Goal: Task Accomplishment & Management: Use online tool/utility

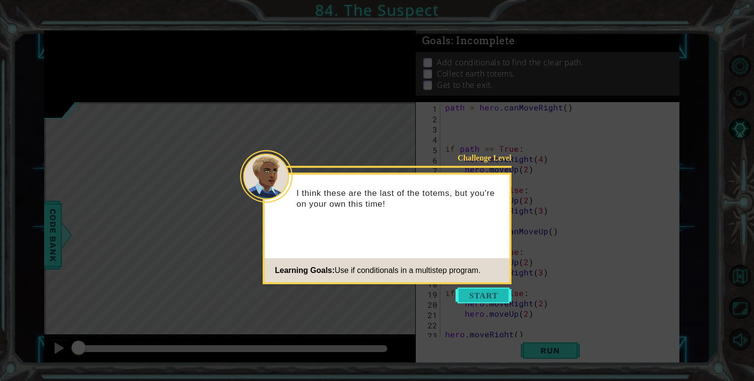
click at [486, 291] on button "Start" at bounding box center [483, 296] width 56 height 16
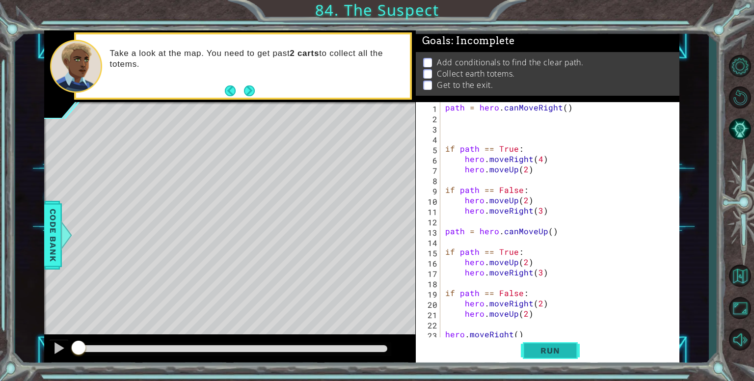
click at [550, 353] on span "Run" at bounding box center [549, 350] width 39 height 10
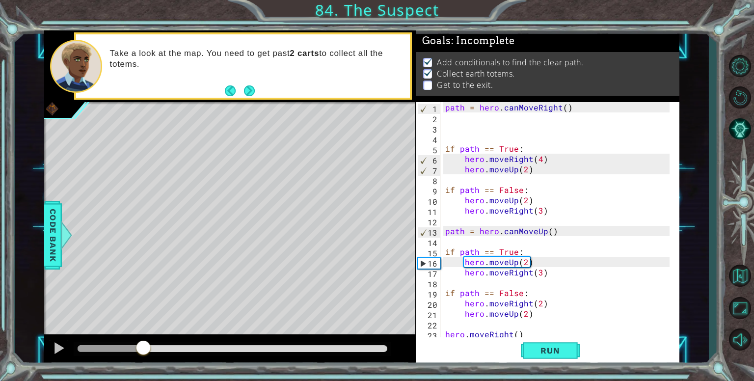
drag, startPoint x: 232, startPoint y: 346, endPoint x: 143, endPoint y: 346, distance: 88.8
click at [143, 346] on div at bounding box center [143, 349] width 18 height 18
click at [61, 344] on div at bounding box center [59, 348] width 13 height 13
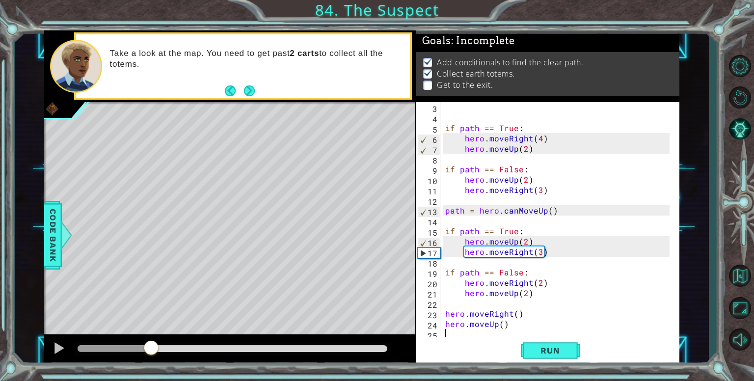
scroll to position [20, 0]
drag, startPoint x: 530, startPoint y: 310, endPoint x: 432, endPoint y: 316, distance: 98.8
click at [432, 316] on div "3 4 5 6 7 8 9 10 11 12 13 14 15 16 17 18 19 20 21 22 23 24 25 if path == True :…" at bounding box center [546, 220] width 261 height 237
type textarea "hero.moveRight()"
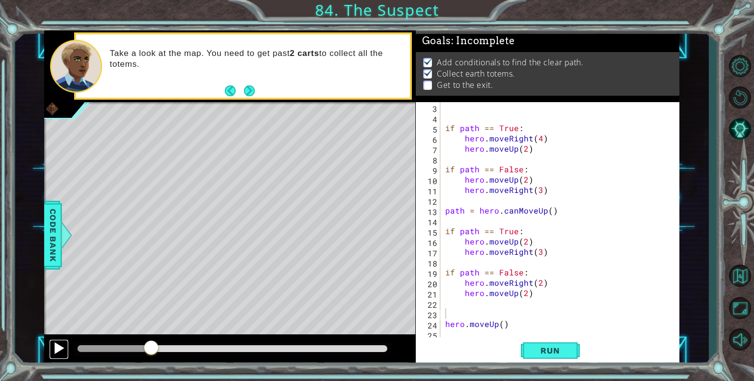
click at [56, 345] on div at bounding box center [59, 348] width 13 height 13
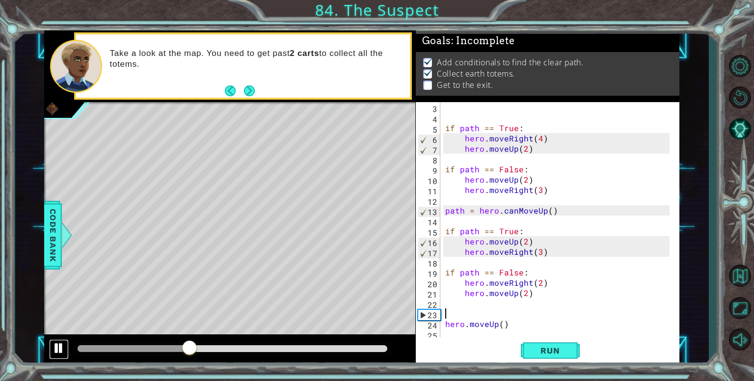
click at [61, 344] on div at bounding box center [59, 348] width 13 height 13
drag, startPoint x: 582, startPoint y: 250, endPoint x: 557, endPoint y: 297, distance: 53.6
click at [557, 297] on div "if path == True : hero . moveRight ( 4 ) hero . moveUp ( 2 ) if path == False :…" at bounding box center [558, 231] width 231 height 258
type textarea "hero.moveUp(2)"
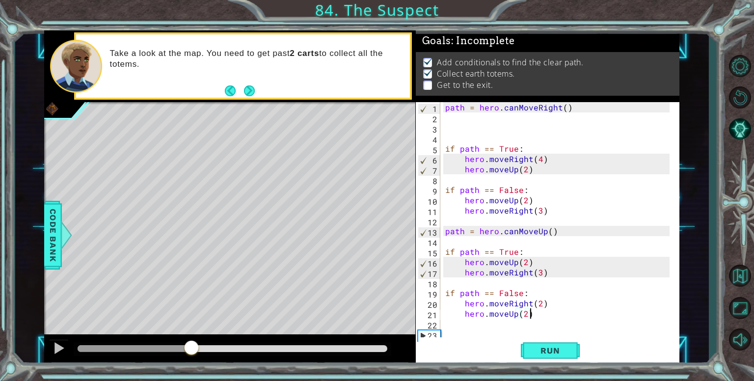
scroll to position [0, 0]
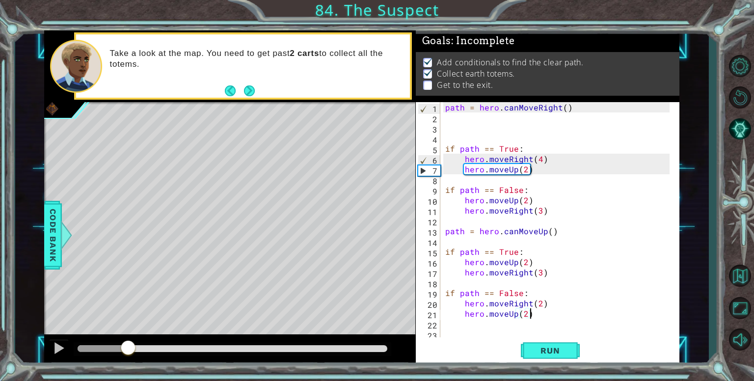
click at [127, 360] on div at bounding box center [229, 349] width 371 height 31
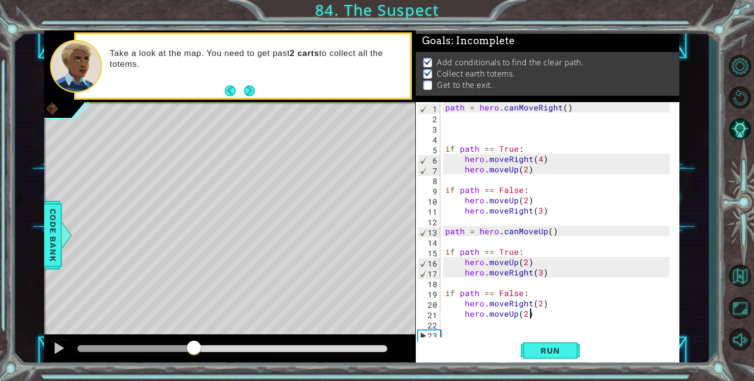
drag, startPoint x: 130, startPoint y: 346, endPoint x: 194, endPoint y: 356, distance: 65.1
click at [194, 356] on div at bounding box center [194, 349] width 18 height 18
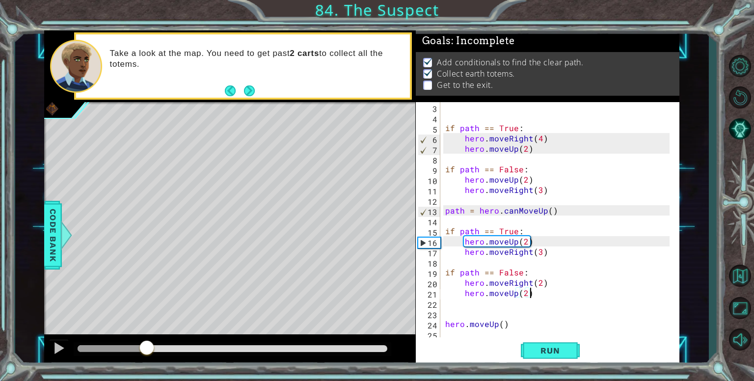
drag, startPoint x: 195, startPoint y: 346, endPoint x: 147, endPoint y: 356, distance: 49.1
click at [147, 356] on div at bounding box center [147, 349] width 18 height 18
click at [245, 97] on button "Next" at bounding box center [249, 90] width 15 height 15
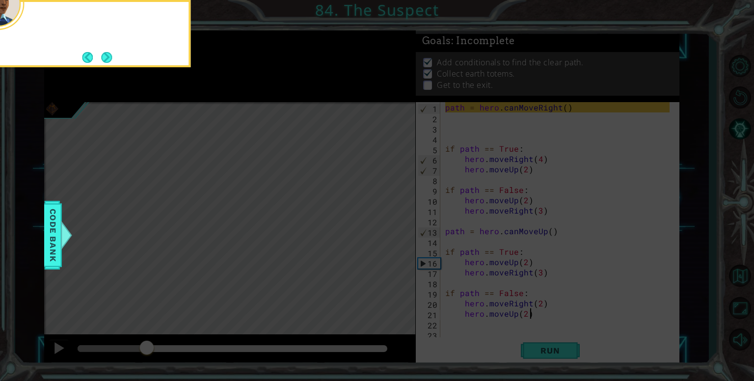
scroll to position [0, 0]
click at [103, 57] on button "Next" at bounding box center [106, 57] width 11 height 11
click at [103, 53] on button "Next" at bounding box center [106, 57] width 13 height 13
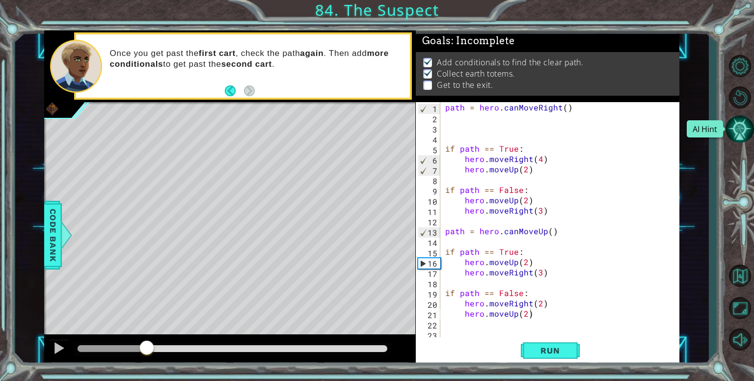
click at [738, 128] on button "AI Hint" at bounding box center [739, 129] width 28 height 28
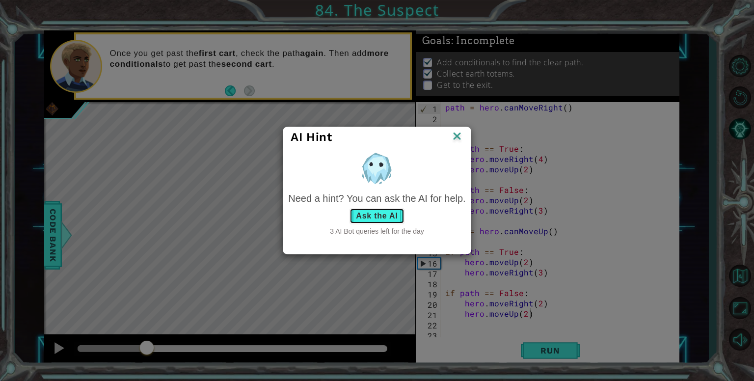
click at [366, 213] on button "Ask the AI" at bounding box center [376, 216] width 54 height 16
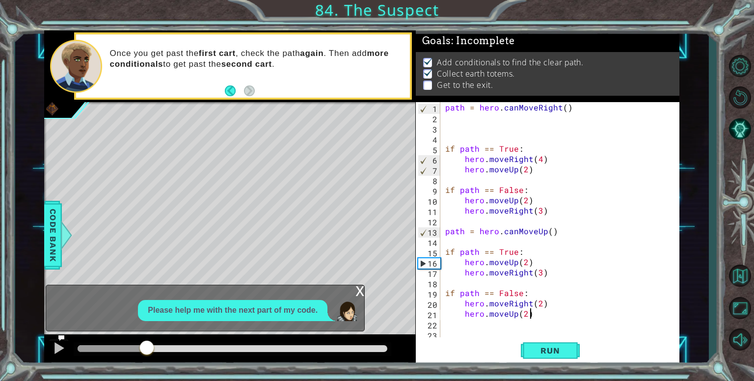
click at [205, 307] on p "Please help me with the next part of my code." at bounding box center [233, 310] width 170 height 11
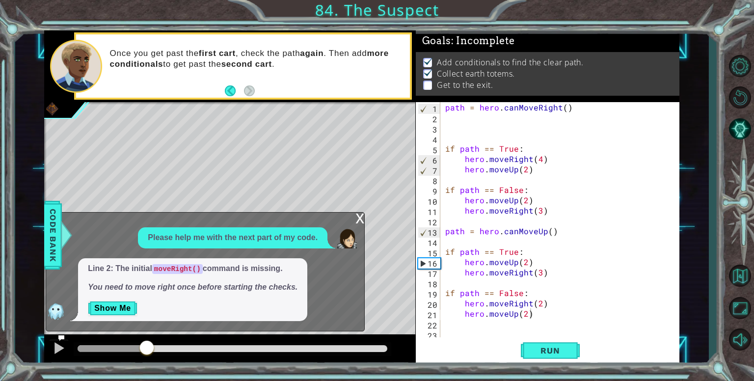
click at [363, 216] on div "x" at bounding box center [359, 217] width 9 height 10
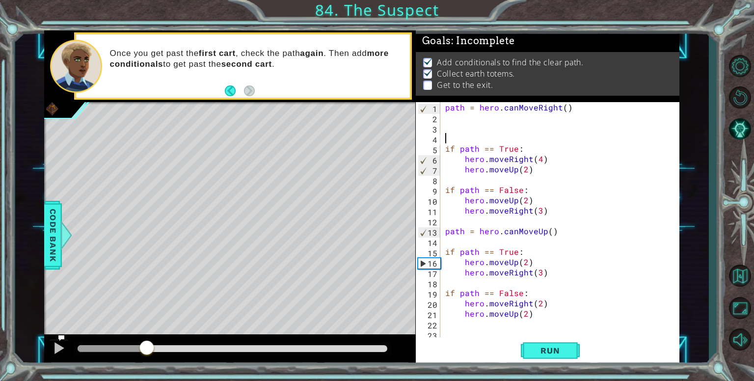
click at [444, 135] on div "path = hero . canMoveRight ( ) if path == True : hero . moveRight ( 4 ) hero . …" at bounding box center [558, 231] width 231 height 258
click at [445, 110] on div "path = hero . canMoveRight ( ) if path == True : hero . moveRight ( 4 ) hero . …" at bounding box center [558, 231] width 231 height 258
type textarea "path = hero.canMoveRight()"
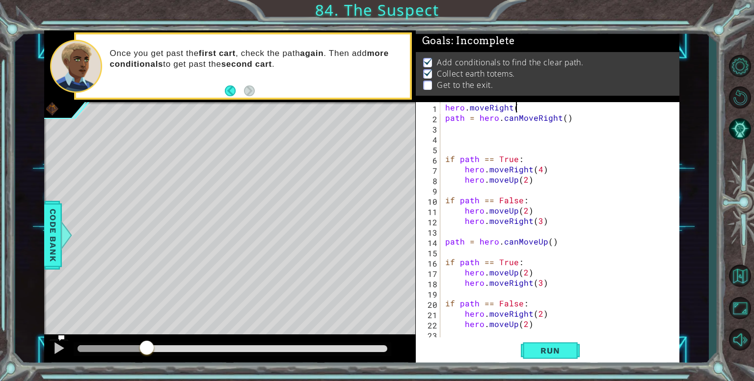
scroll to position [0, 4]
click at [538, 168] on div "hero . moveRight ( ) path = hero . canMoveRight ( ) if path == True : hero . mo…" at bounding box center [558, 231] width 231 height 258
type textarea "hero.moveRight(3)"
click at [551, 346] on span "Run" at bounding box center [549, 350] width 39 height 10
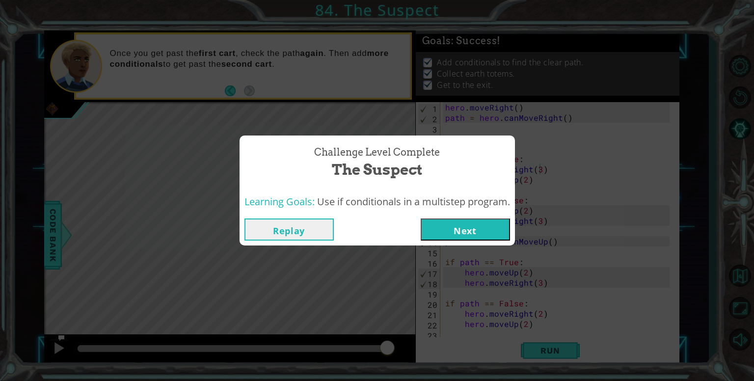
click at [485, 227] on button "Next" at bounding box center [465, 229] width 89 height 22
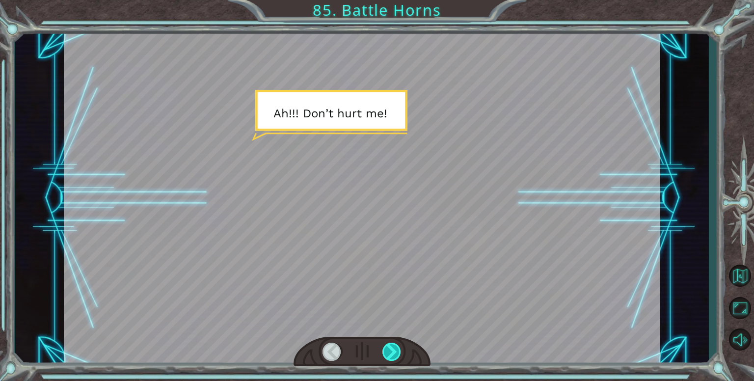
click at [386, 350] on div at bounding box center [391, 352] width 19 height 18
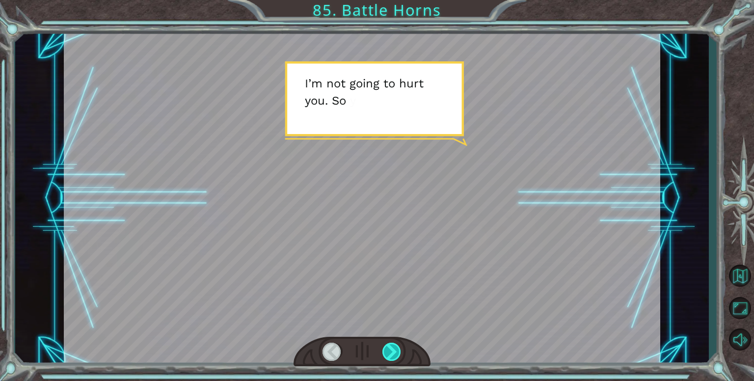
click at [386, 350] on div at bounding box center [391, 352] width 19 height 18
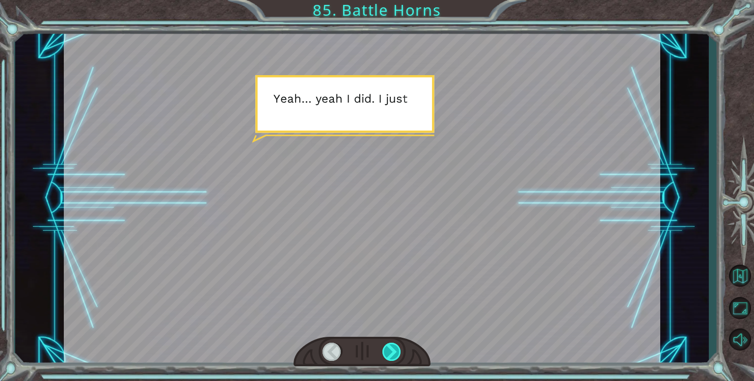
click at [386, 350] on div at bounding box center [391, 352] width 19 height 18
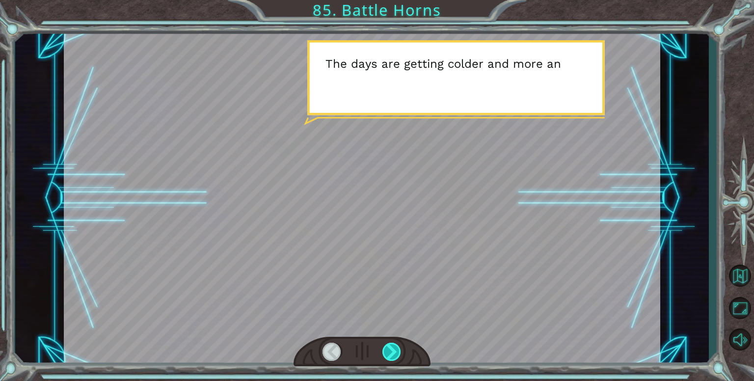
click at [386, 350] on div at bounding box center [391, 352] width 19 height 18
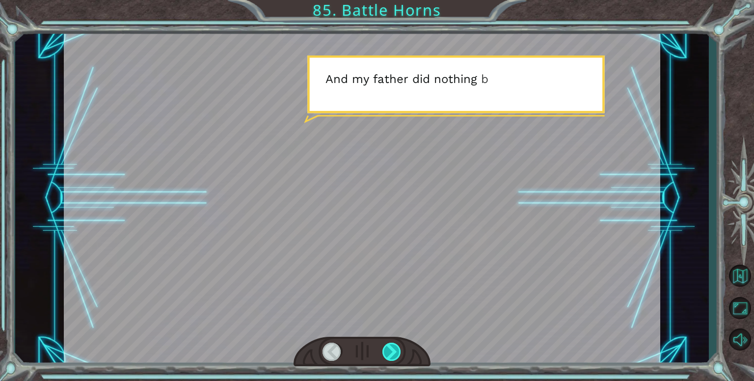
click at [386, 350] on div at bounding box center [391, 352] width 19 height 18
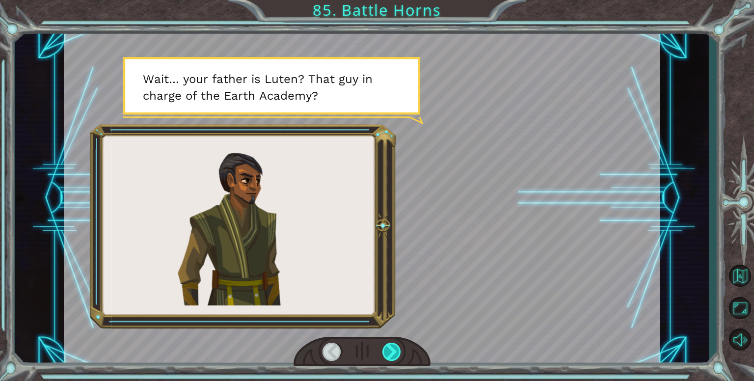
click at [386, 350] on div at bounding box center [391, 352] width 19 height 18
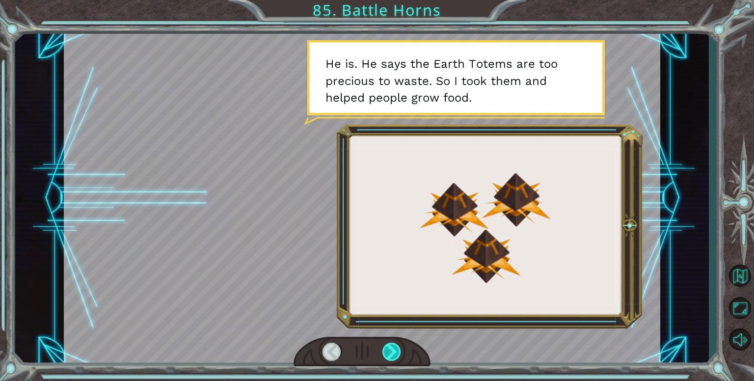
click at [386, 350] on div at bounding box center [391, 352] width 19 height 18
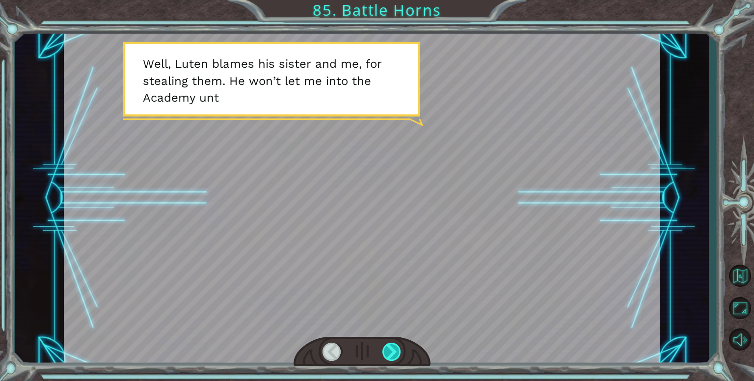
click at [386, 350] on div at bounding box center [391, 352] width 19 height 18
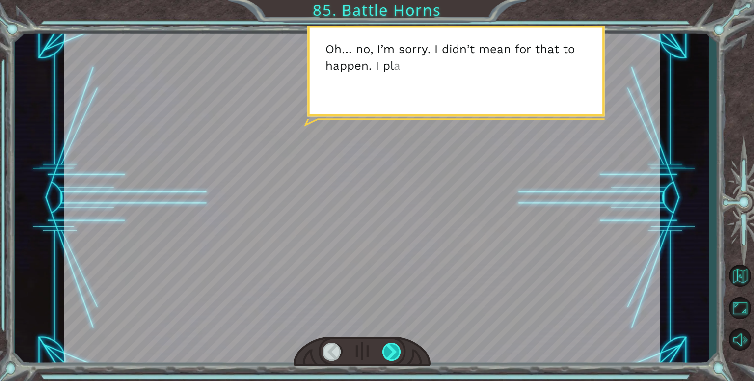
click at [386, 350] on div at bounding box center [391, 352] width 19 height 18
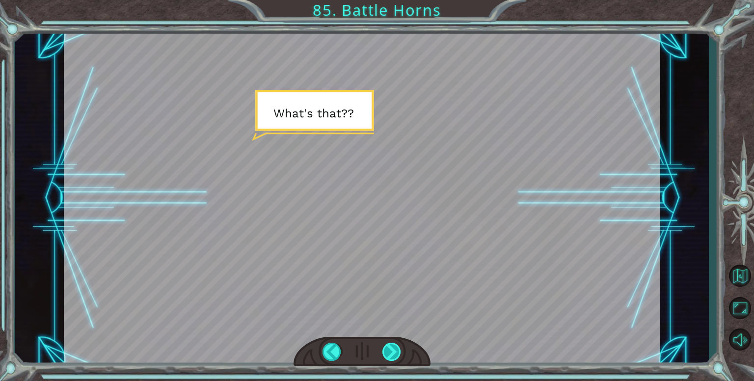
click at [386, 350] on div at bounding box center [391, 352] width 19 height 18
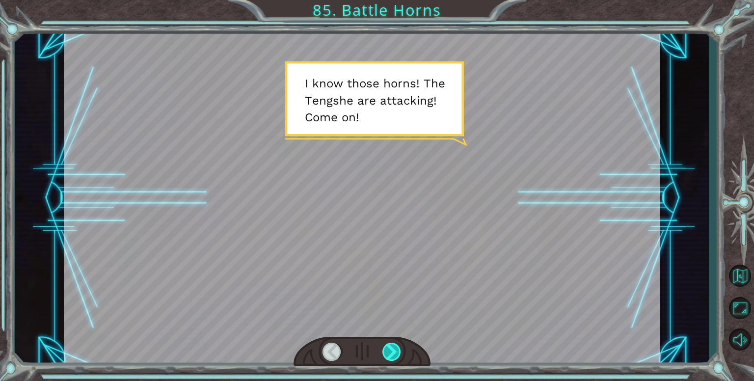
click at [386, 350] on div at bounding box center [391, 352] width 19 height 18
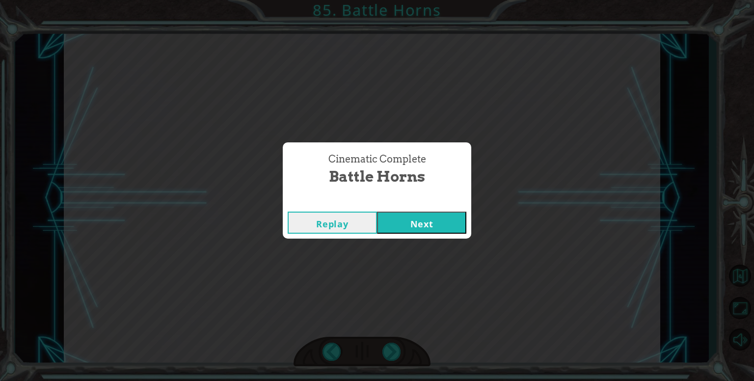
click at [405, 224] on button "Next" at bounding box center [421, 223] width 89 height 22
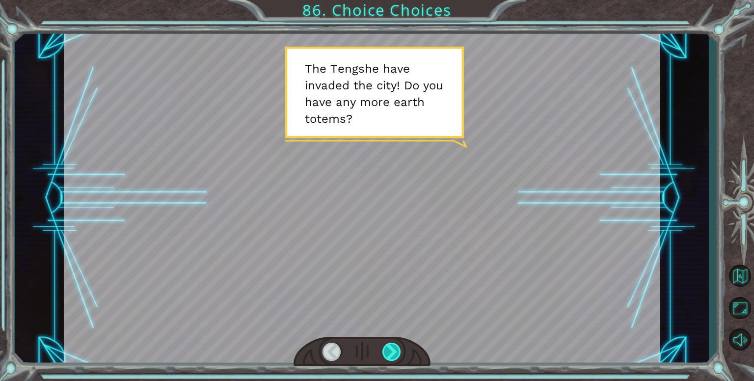
click at [389, 350] on div at bounding box center [391, 352] width 19 height 18
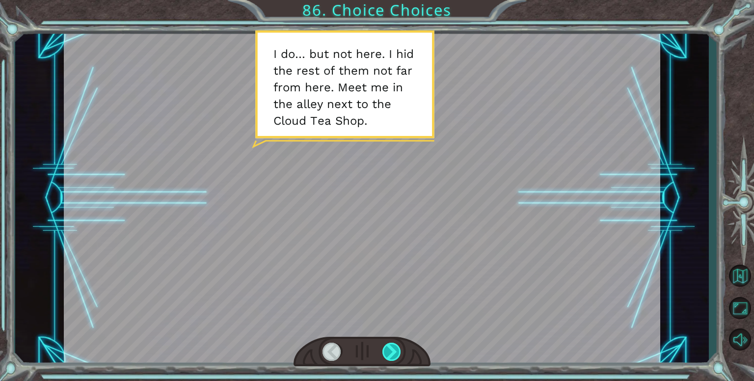
click at [389, 350] on div at bounding box center [391, 352] width 19 height 18
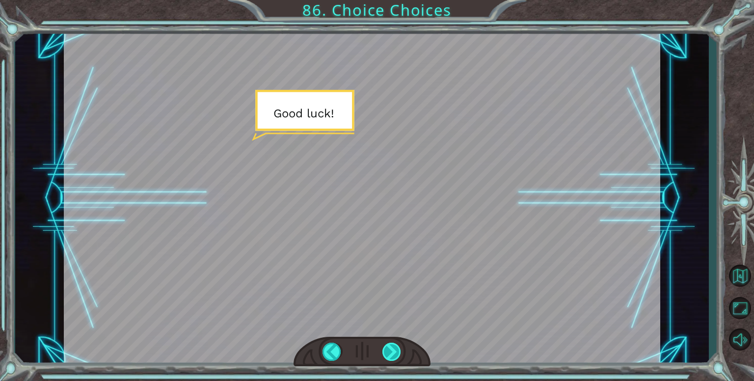
click at [389, 350] on div at bounding box center [391, 352] width 19 height 18
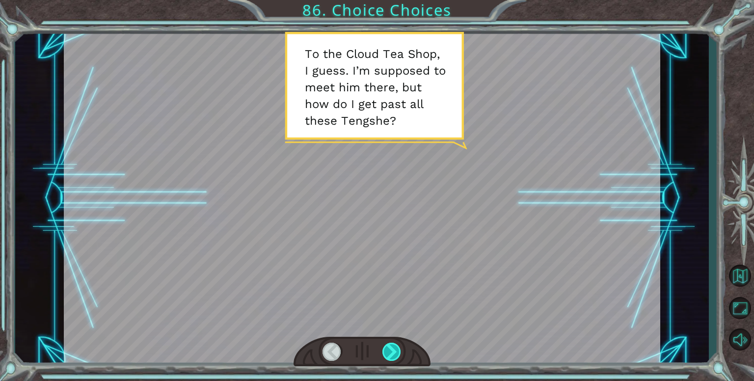
click at [389, 350] on div at bounding box center [391, 352] width 19 height 18
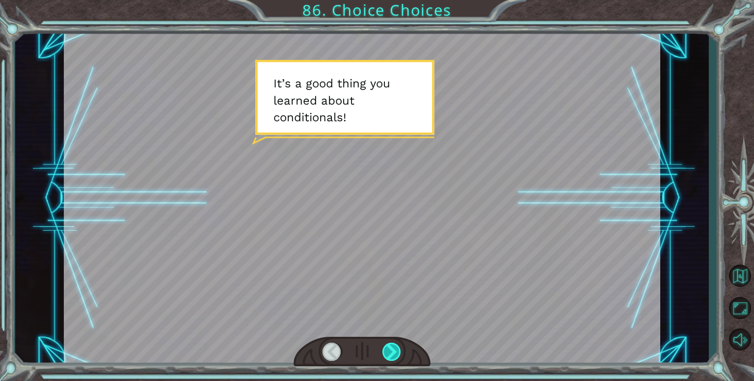
click at [389, 350] on div at bounding box center [391, 352] width 19 height 18
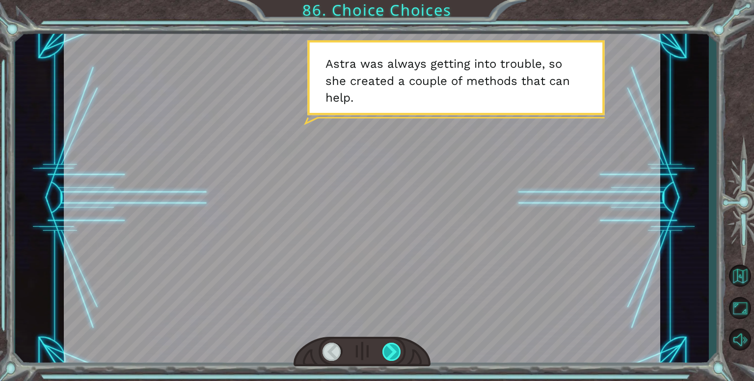
click at [389, 350] on div at bounding box center [391, 352] width 19 height 18
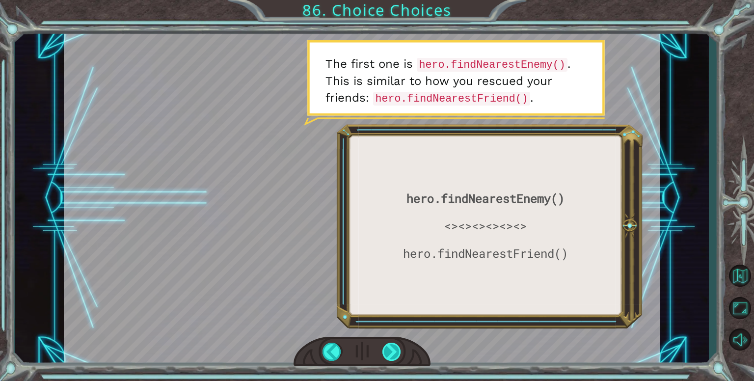
click at [389, 350] on div at bounding box center [391, 352] width 19 height 18
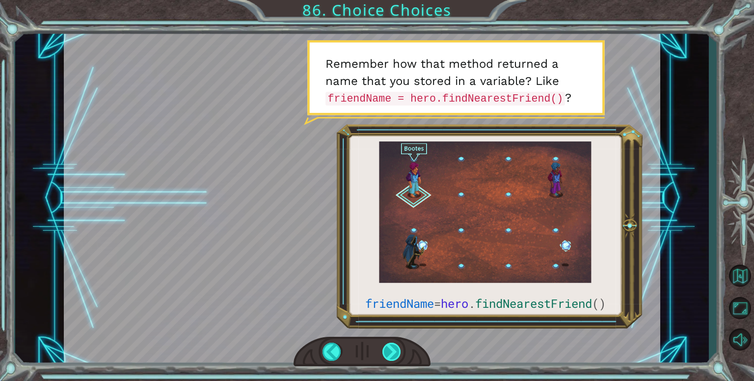
click at [388, 350] on div at bounding box center [391, 352] width 19 height 18
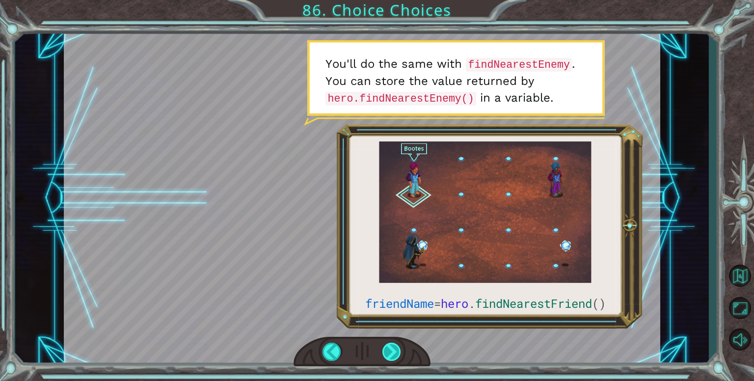
click at [388, 350] on div at bounding box center [391, 352] width 19 height 18
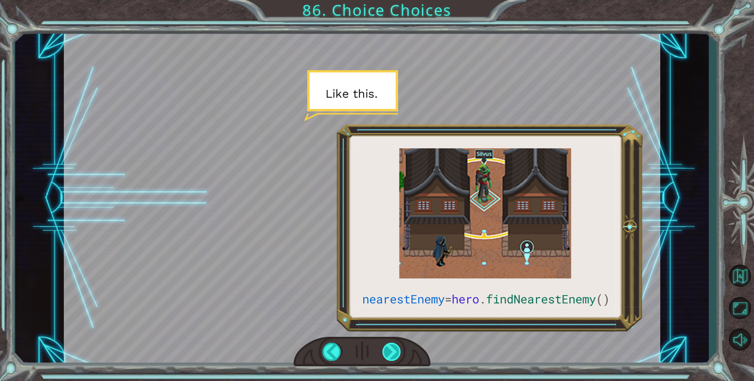
click at [388, 350] on div at bounding box center [391, 352] width 19 height 18
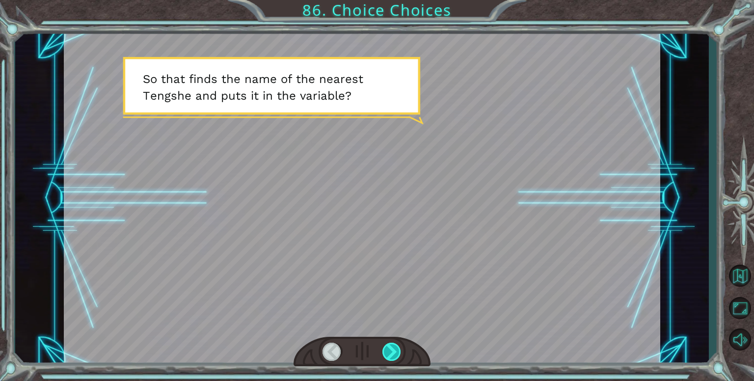
click at [388, 350] on div at bounding box center [391, 352] width 19 height 18
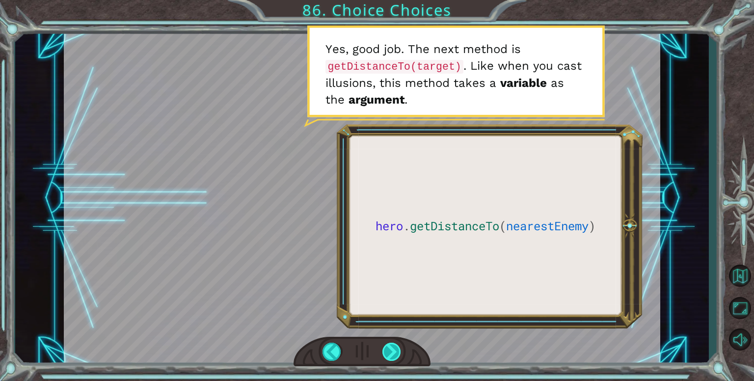
click at [389, 348] on div at bounding box center [391, 352] width 19 height 18
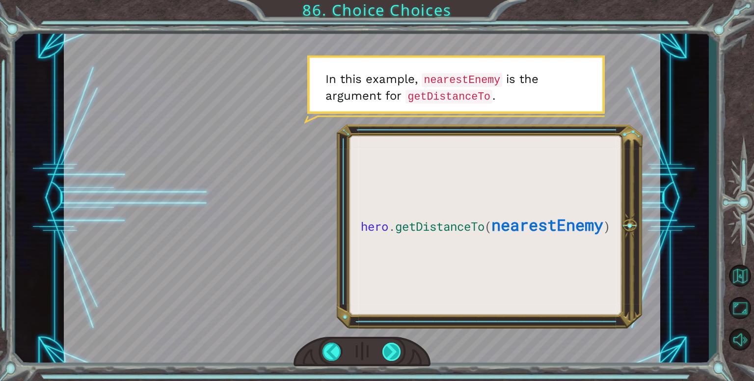
click at [389, 348] on div at bounding box center [391, 352] width 19 height 18
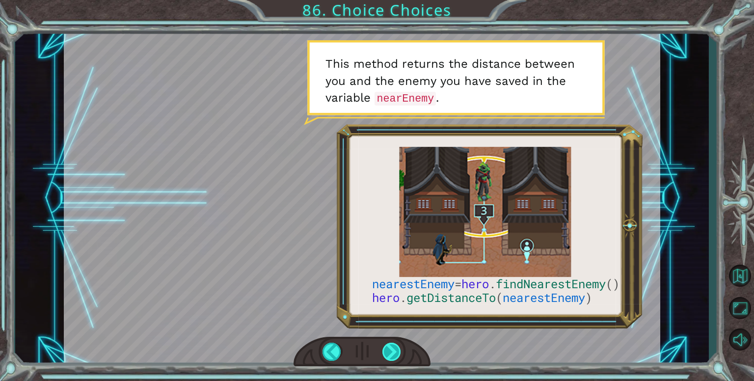
click at [391, 352] on div at bounding box center [391, 352] width 19 height 18
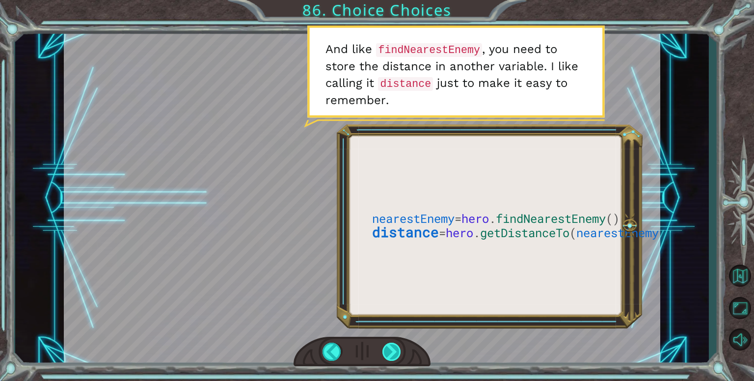
click at [391, 352] on div at bounding box center [391, 352] width 19 height 18
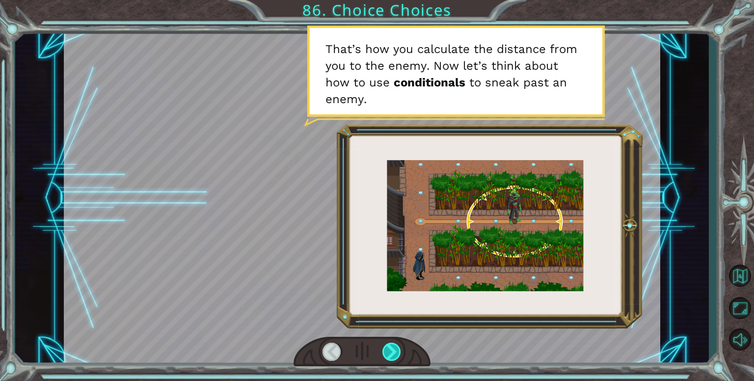
click at [391, 352] on div at bounding box center [391, 352] width 19 height 18
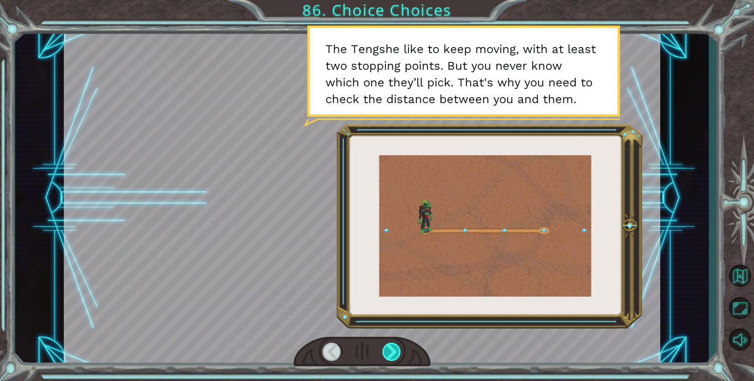
click at [391, 352] on div at bounding box center [391, 352] width 19 height 18
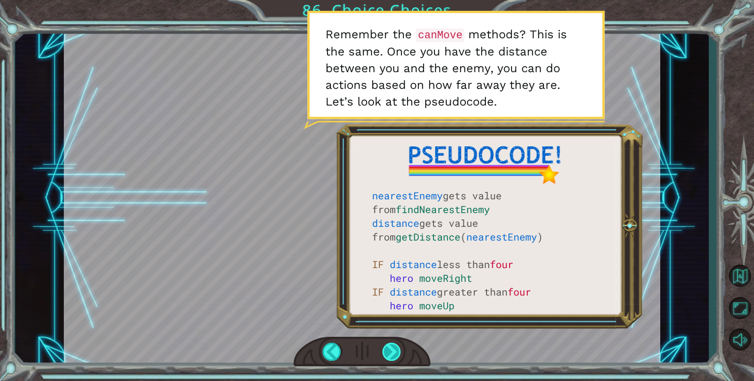
click at [389, 348] on div at bounding box center [391, 352] width 19 height 18
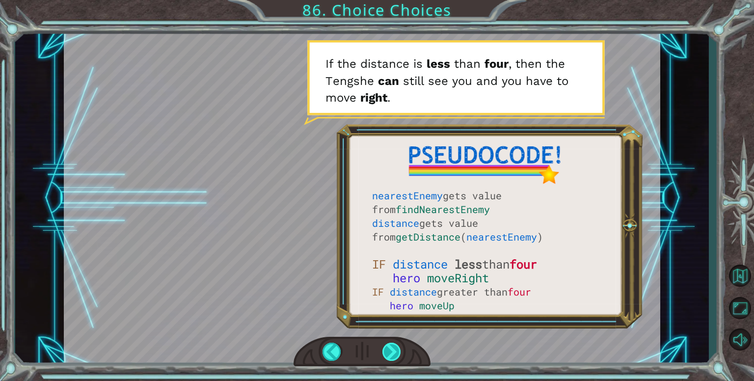
click at [389, 348] on div at bounding box center [391, 352] width 19 height 18
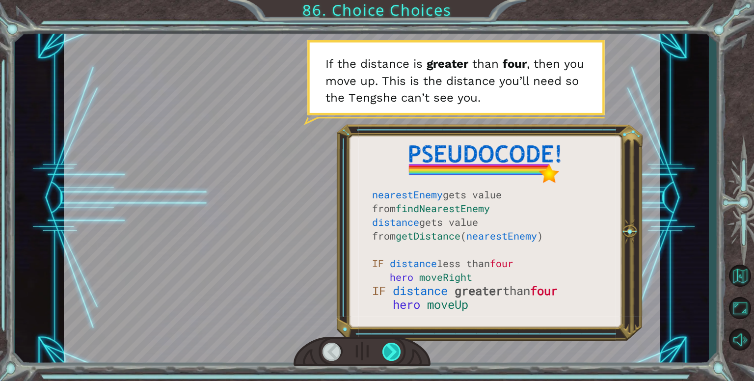
click at [389, 348] on div at bounding box center [391, 352] width 19 height 18
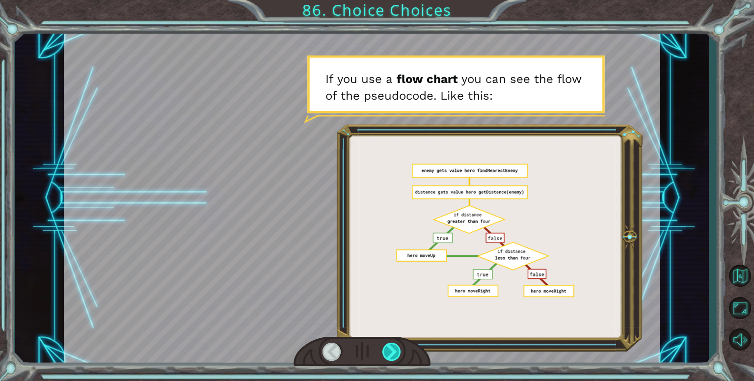
click at [389, 348] on div at bounding box center [391, 352] width 19 height 18
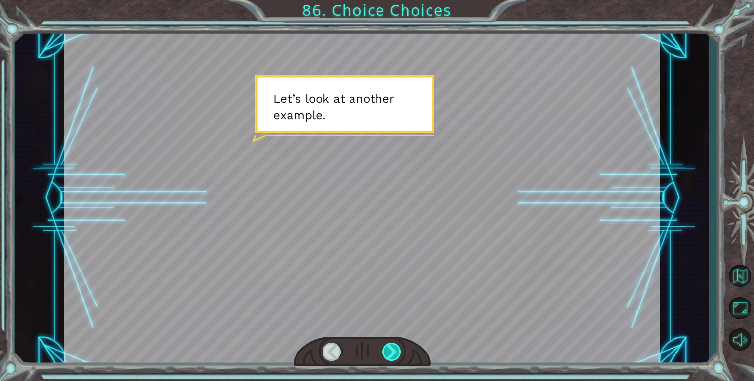
click at [389, 348] on div at bounding box center [391, 352] width 19 height 18
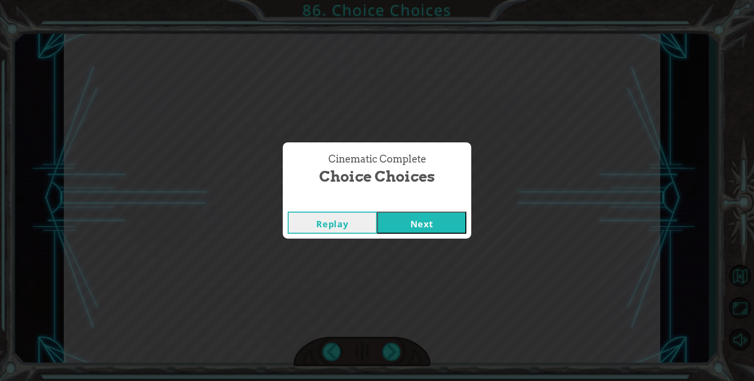
click at [402, 224] on button "Next" at bounding box center [421, 223] width 89 height 22
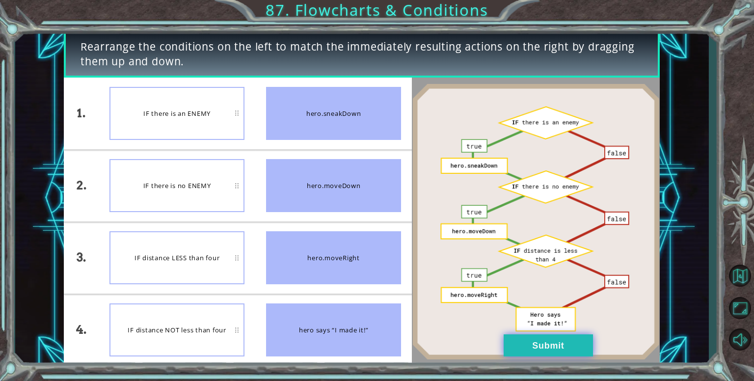
click at [542, 347] on button "Submit" at bounding box center [548, 345] width 89 height 22
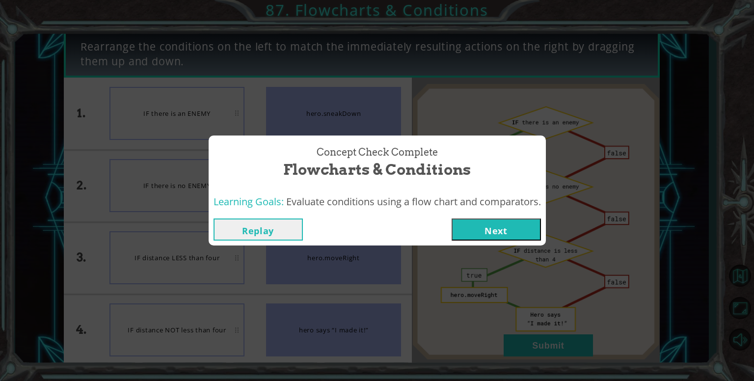
click at [502, 232] on button "Next" at bounding box center [495, 229] width 89 height 22
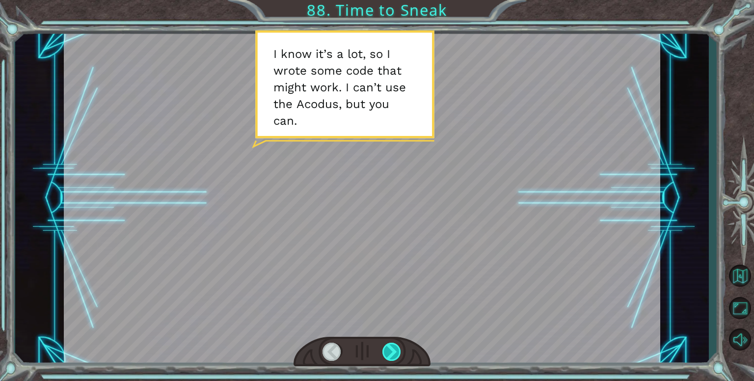
click at [389, 346] on div at bounding box center [391, 352] width 19 height 18
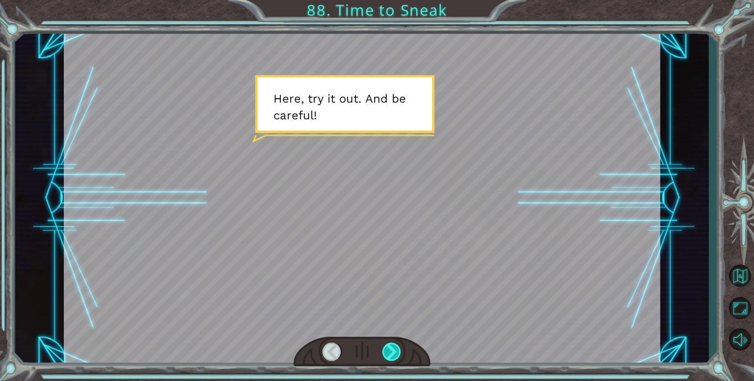
click at [389, 346] on div at bounding box center [391, 352] width 19 height 18
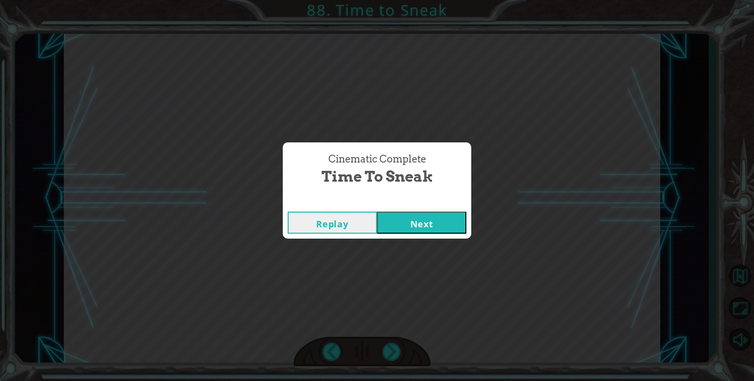
click at [396, 226] on button "Next" at bounding box center [421, 223] width 89 height 22
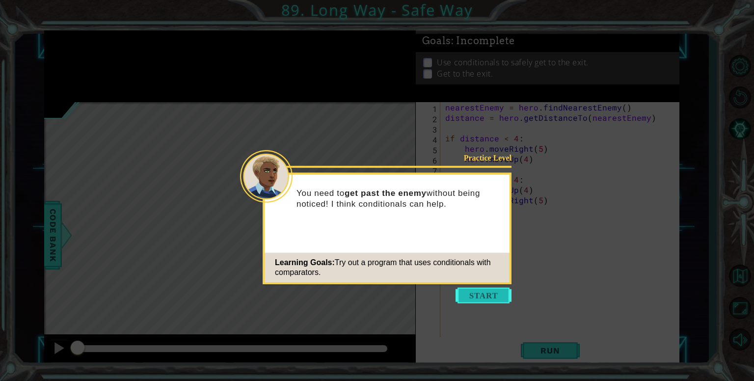
click at [479, 294] on button "Start" at bounding box center [483, 296] width 56 height 16
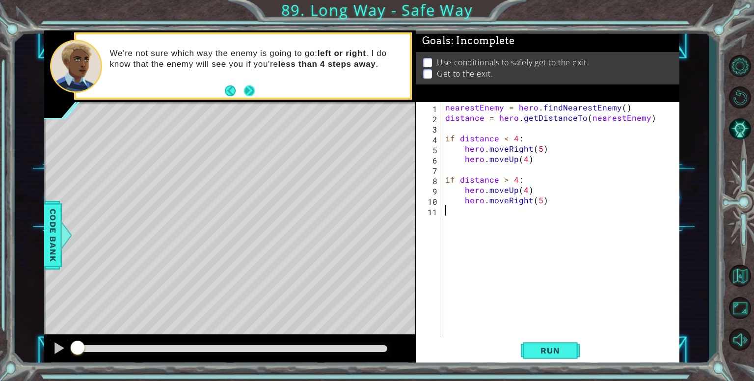
click at [248, 83] on button "Next" at bounding box center [249, 90] width 17 height 17
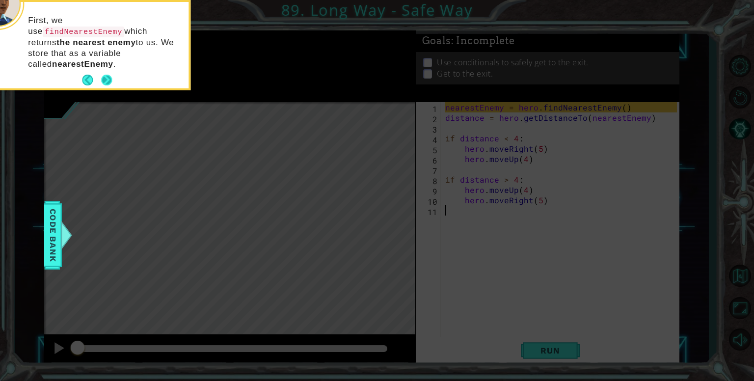
click at [104, 75] on button "Next" at bounding box center [106, 80] width 11 height 11
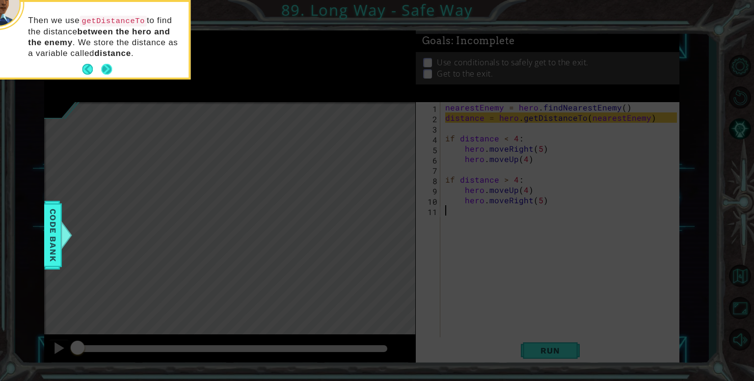
click at [104, 63] on button "Next" at bounding box center [106, 69] width 13 height 13
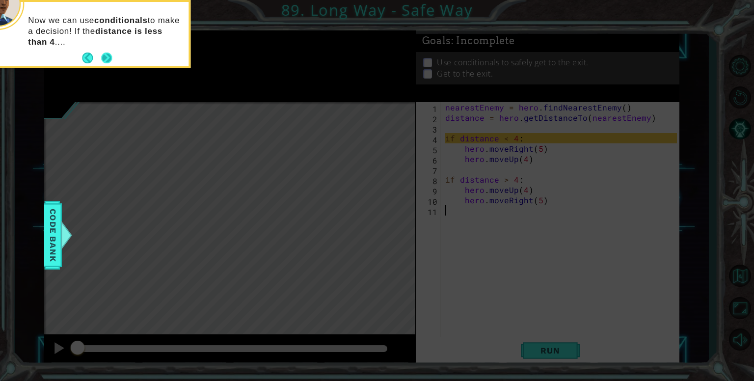
click at [104, 56] on button "Next" at bounding box center [106, 58] width 17 height 17
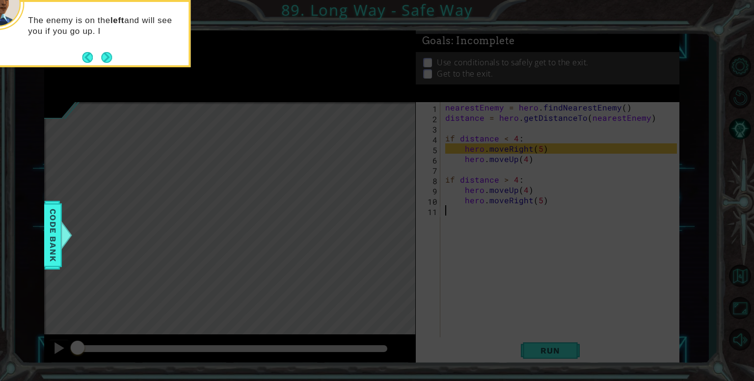
click at [104, 56] on button "Next" at bounding box center [107, 57] width 12 height 12
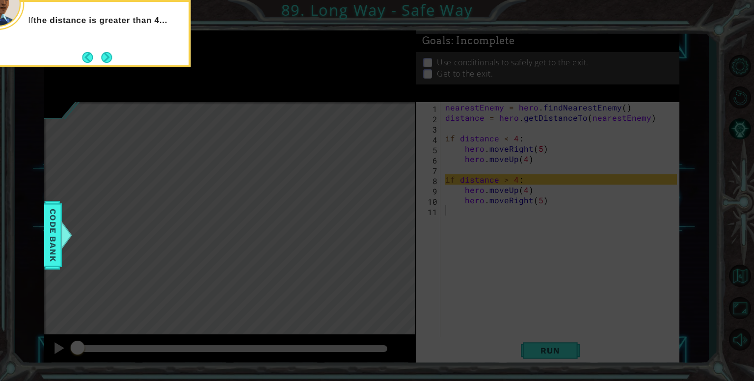
click at [104, 56] on button "Next" at bounding box center [106, 57] width 11 height 11
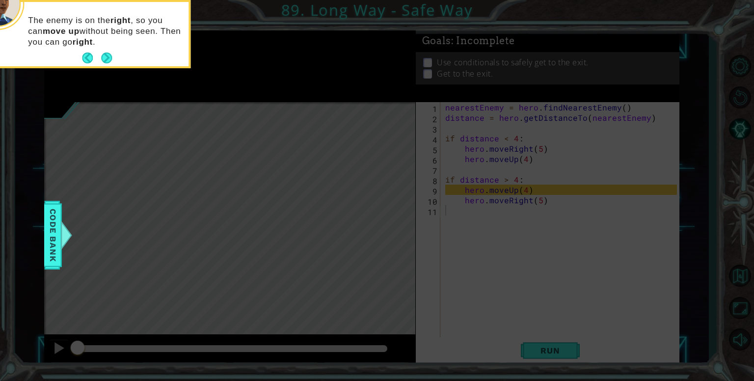
click at [104, 56] on button "Next" at bounding box center [106, 58] width 13 height 13
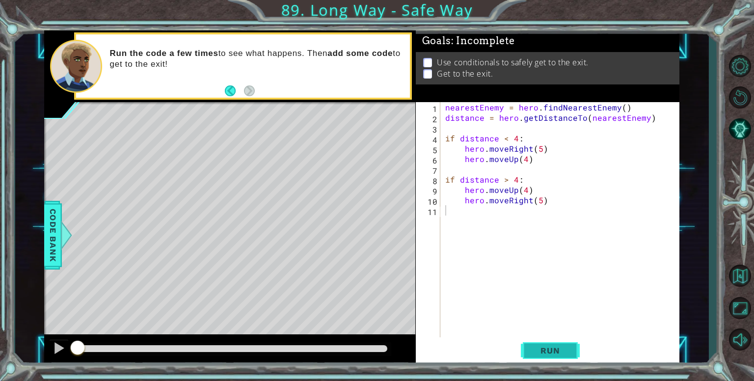
click at [551, 348] on span "Run" at bounding box center [549, 350] width 39 height 10
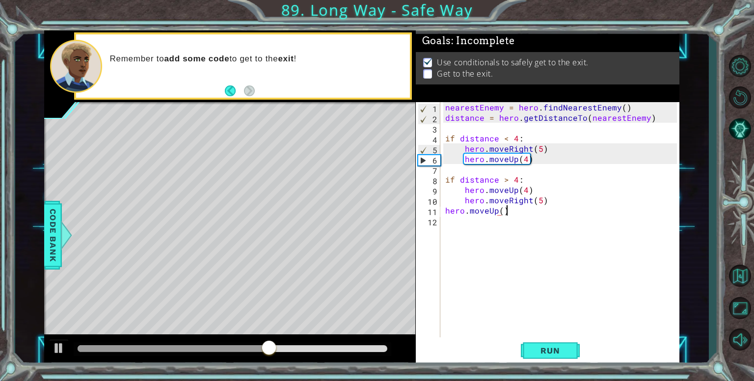
scroll to position [0, 3]
type textarea "hero.moveUp()"
click at [536, 347] on span "Run" at bounding box center [549, 350] width 39 height 10
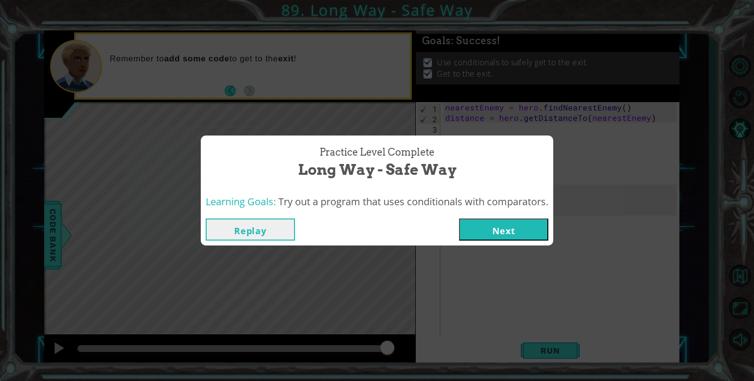
click at [501, 225] on button "Next" at bounding box center [503, 229] width 89 height 22
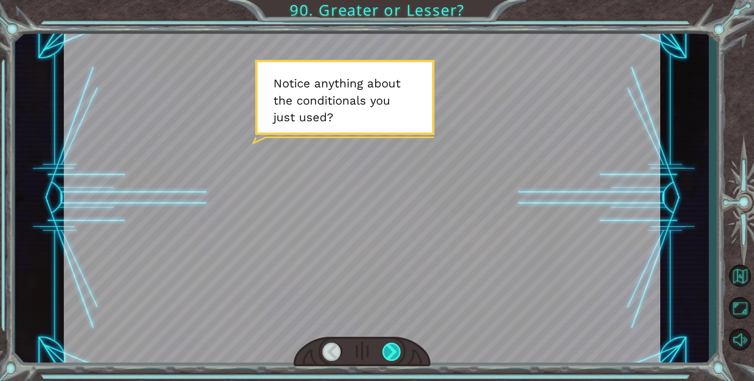
click at [398, 348] on div at bounding box center [391, 352] width 19 height 18
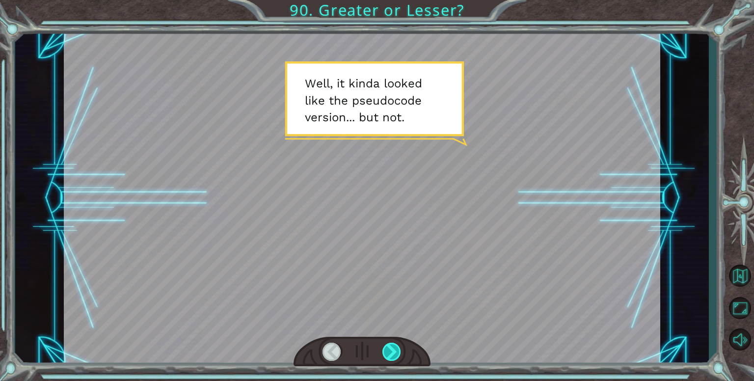
click at [394, 350] on div at bounding box center [391, 352] width 19 height 18
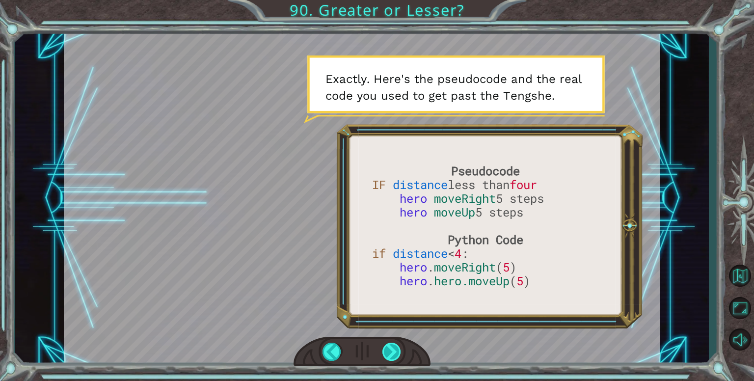
click at [394, 350] on div at bounding box center [391, 352] width 19 height 18
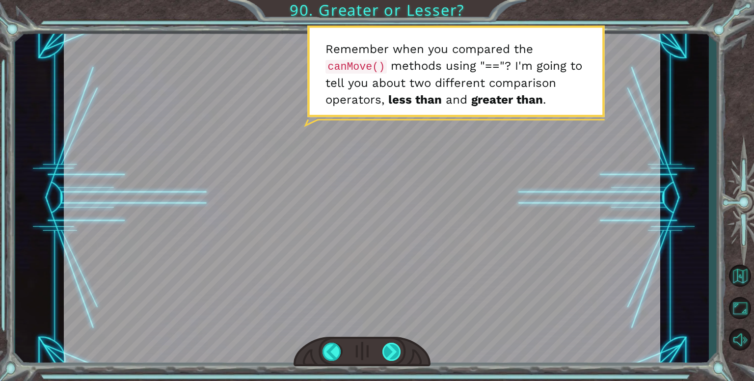
click at [394, 350] on div at bounding box center [391, 352] width 19 height 18
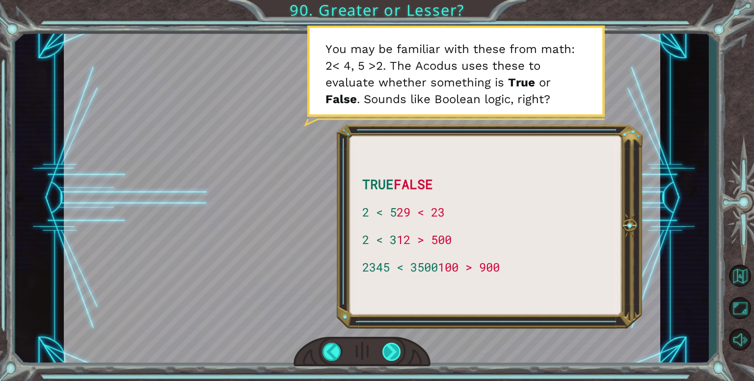
click at [394, 352] on div at bounding box center [391, 352] width 19 height 18
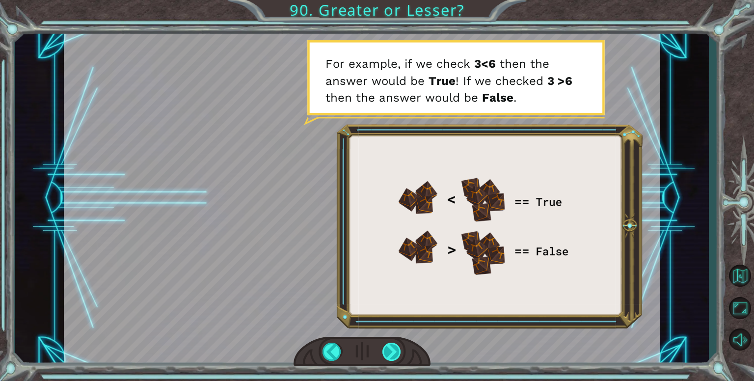
click at [394, 352] on div at bounding box center [391, 352] width 19 height 18
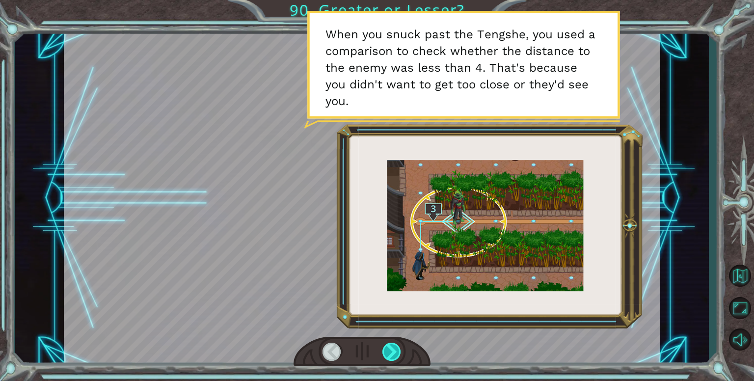
click at [394, 352] on div at bounding box center [391, 352] width 19 height 18
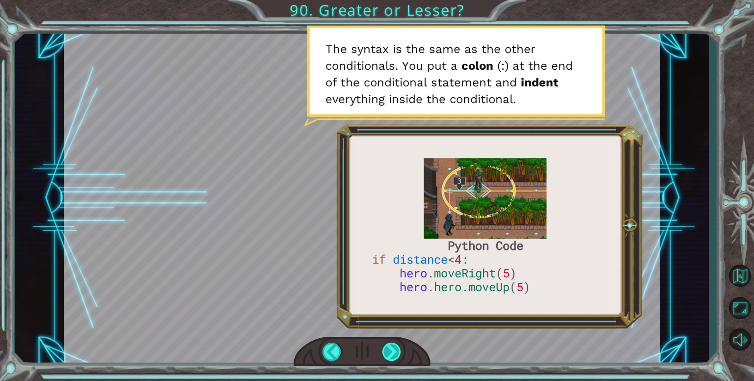
click at [394, 352] on div at bounding box center [391, 352] width 19 height 18
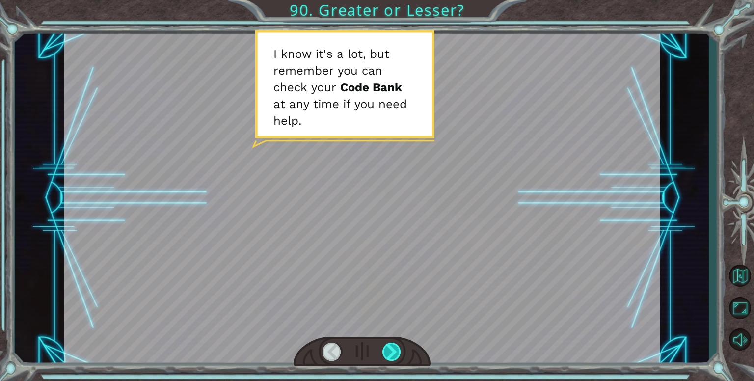
click at [394, 352] on div at bounding box center [391, 352] width 19 height 18
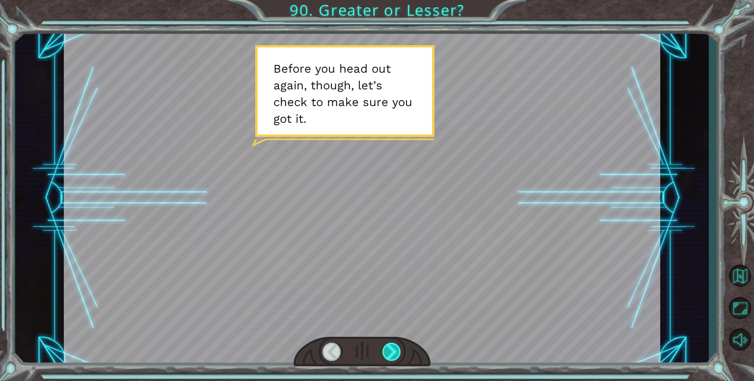
click at [394, 352] on div at bounding box center [391, 352] width 19 height 18
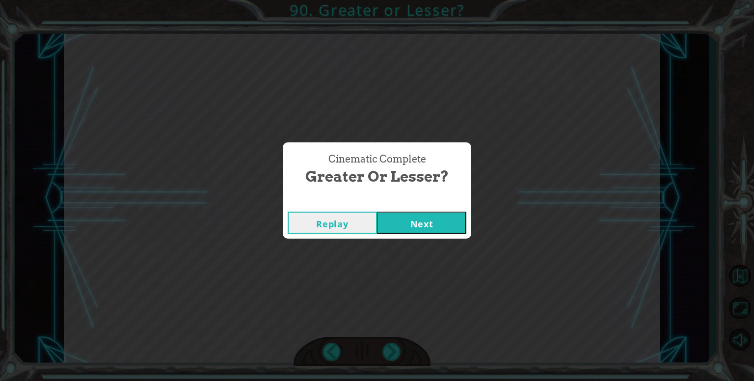
click at [409, 218] on button "Next" at bounding box center [421, 223] width 89 height 22
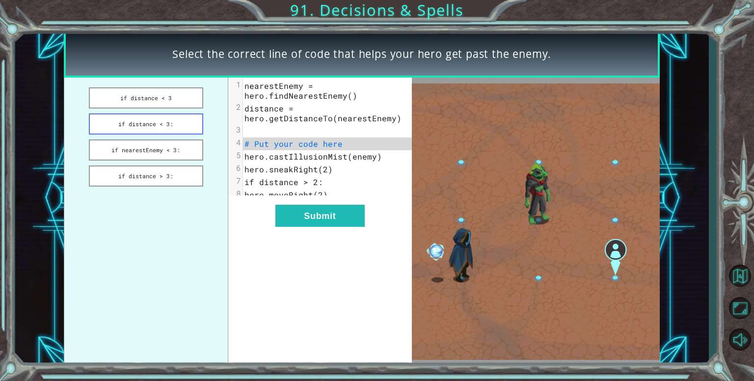
click at [114, 119] on button "if distance < 3:" at bounding box center [146, 123] width 114 height 21
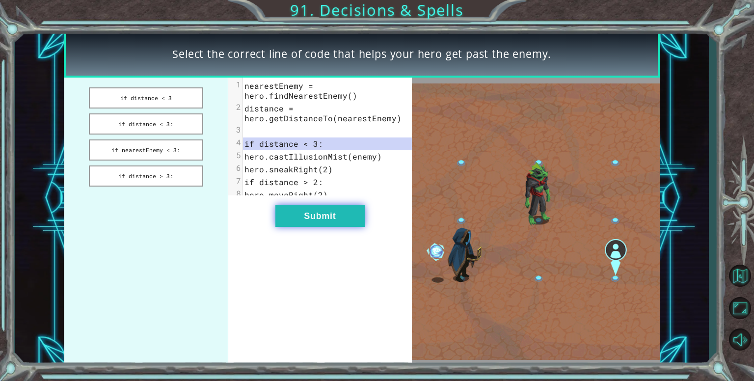
click at [290, 216] on button "Submit" at bounding box center [319, 216] width 89 height 22
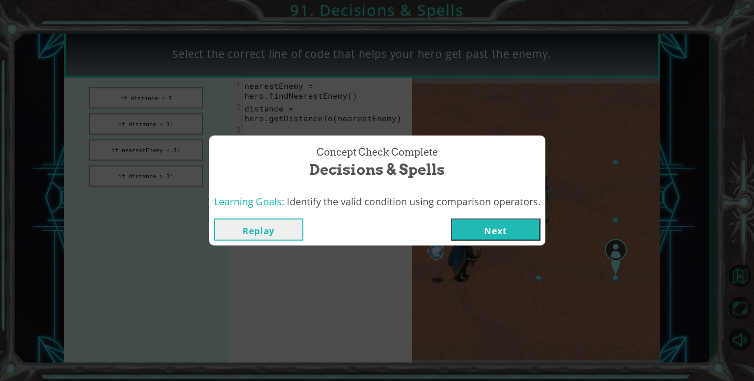
click at [486, 230] on button "Next" at bounding box center [495, 229] width 89 height 22
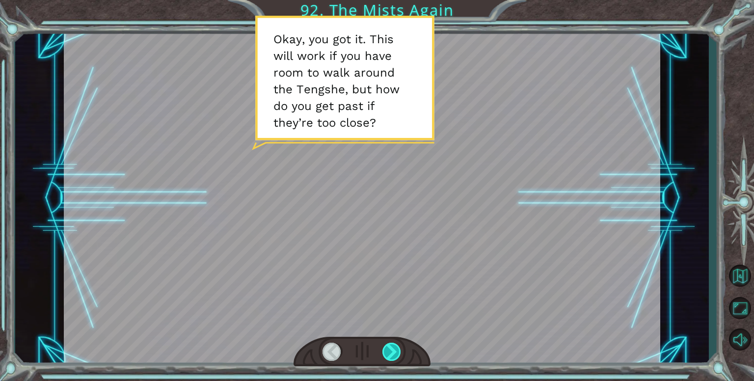
drag, startPoint x: 411, startPoint y: 334, endPoint x: 395, endPoint y: 345, distance: 19.7
drag, startPoint x: 395, startPoint y: 345, endPoint x: 292, endPoint y: 192, distance: 184.4
click at [292, 192] on div at bounding box center [362, 197] width 596 height 335
click at [387, 351] on div at bounding box center [391, 352] width 19 height 18
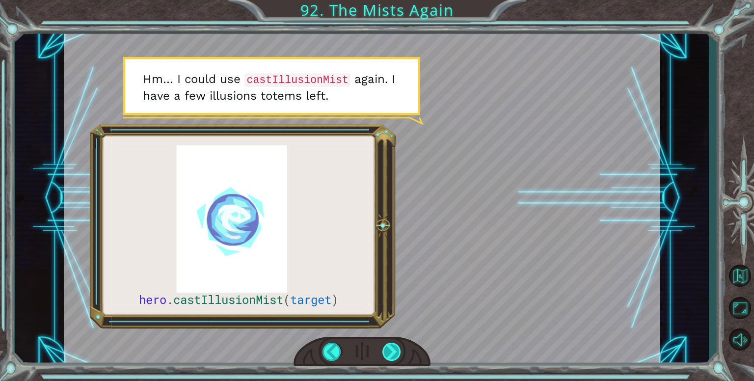
click at [389, 352] on div at bounding box center [391, 352] width 19 height 18
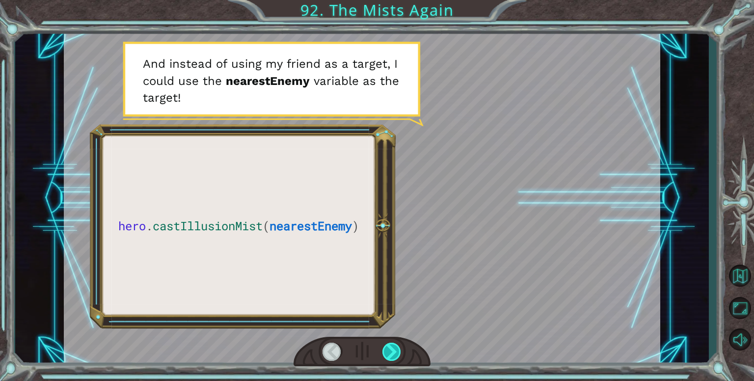
click at [389, 352] on div at bounding box center [391, 352] width 19 height 18
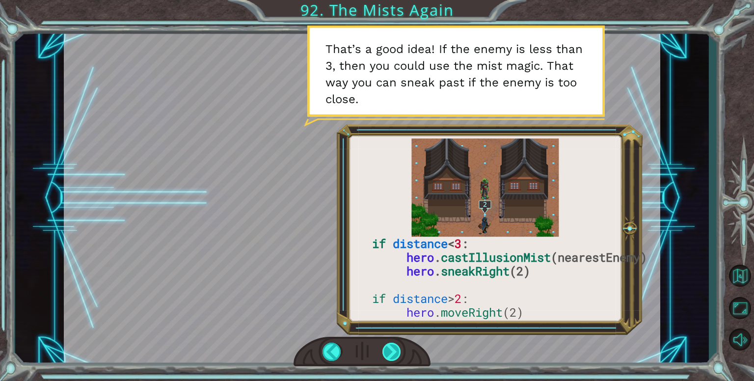
click at [383, 352] on div at bounding box center [391, 352] width 19 height 18
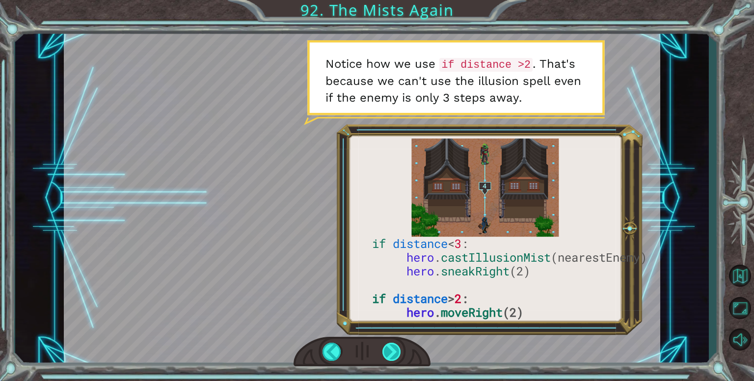
click at [383, 352] on div at bounding box center [391, 352] width 19 height 18
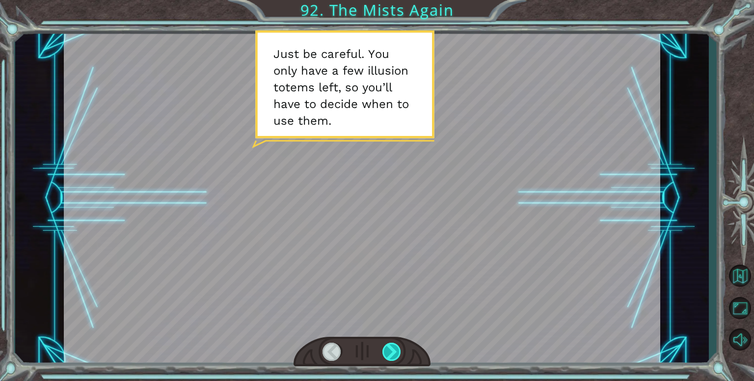
click at [383, 352] on div at bounding box center [391, 352] width 19 height 18
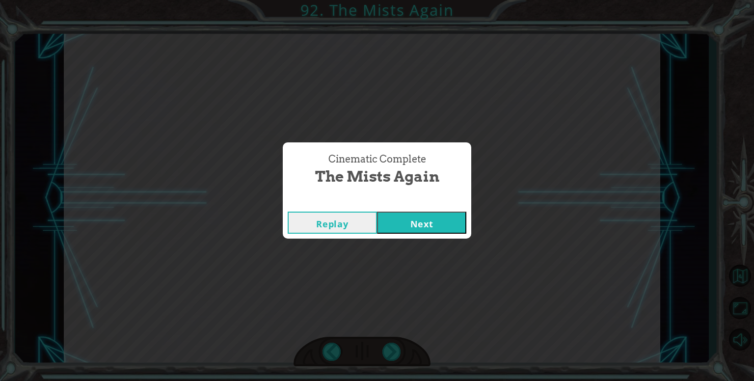
click at [405, 222] on button "Next" at bounding box center [421, 223] width 89 height 22
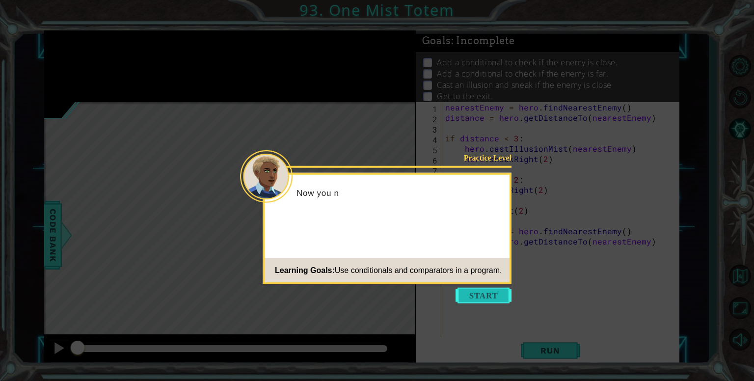
click at [477, 294] on button "Start" at bounding box center [483, 296] width 56 height 16
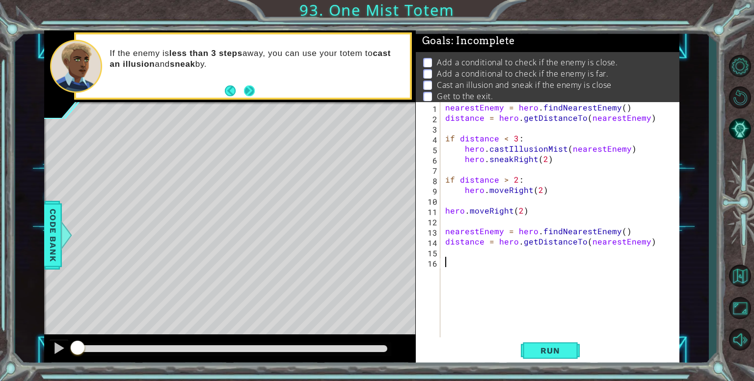
click at [249, 87] on button "Next" at bounding box center [250, 91] width 12 height 12
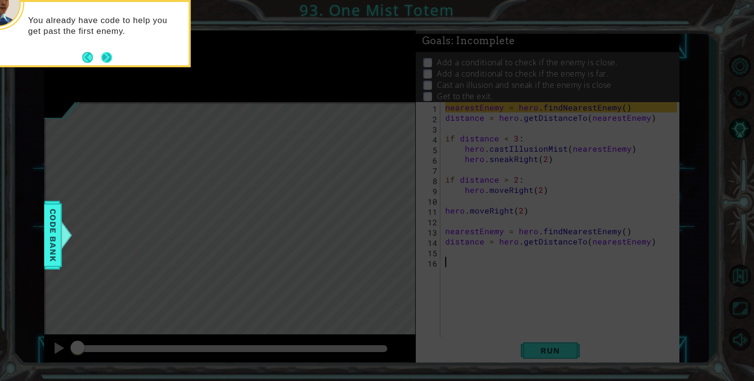
click at [105, 54] on button "Next" at bounding box center [107, 57] width 12 height 12
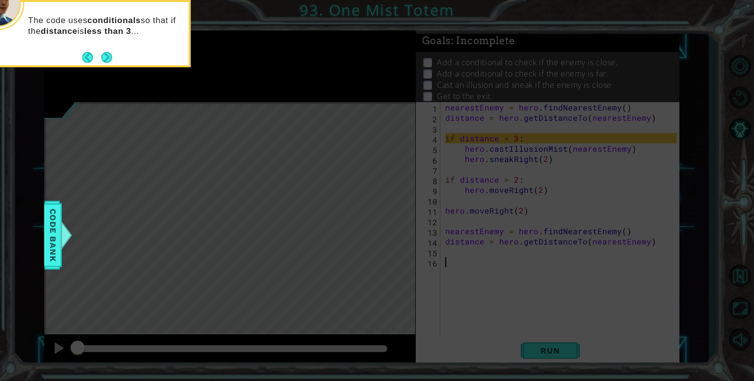
click at [105, 54] on button "Next" at bounding box center [106, 57] width 17 height 17
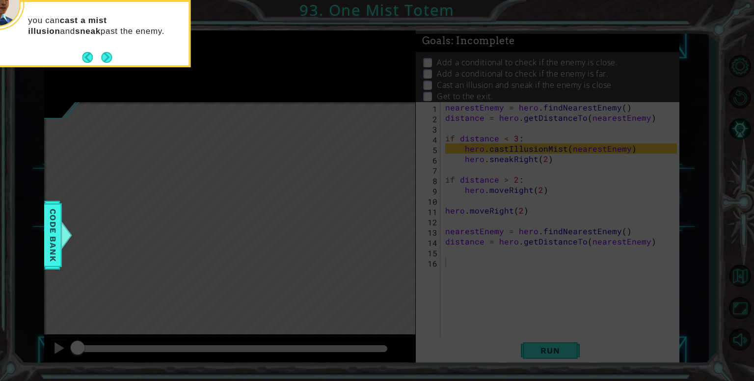
click at [105, 54] on button "Next" at bounding box center [106, 57] width 13 height 13
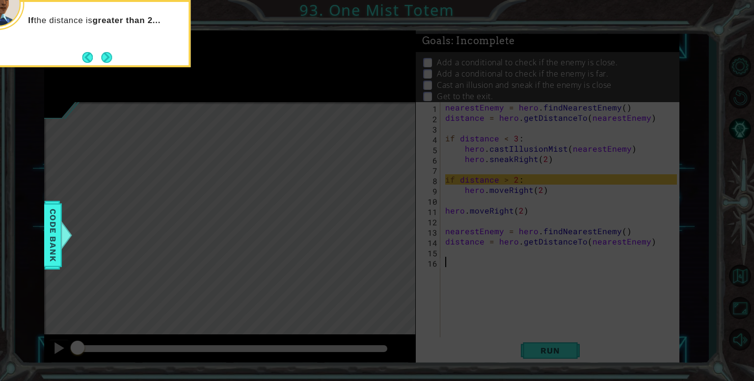
click at [105, 54] on button "Next" at bounding box center [107, 57] width 18 height 18
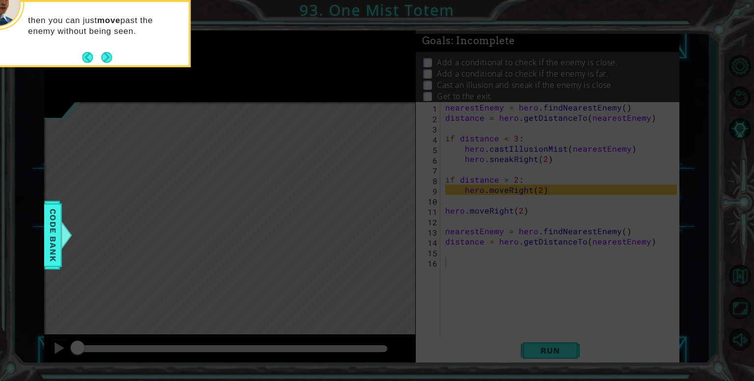
click at [105, 54] on button "Next" at bounding box center [107, 58] width 14 height 14
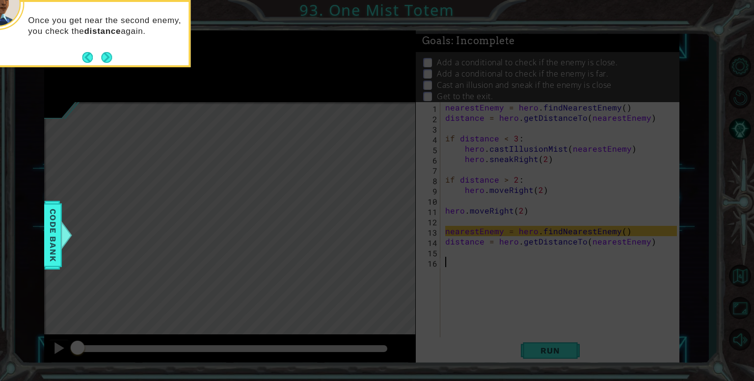
click at [105, 54] on button "Next" at bounding box center [106, 57] width 11 height 11
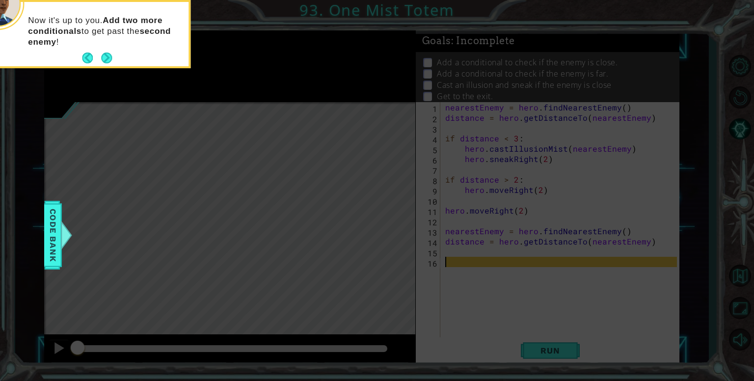
click at [105, 54] on button "Next" at bounding box center [107, 58] width 16 height 16
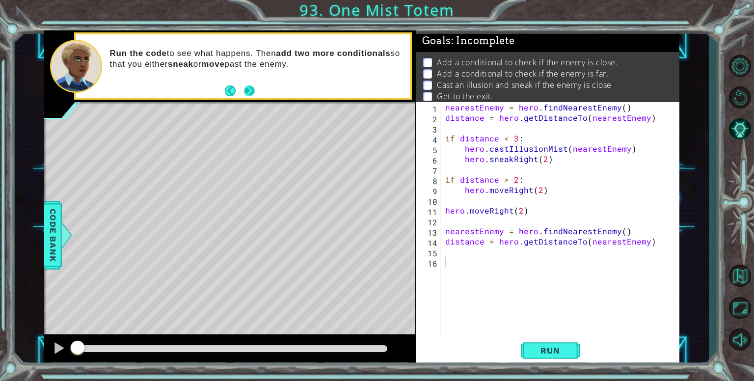
click at [248, 87] on button "Next" at bounding box center [249, 91] width 18 height 18
click at [449, 267] on div "nearestEnemy = hero . findNearestEnemy ( ) distance = hero . getDistanceTo ( ne…" at bounding box center [562, 231] width 239 height 258
click at [450, 257] on div "nearestEnemy = hero . findNearestEnemy ( ) distance = hero . getDistanceTo ( ne…" at bounding box center [562, 231] width 239 height 258
click at [546, 352] on span "Run" at bounding box center [549, 350] width 39 height 10
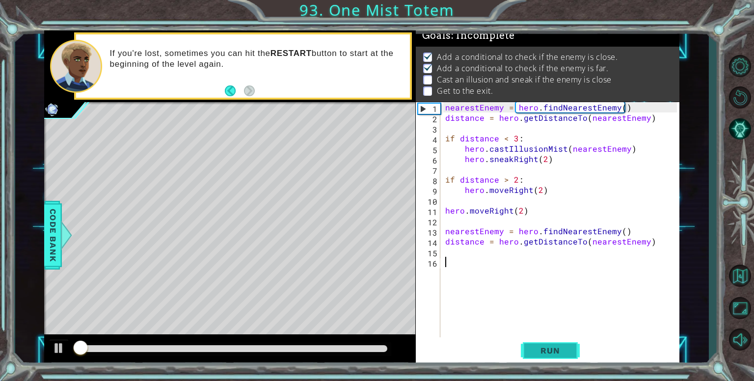
scroll to position [9, 0]
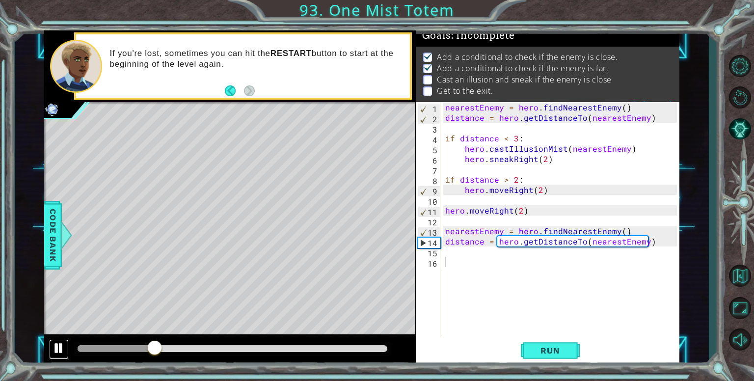
click at [61, 342] on div at bounding box center [59, 348] width 13 height 13
click at [453, 263] on div "nearestEnemy = hero . findNearestEnemy ( ) distance = hero . getDistanceTo ( ne…" at bounding box center [562, 231] width 239 height 258
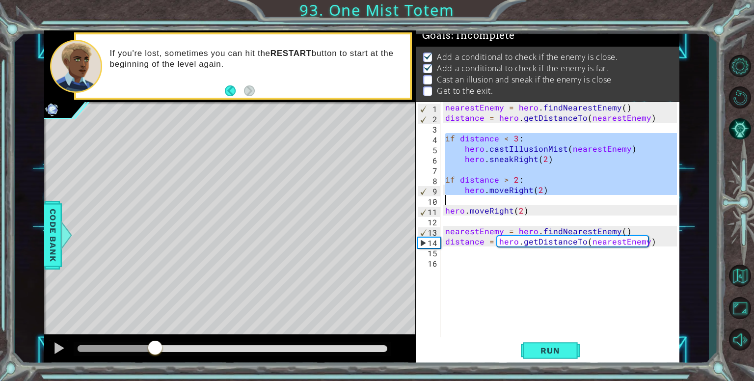
drag, startPoint x: 439, startPoint y: 136, endPoint x: 559, endPoint y: 193, distance: 132.6
click at [559, 193] on div "1 2 3 4 5 6 7 8 9 10 11 12 13 14 15 16 nearestEnemy = hero . findNearestEnemy (…" at bounding box center [546, 220] width 261 height 237
type textarea "hero.moveRight(2)"
click at [467, 262] on div "nearestEnemy = hero . findNearestEnemy ( ) distance = hero . getDistanceTo ( ne…" at bounding box center [562, 231] width 239 height 258
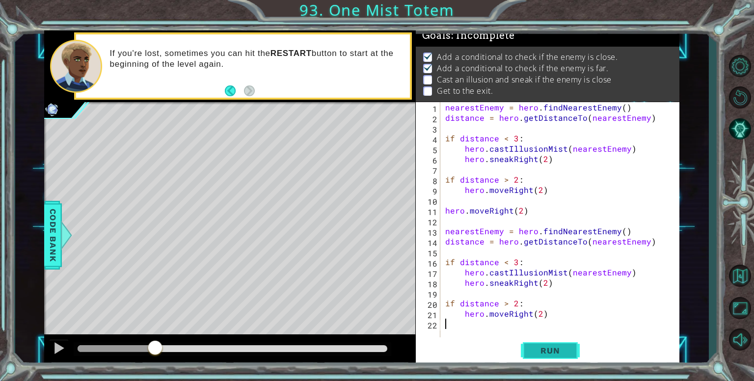
click at [544, 349] on span "Run" at bounding box center [549, 350] width 39 height 10
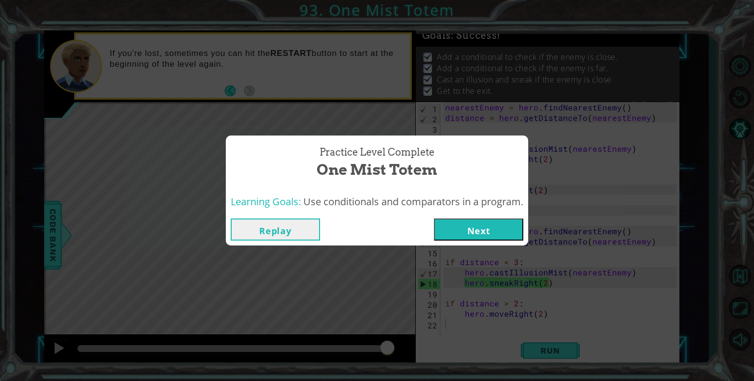
click at [493, 226] on button "Next" at bounding box center [478, 229] width 89 height 22
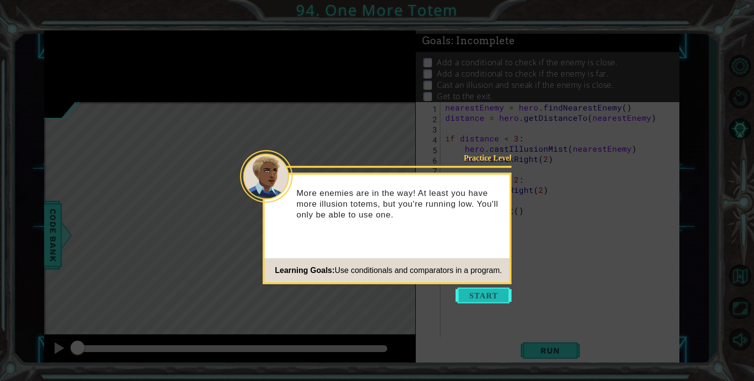
click at [473, 290] on button "Start" at bounding box center [483, 296] width 56 height 16
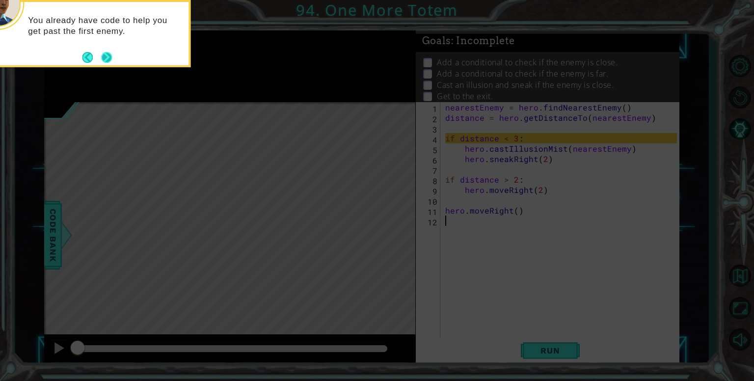
click at [103, 55] on button "Next" at bounding box center [106, 57] width 11 height 11
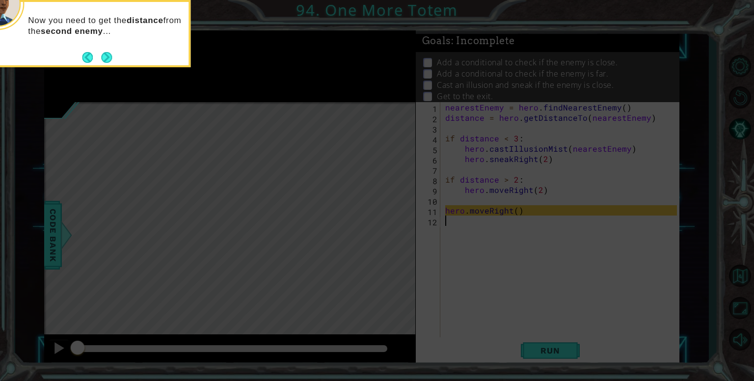
click at [103, 55] on button "Next" at bounding box center [107, 58] width 12 height 12
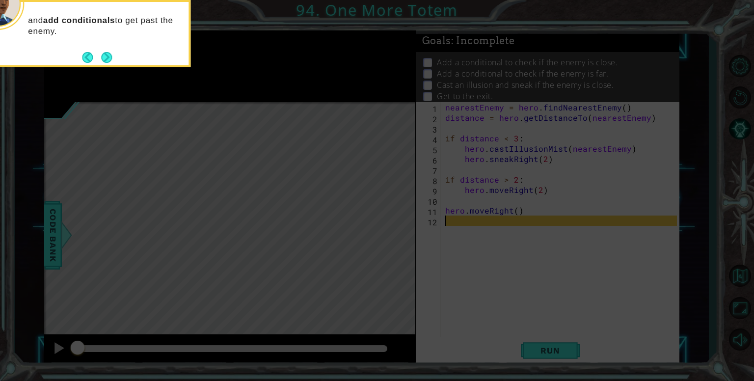
click at [103, 55] on button "Next" at bounding box center [107, 58] width 18 height 18
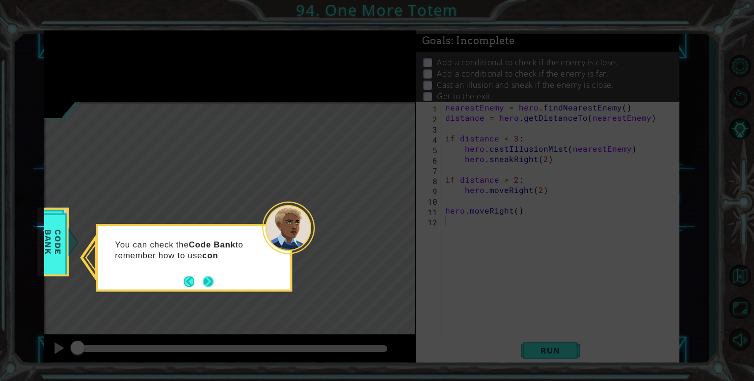
click at [207, 281] on button "Next" at bounding box center [208, 281] width 18 height 18
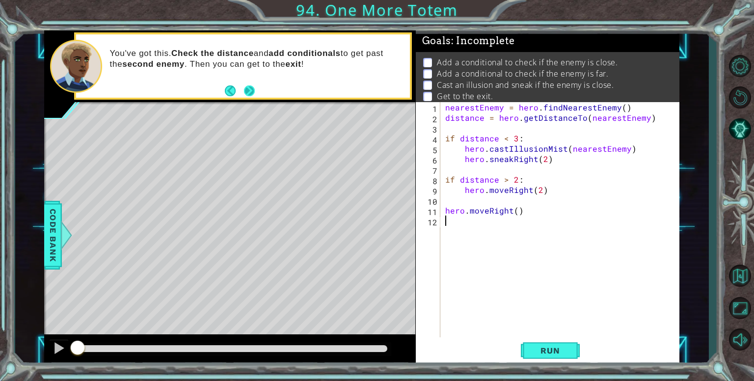
click at [249, 89] on button "Next" at bounding box center [249, 91] width 12 height 12
click at [451, 224] on div "nearestEnemy = hero . findNearestEnemy ( ) distance = hero . getDistanceTo ( ne…" at bounding box center [562, 231] width 239 height 258
click at [530, 213] on div "nearestEnemy = hero . findNearestEnemy ( ) distance = hero . getDistanceTo ( ne…" at bounding box center [562, 231] width 239 height 258
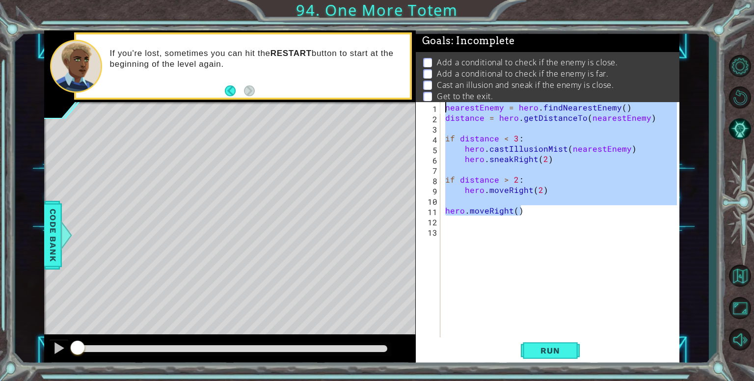
drag, startPoint x: 530, startPoint y: 213, endPoint x: 445, endPoint y: 102, distance: 140.0
click at [445, 102] on div "nearestEnemy = hero . findNearestEnemy ( ) distance = hero . getDistanceTo ( ne…" at bounding box center [562, 231] width 239 height 258
type textarea "nearestEnemy = hero.findNearestEnemy() distance = hero.getDistanceTo(nearestEne…"
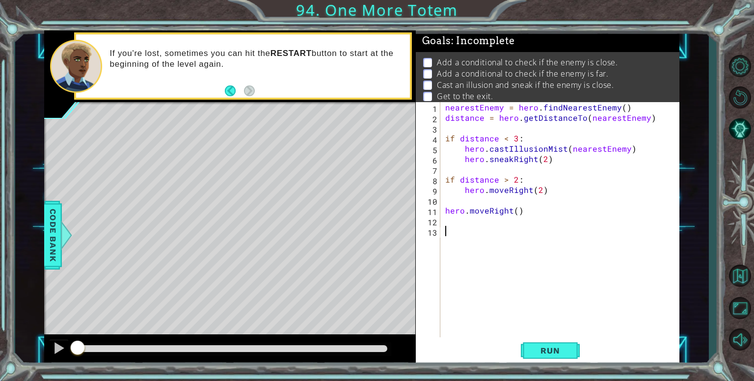
click at [453, 234] on div "nearestEnemy = hero . findNearestEnemy ( ) distance = hero . getDistanceTo ( ne…" at bounding box center [562, 231] width 239 height 258
paste textarea "hero.moveRight()"
type textarea "hero.moveRight()"
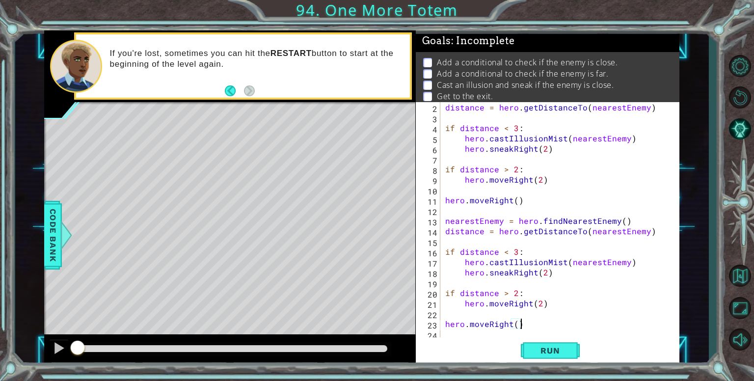
scroll to position [10, 0]
click at [548, 348] on span "Run" at bounding box center [549, 350] width 39 height 10
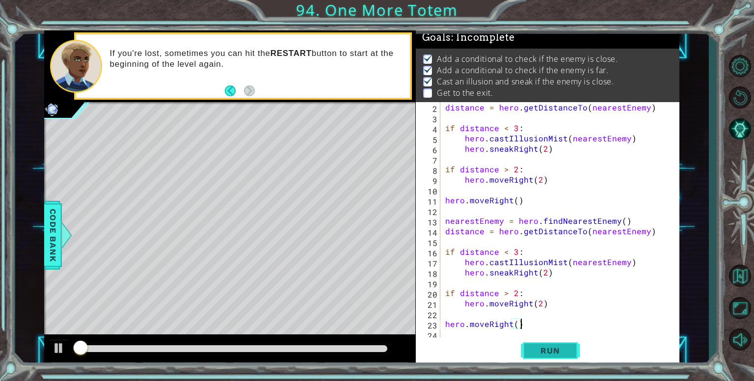
scroll to position [9, 0]
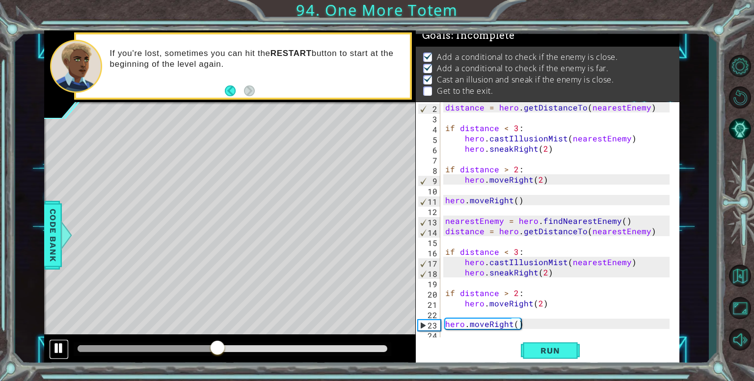
click at [56, 345] on div at bounding box center [59, 348] width 13 height 13
click at [458, 337] on div "Run" at bounding box center [550, 350] width 264 height 27
click at [530, 322] on div "distance = hero . getDistanceTo ( nearestEnemy ) if distance < 3 : hero . castI…" at bounding box center [558, 231] width 231 height 258
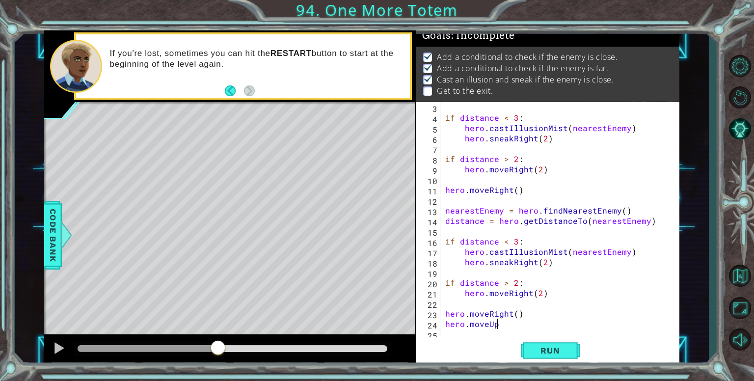
scroll to position [0, 2]
type textarea "hero.moveUp()"
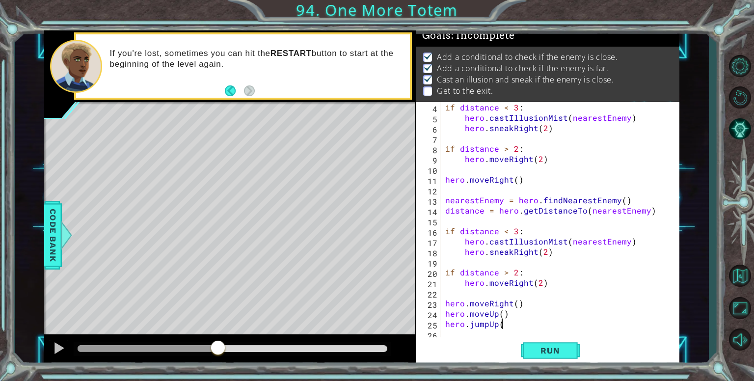
type textarea "hero.jumpUp()"
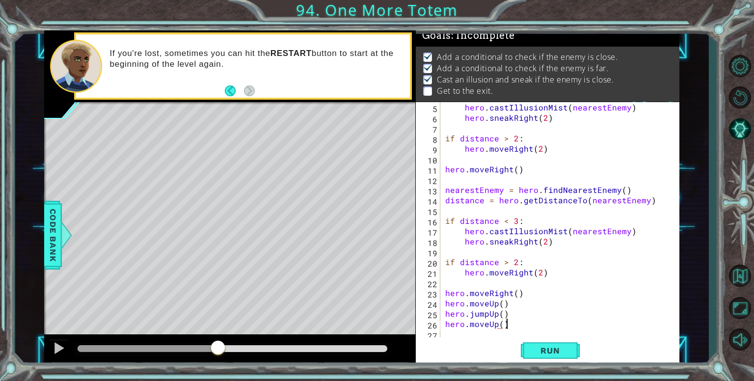
scroll to position [0, 3]
type textarea "hero.moveUp()"
click at [547, 350] on span "Run" at bounding box center [549, 350] width 39 height 10
click at [362, 348] on div at bounding box center [232, 348] width 309 height 7
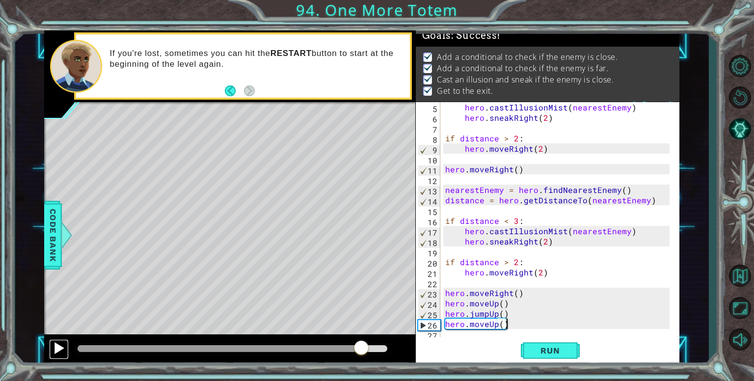
click at [55, 343] on div at bounding box center [59, 348] width 13 height 13
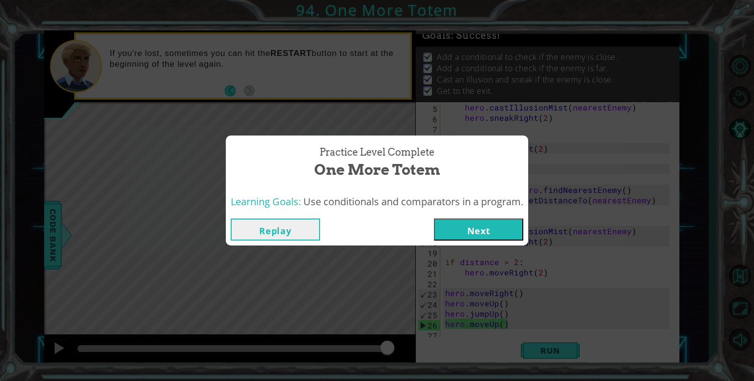
click at [477, 220] on button "Next" at bounding box center [478, 229] width 89 height 22
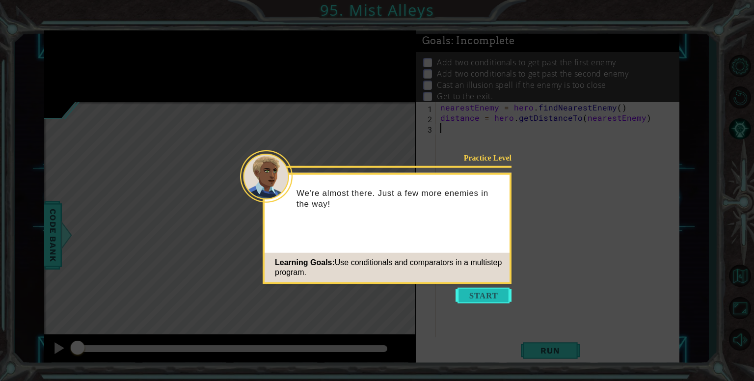
click at [484, 299] on button "Start" at bounding box center [483, 296] width 56 height 16
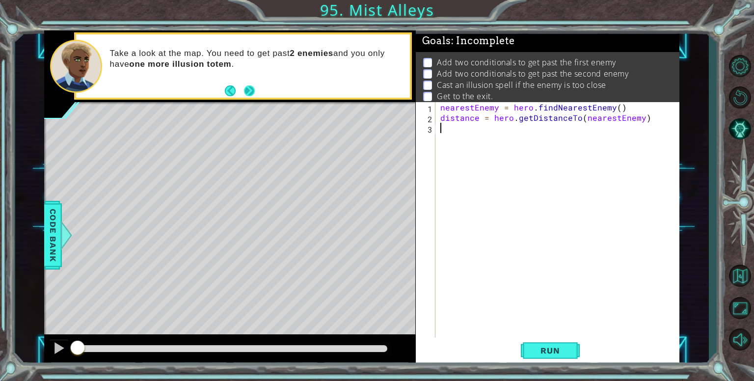
click at [252, 91] on button "Next" at bounding box center [249, 91] width 12 height 12
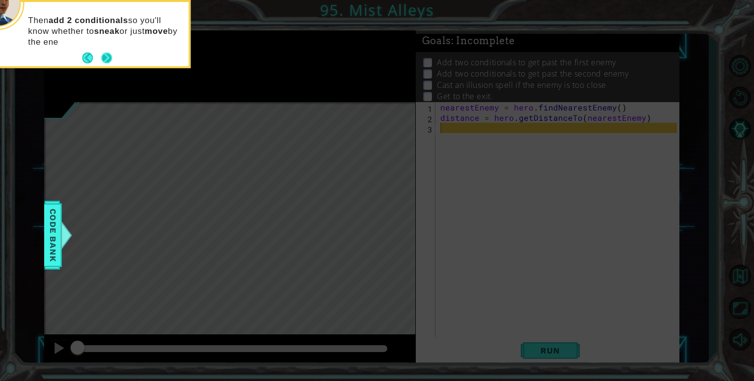
click at [106, 57] on button "Next" at bounding box center [107, 58] width 12 height 12
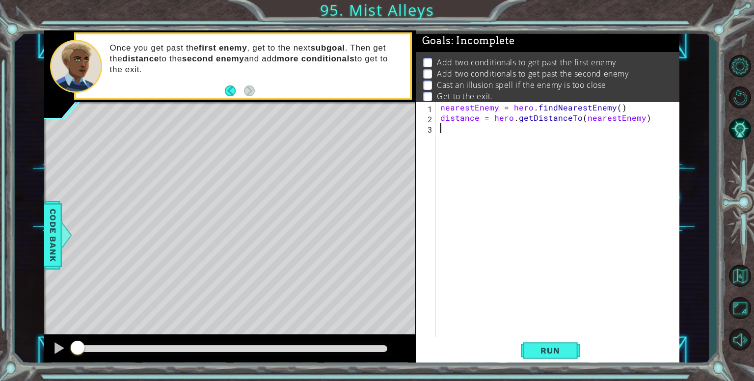
click at [450, 130] on div "nearestEnemy = hero . findNearestEnemy ( ) distance = hero . getDistanceTo ( ne…" at bounding box center [559, 231] width 243 height 258
type textarea "if distance > 3:"
type textarea "hero.moveUp(2)"
type textarea "hero.jumpUp()"
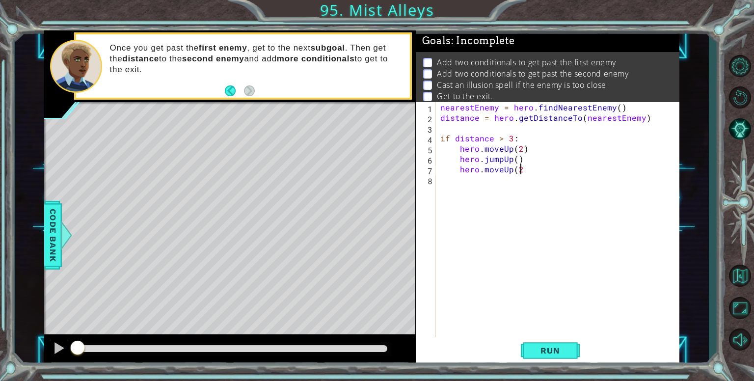
type textarea "hero.moveUp(2)"
type textarea "hero.moveRight()"
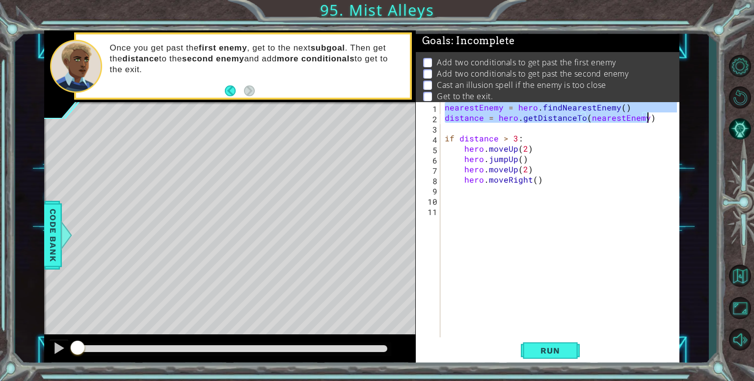
drag, startPoint x: 445, startPoint y: 108, endPoint x: 662, endPoint y: 118, distance: 217.1
click at [662, 118] on div "nearestEnemy = hero . findNearestEnemy ( ) distance = hero . getDistanceTo ( ne…" at bounding box center [562, 231] width 239 height 258
type textarea "nearestEnemy = hero.findNearestEnemy() distance = hero.getDistanceTo(nearestEne…"
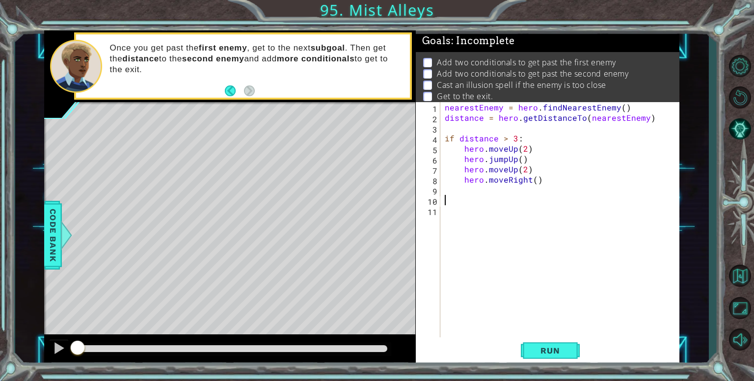
click at [457, 203] on div "nearestEnemy = hero . findNearestEnemy ( ) distance = hero . getDistanceTo ( ne…" at bounding box center [562, 231] width 239 height 258
paste textarea "distance = hero.getDistanceTo(nearestEnemy)"
type textarea "distance = hero.getDistanceTo(nearestEnemy)"
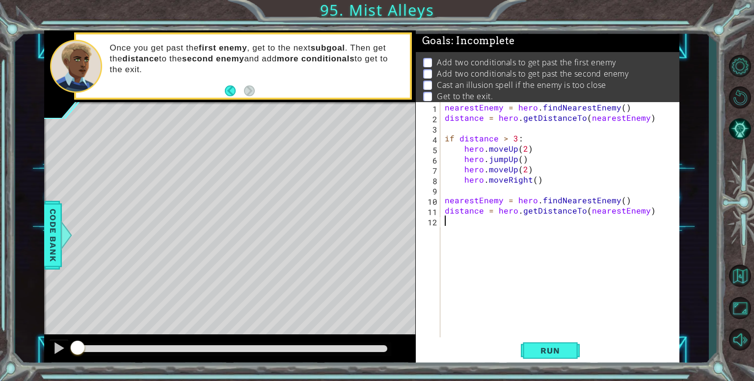
click at [446, 223] on div "nearestEnemy = hero . findNearestEnemy ( ) distance = hero . getDistanceTo ( ne…" at bounding box center [562, 231] width 239 height 258
click at [543, 180] on div "nearestEnemy = hero . findNearestEnemy ( ) distance = hero . getDistanceTo ( ne…" at bounding box center [562, 231] width 239 height 258
type textarea "hero.moveRight()"
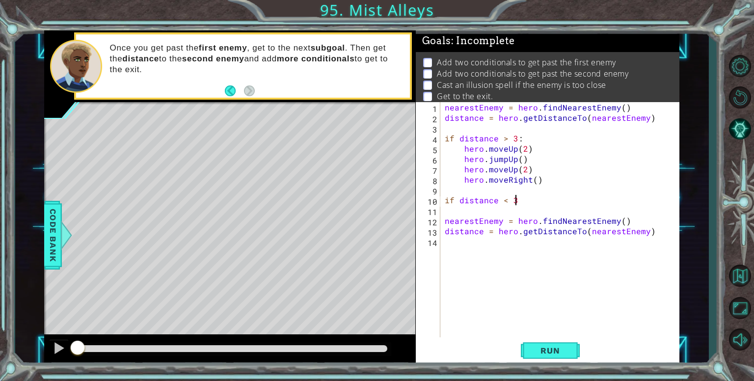
scroll to position [0, 4]
type textarea "if distance < 3:"
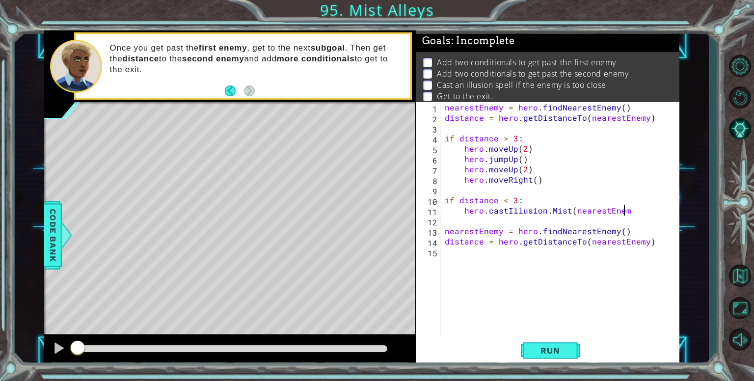
scroll to position [0, 11]
type textarea "hero.castIllusion.Mist(nearestEnemy)"
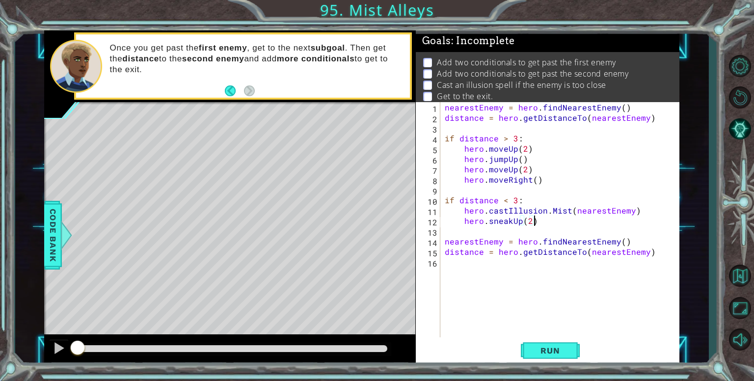
scroll to position [0, 5]
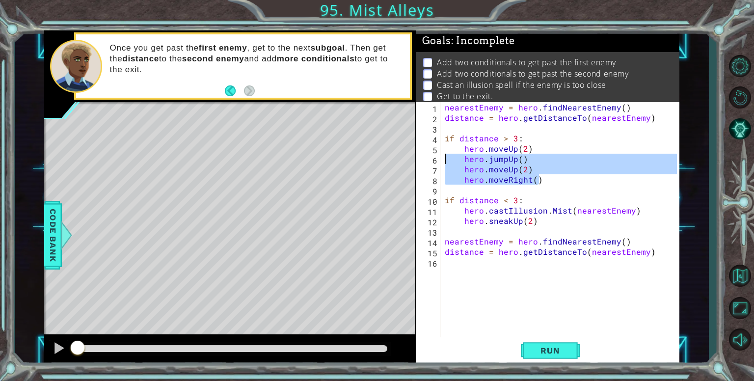
drag, startPoint x: 548, startPoint y: 184, endPoint x: 442, endPoint y: 159, distance: 108.7
click at [442, 159] on div "hero.sneakUp(2) 1 2 3 4 5 6 7 8 9 10 11 12 13 14 15 16 nearestEnemy = hero . fi…" at bounding box center [546, 220] width 261 height 237
type textarea "hero.jumpUp() hero.moveUp(2)"
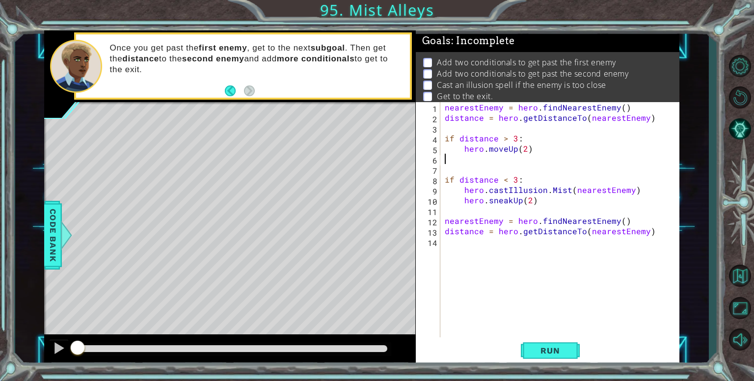
scroll to position [0, 0]
click at [506, 208] on div "nearestEnemy = hero . findNearestEnemy ( ) distance = hero . getDistanceTo ( ne…" at bounding box center [562, 231] width 239 height 258
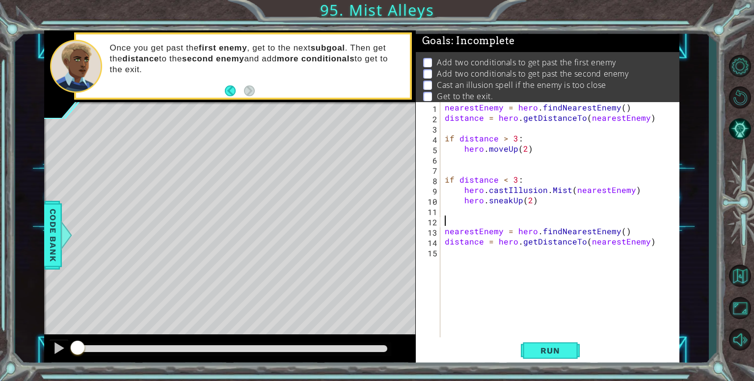
paste textarea "hero.moveRight()"
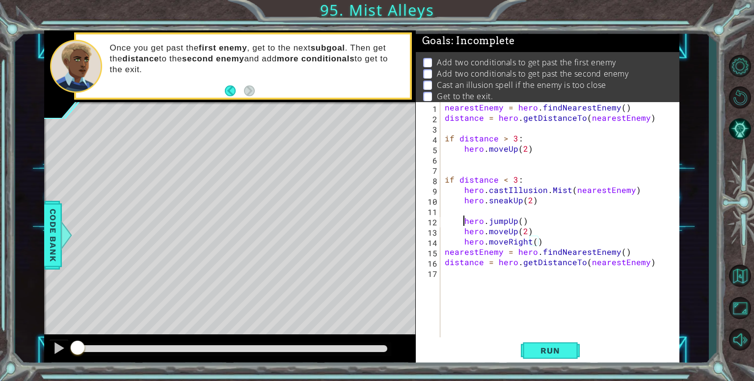
click at [462, 220] on div "nearestEnemy = hero . findNearestEnemy ( ) distance = hero . getDistanceTo ( ne…" at bounding box center [562, 231] width 239 height 258
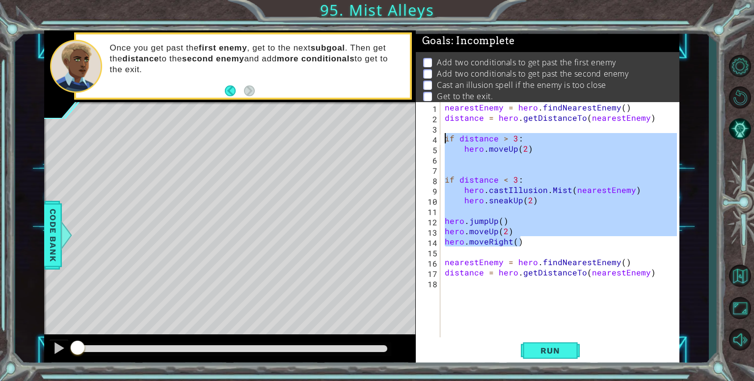
drag, startPoint x: 526, startPoint y: 241, endPoint x: 438, endPoint y: 137, distance: 136.1
click at [438, 137] on div "nearestEnemy = hero.findNearestEnemy() 1 2 3 4 5 6 7 8 9 10 11 12 13 14 15 16 1…" at bounding box center [546, 220] width 261 height 237
type textarea "if distance > 3: hero.moveUp(2)"
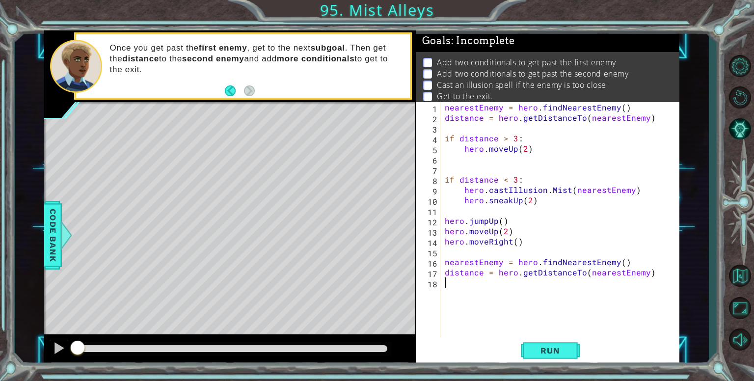
click at [446, 289] on div "nearestEnemy = hero . findNearestEnemy ( ) distance = hero . getDistanceTo ( ne…" at bounding box center [562, 231] width 239 height 258
paste textarea "hero.moveRight()"
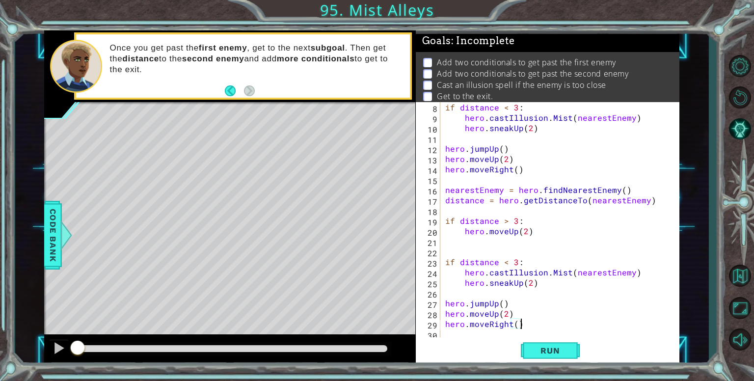
scroll to position [72, 0]
click at [513, 232] on div "if distance < 3 : hero . castIllusion . [GEOGRAPHIC_DATA] ( nearestEnemy ) hero…" at bounding box center [558, 231] width 231 height 258
type textarea "hero.moveRight(2)"
click at [495, 305] on div "if distance < 3 : hero . castIllusion . [GEOGRAPHIC_DATA] ( nearestEnemy ) hero…" at bounding box center [558, 231] width 231 height 258
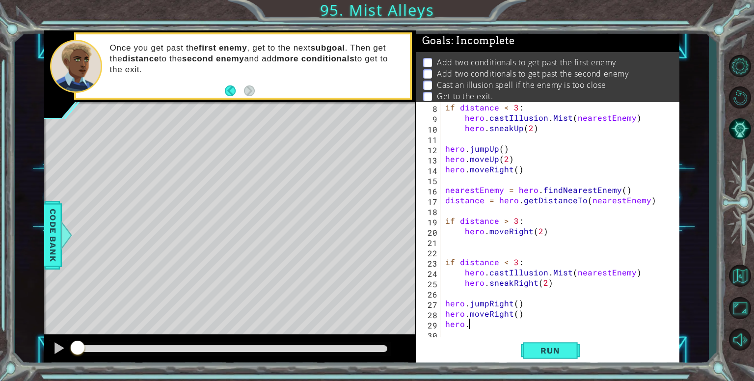
scroll to position [0, 0]
type textarea "h"
click at [544, 352] on span "Run" at bounding box center [549, 350] width 39 height 10
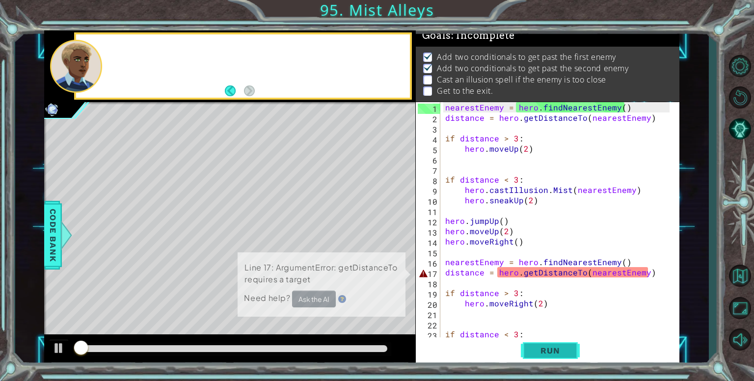
scroll to position [9, 0]
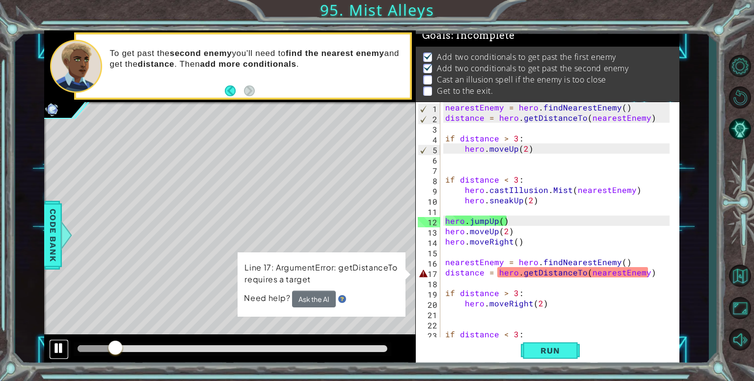
click at [55, 348] on div at bounding box center [59, 348] width 13 height 13
click at [549, 191] on div "nearestEnemy = hero . findNearestEnemy ( ) distance = hero . getDistanceTo ( ne…" at bounding box center [558, 231] width 231 height 258
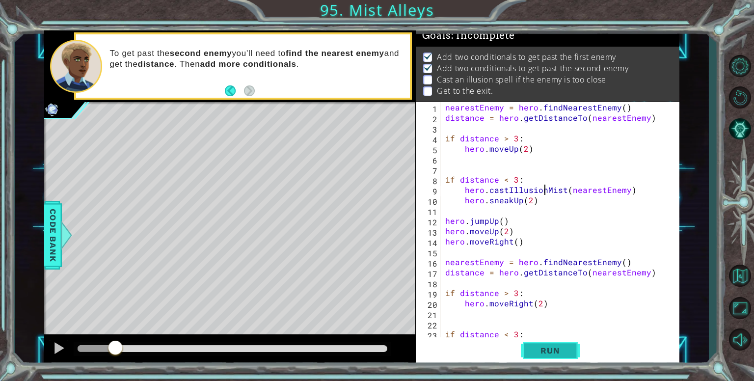
click at [547, 347] on span "Run" at bounding box center [549, 350] width 39 height 10
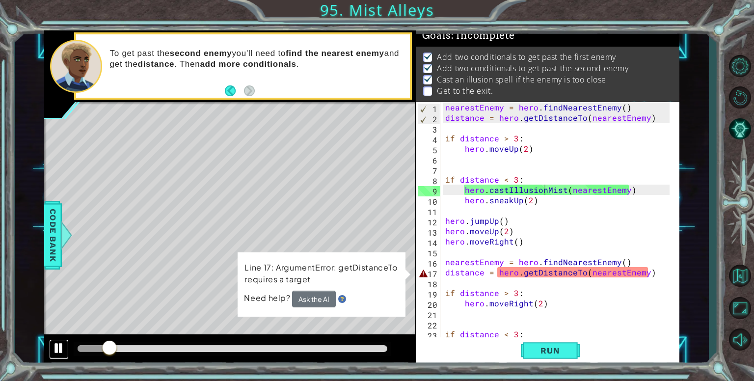
click at [57, 342] on div at bounding box center [59, 348] width 13 height 13
click at [501, 262] on div "nearestEnemy = hero . findNearestEnemy ( ) distance = hero . getDistanceTo ( ne…" at bounding box center [558, 231] width 231 height 258
click at [308, 298] on button "Ask the AI" at bounding box center [314, 299] width 44 height 17
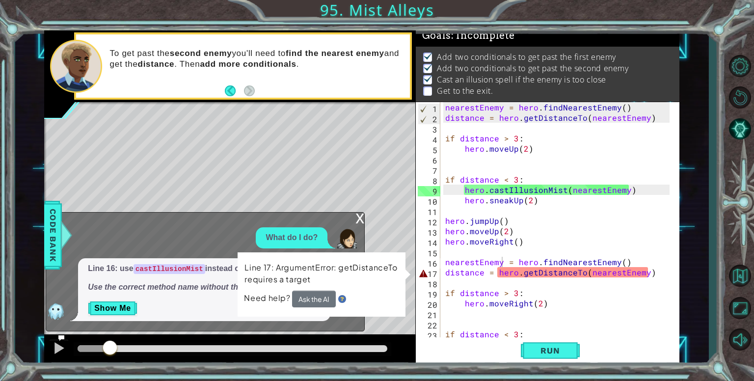
click at [208, 307] on p "Show Me" at bounding box center [204, 308] width 233 height 16
click at [153, 311] on p "Show Me" at bounding box center [204, 308] width 233 height 16
click at [495, 260] on div "nearestEnemy = hero . findNearestEnemy ( ) distance = hero . getDistanceTo ( ne…" at bounding box center [558, 231] width 231 height 258
drag, startPoint x: 109, startPoint y: 347, endPoint x: 99, endPoint y: 352, distance: 11.4
click at [99, 352] on div at bounding box center [99, 349] width 18 height 18
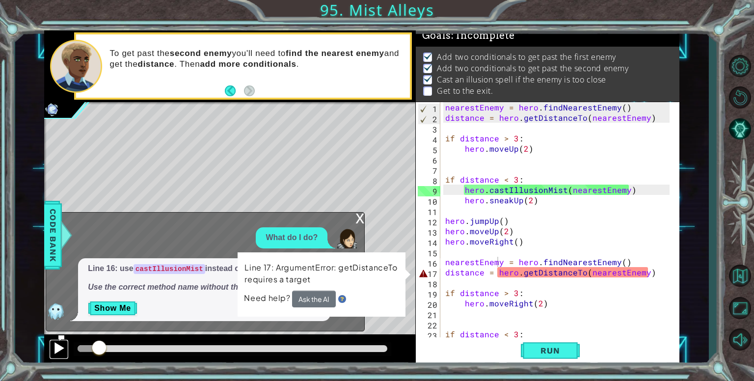
click at [59, 346] on div at bounding box center [59, 348] width 13 height 13
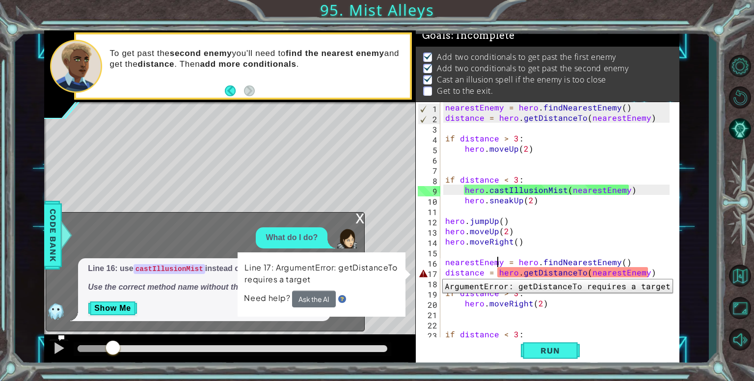
click at [435, 271] on div "17" at bounding box center [429, 273] width 23 height 10
type textarea "distance = hero.getDistanceTo(nearestEnemy)"
click at [402, 267] on div "Line 17: ArgumentError: getDistanceTo requires a target Need help? Ask the AI" at bounding box center [322, 284] width 168 height 66
click at [147, 292] on p "Use the correct method name without the period." at bounding box center [204, 287] width 233 height 11
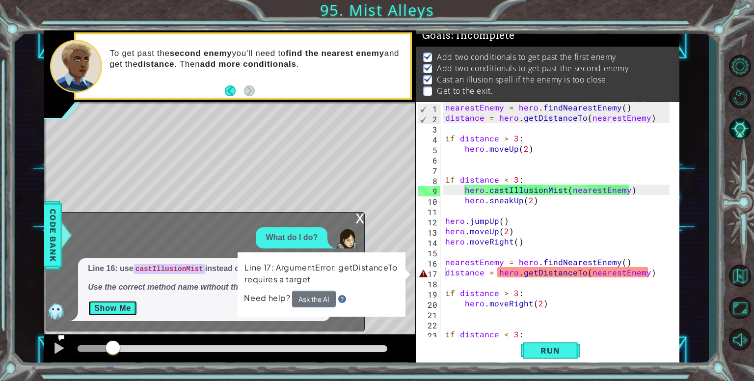
click at [114, 312] on button "Show Me" at bounding box center [113, 308] width 50 height 16
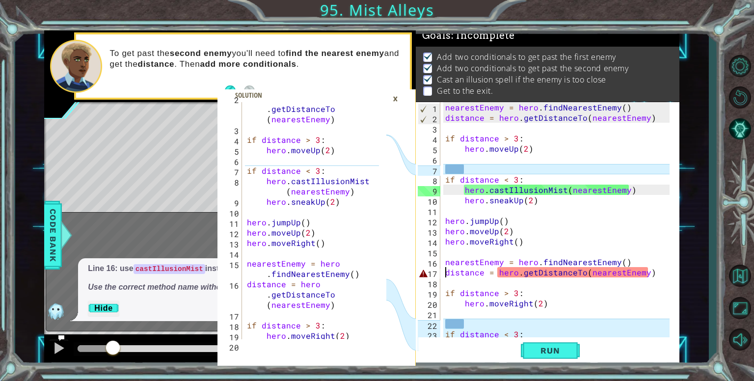
scroll to position [29, 0]
type textarea "distance = hero.getDistanceTo(nearestEnemy)"
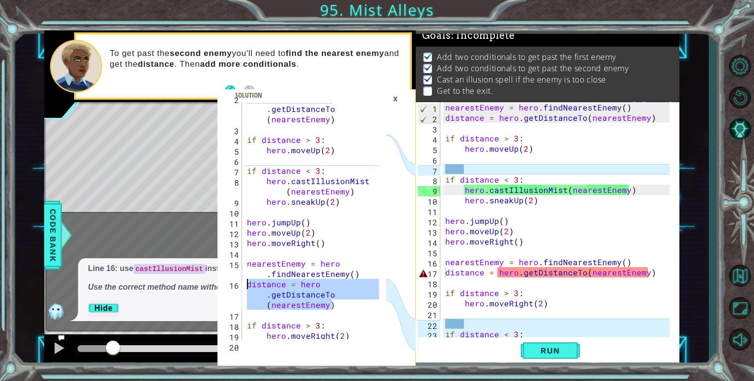
drag, startPoint x: 334, startPoint y: 308, endPoint x: 247, endPoint y: 285, distance: 89.9
click at [247, 285] on div "distance = hero . getDistanceTo ( nearestEnemy ) if distance > 3 : hero . moveU…" at bounding box center [314, 232] width 138 height 278
type textarea "nearestEnemy = hero.findNearestEnemy()"
click at [634, 259] on div "nearestEnemy = hero . findNearestEnemy ( ) distance = hero . getDistanceTo ( ne…" at bounding box center [558, 231] width 231 height 258
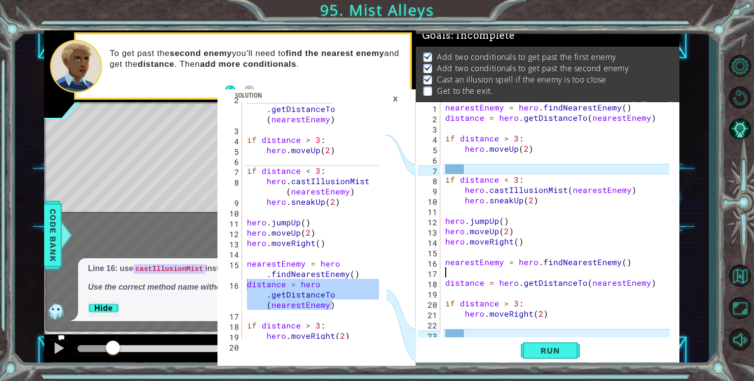
paste textarea "distance = hero.getDistanceTo(nearestEnemy)"
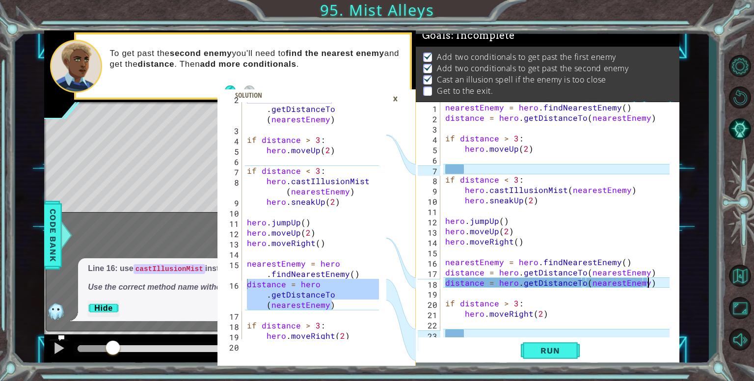
click at [661, 281] on div "nearestEnemy = hero . findNearestEnemy ( ) distance = hero . getDistanceTo ( ne…" at bounding box center [558, 231] width 231 height 258
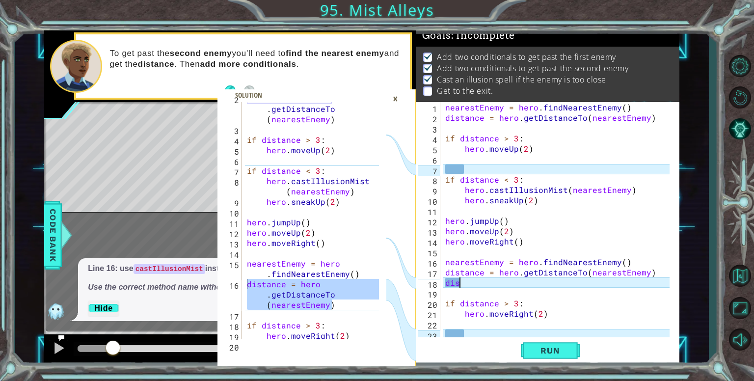
type textarea "d"
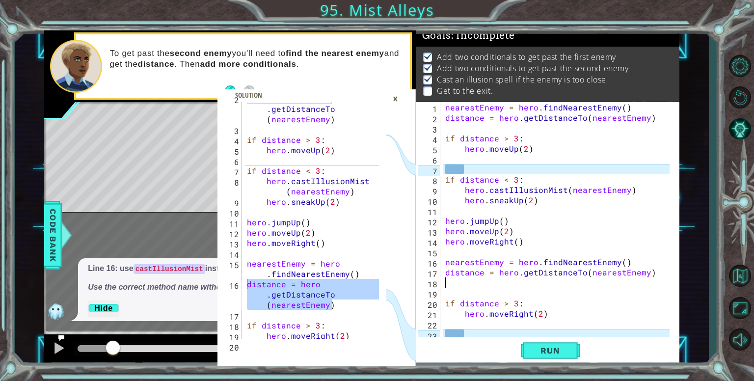
type textarea "distance = hero.getDistanceTo(nearestEnemy)"
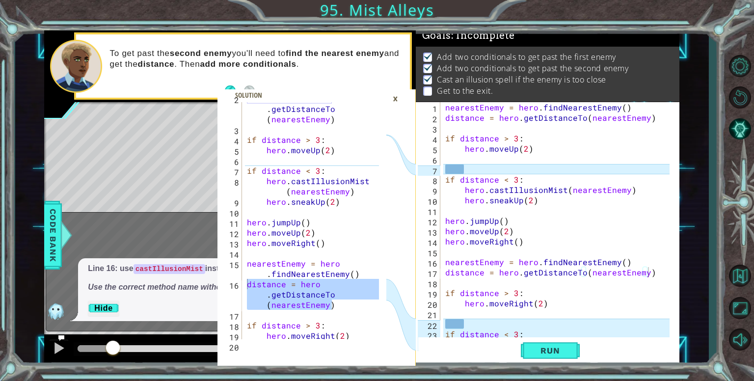
click at [396, 94] on div "×" at bounding box center [395, 98] width 15 height 17
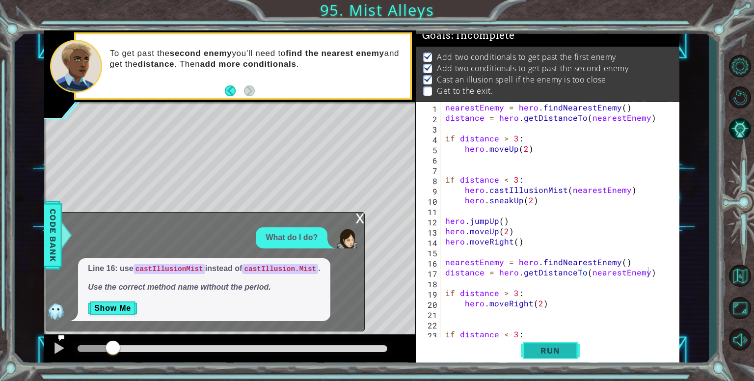
click at [553, 351] on span "Run" at bounding box center [549, 350] width 39 height 10
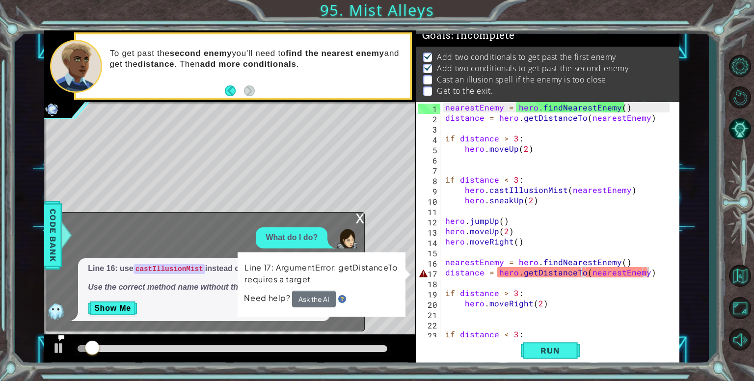
click at [160, 303] on p "Show Me" at bounding box center [204, 308] width 233 height 16
click at [59, 348] on div at bounding box center [59, 348] width 13 height 13
click at [564, 315] on div "nearestEnemy = hero . findNearestEnemy ( ) distance = hero . getDistanceTo ( ne…" at bounding box center [558, 231] width 231 height 258
click at [650, 220] on div "nearestEnemy = hero . findNearestEnemy ( ) distance = hero . getDistanceTo ( ne…" at bounding box center [558, 231] width 231 height 258
click at [308, 294] on button "Ask the AI" at bounding box center [314, 299] width 44 height 17
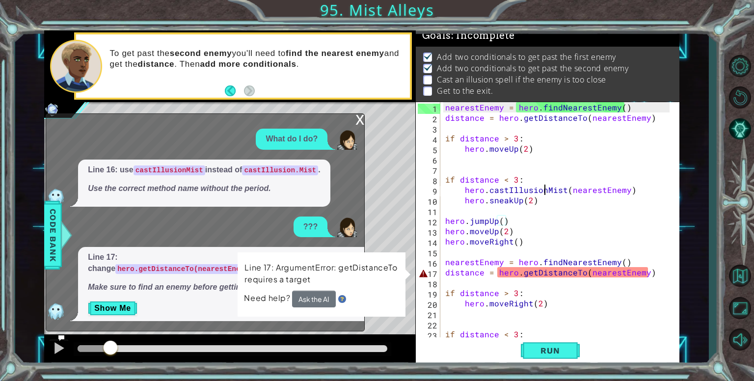
click at [544, 187] on div "nearestEnemy = hero . findNearestEnemy ( ) distance = hero . getDistanceTo ( ne…" at bounding box center [558, 231] width 231 height 258
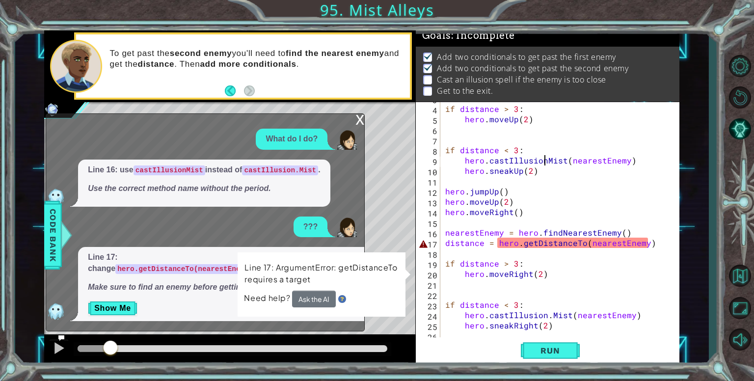
scroll to position [72, 0]
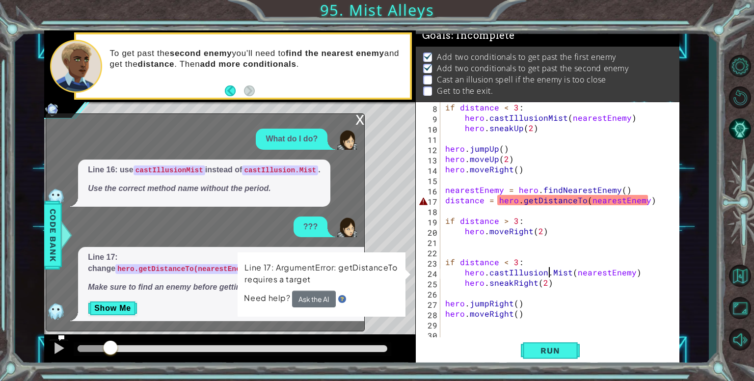
click at [549, 272] on div "if distance < 3 : hero . castIllusionMist ( nearestEnemy ) hero . sneakUp ( 2 )…" at bounding box center [558, 231] width 231 height 258
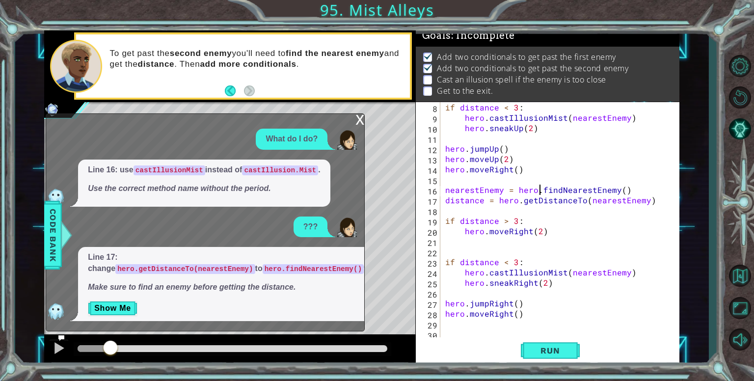
click at [540, 189] on div "if distance < 3 : hero . castIllusionMist ( nearestEnemy ) hero . sneakUp ( 2 )…" at bounding box center [558, 231] width 231 height 258
click at [359, 120] on div "x" at bounding box center [359, 119] width 9 height 10
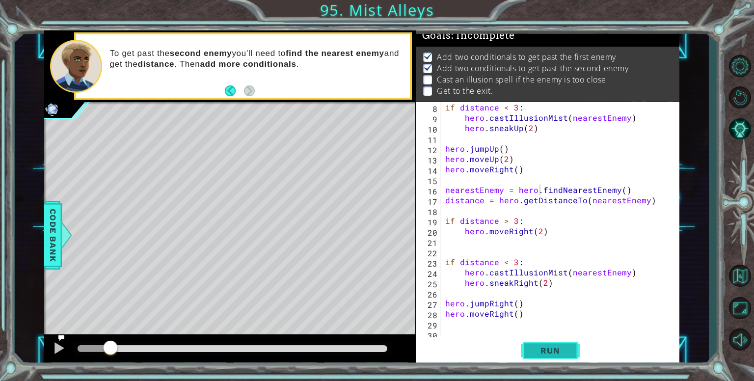
click at [559, 349] on span "Run" at bounding box center [549, 350] width 39 height 10
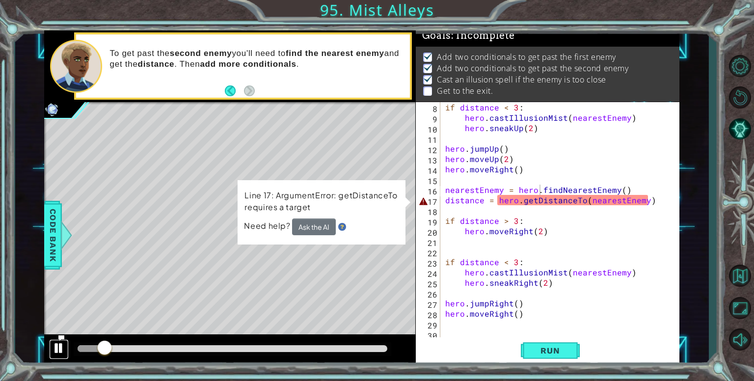
click at [62, 346] on div at bounding box center [59, 348] width 13 height 13
click at [320, 227] on button "Ask the AI" at bounding box center [314, 226] width 44 height 17
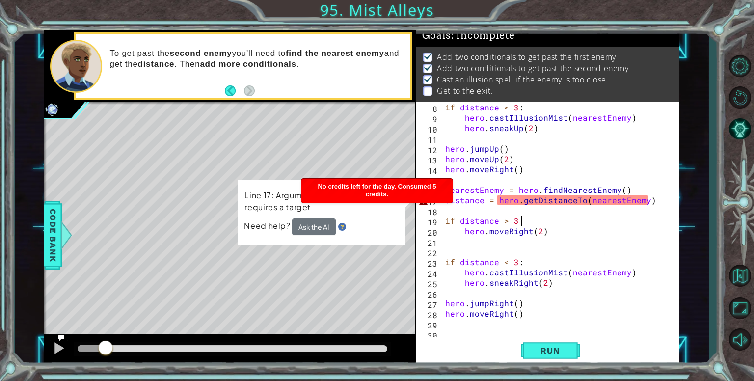
click at [635, 221] on div "if distance < 3 : hero . castIllusionMist ( nearestEnemy ) hero . sneakUp ( 2 )…" at bounding box center [558, 231] width 231 height 258
type textarea "if distance > 3:"
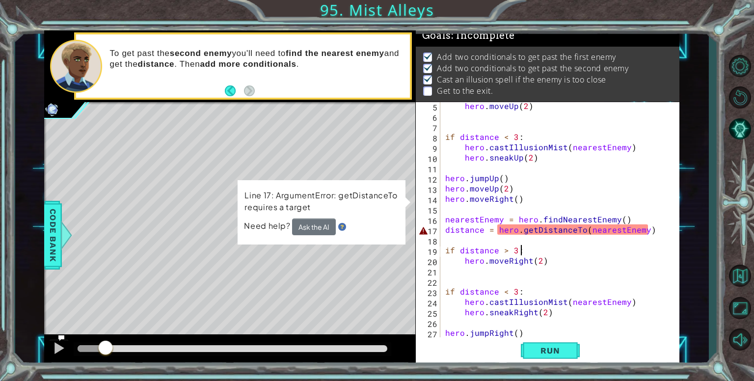
scroll to position [0, 0]
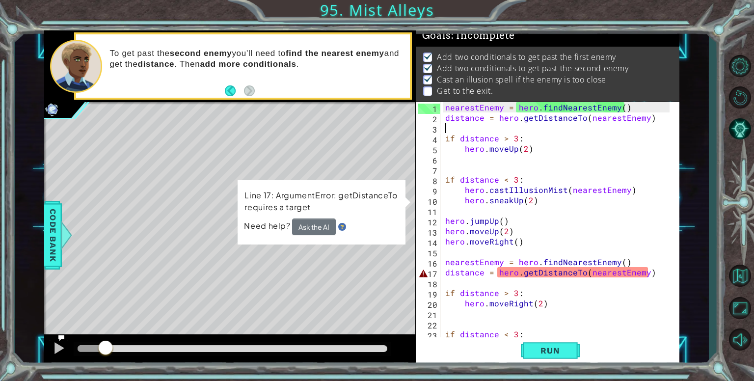
click at [543, 129] on div "nearestEnemy = hero . findNearestEnemy ( ) distance = hero . getDistanceTo ( ne…" at bounding box center [558, 231] width 231 height 258
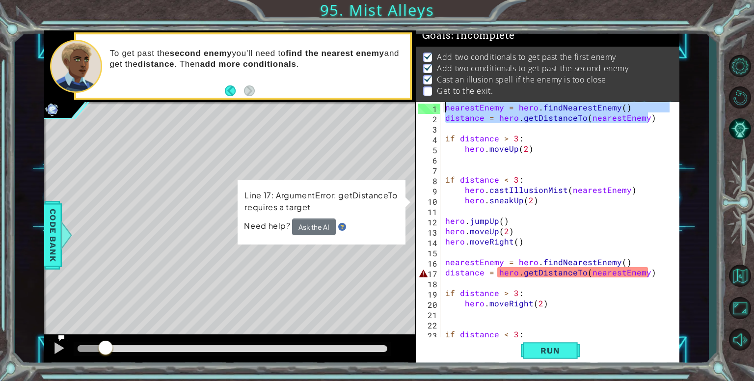
drag, startPoint x: 655, startPoint y: 119, endPoint x: 442, endPoint y: 106, distance: 213.4
click at [442, 106] on div "1 2 3 4 5 6 7 8 9 10 11 12 13 14 15 16 17 18 19 20 21 22 23 24 nearestEnemy = h…" at bounding box center [546, 220] width 261 height 237
type textarea "nearestEnemy = hero.findNearestEnemy() distance = hero.getDistanceTo(nearestEne…"
click at [448, 255] on div "nearestEnemy = hero . findNearestEnemy ( ) distance = hero . getDistanceTo ( ne…" at bounding box center [558, 231] width 231 height 258
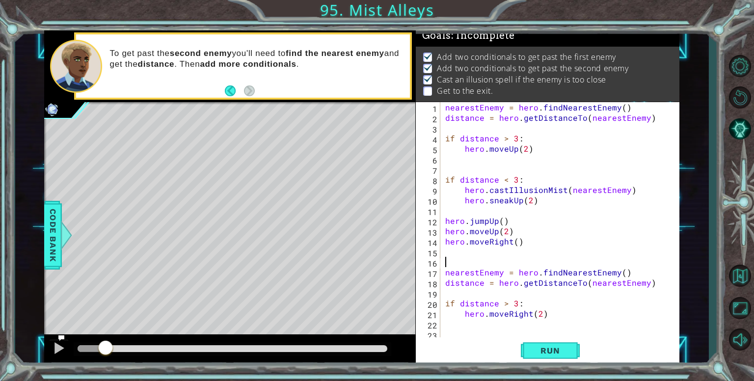
paste textarea "distance = hero.getDistanceTo(nearestEnemy)"
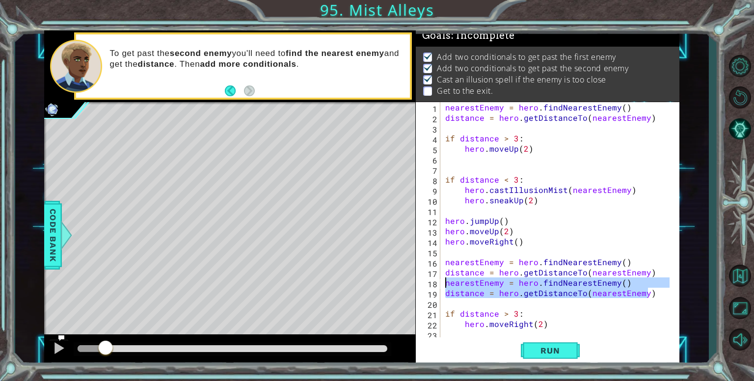
drag, startPoint x: 653, startPoint y: 293, endPoint x: 422, endPoint y: 286, distance: 231.3
click at [422, 286] on div "distance = hero.getDistanceTo(nearestEnemy) 1 2 3 4 5 6 7 8 9 10 11 12 13 14 15…" at bounding box center [546, 220] width 261 height 237
type textarea "nearestEnemy = hero.findNearestEnemy() distance = hero.getDistanceTo(nearestEne…"
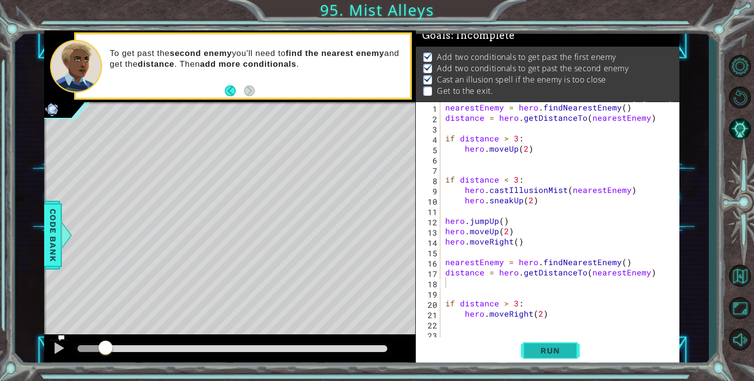
click at [558, 349] on span "Run" at bounding box center [549, 350] width 39 height 10
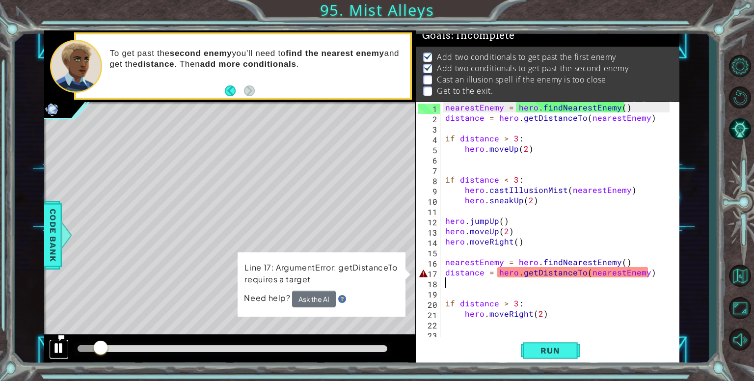
click at [53, 350] on div at bounding box center [59, 348] width 13 height 13
click at [502, 261] on div "nearestEnemy = hero . findNearestEnemy ( ) distance = hero . getDistanceTo ( ne…" at bounding box center [558, 231] width 231 height 258
click at [483, 260] on div "nearestEnemy = hero . findNearestEnemy ( ) distance = hero . getDistanceTo ( ne…" at bounding box center [558, 231] width 231 height 258
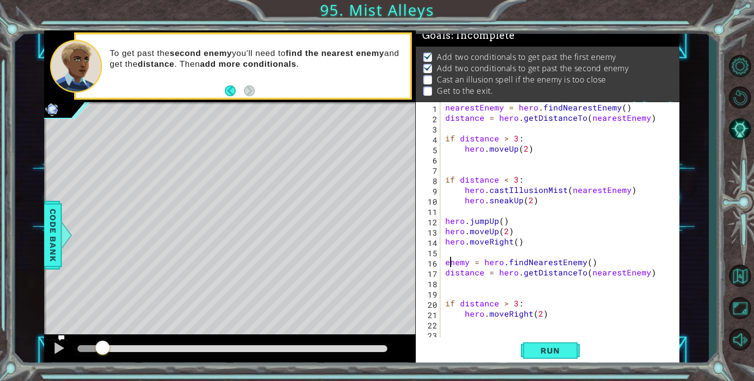
click at [623, 270] on div "nearestEnemy = hero . findNearestEnemy ( ) distance = hero . getDistanceTo ( ne…" at bounding box center [558, 231] width 231 height 258
click at [534, 353] on span "Run" at bounding box center [549, 350] width 39 height 10
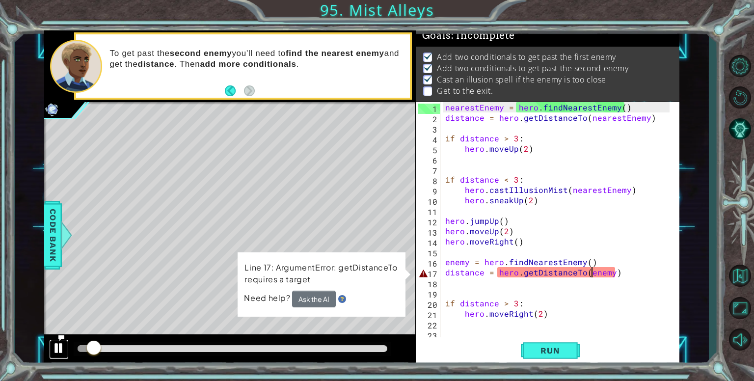
click at [55, 349] on div at bounding box center [59, 348] width 13 height 13
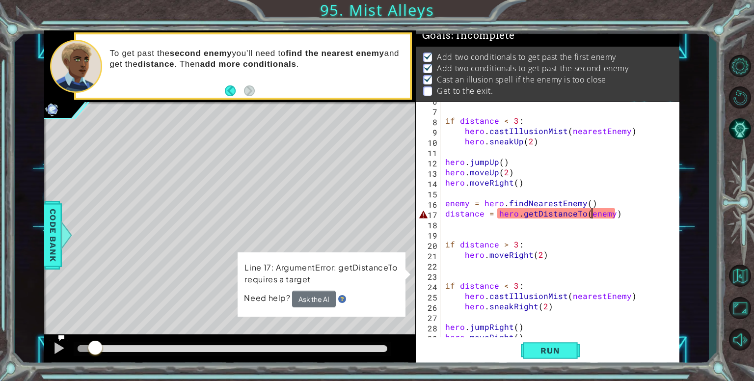
scroll to position [82, 0]
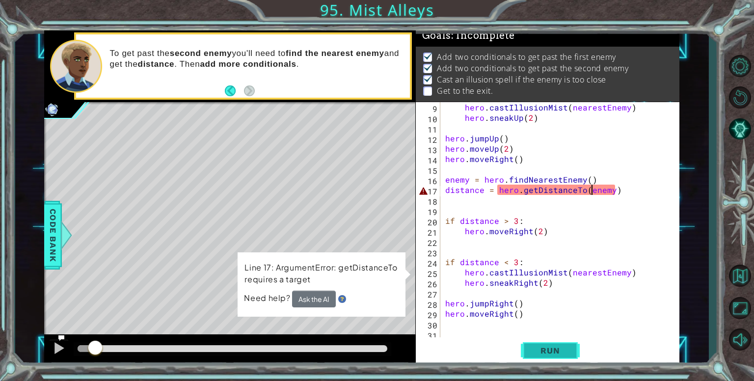
click at [552, 350] on span "Run" at bounding box center [549, 350] width 39 height 10
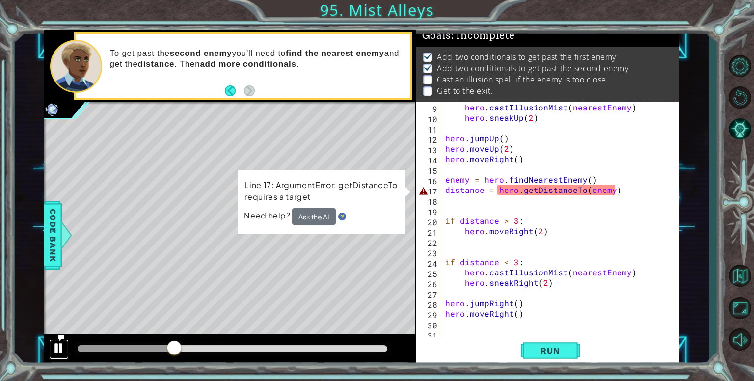
click at [55, 343] on div at bounding box center [59, 348] width 13 height 13
drag, startPoint x: 171, startPoint y: 347, endPoint x: 122, endPoint y: 351, distance: 49.2
click at [122, 351] on div at bounding box center [122, 349] width 18 height 18
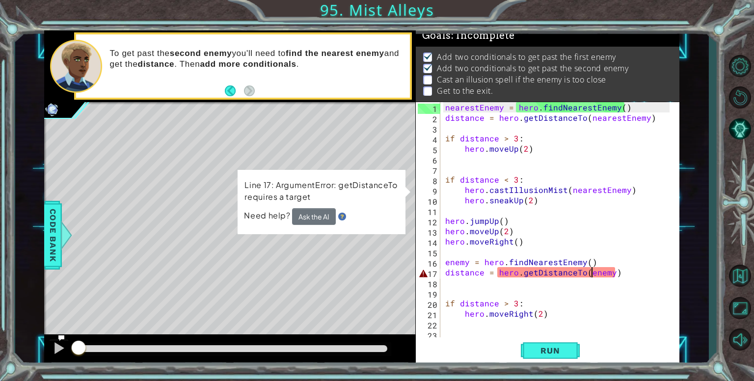
drag, startPoint x: 122, startPoint y: 345, endPoint x: 13, endPoint y: 348, distance: 109.0
click at [13, 348] on div "distance = hero.getDistanceTo(nearestEnemy) 2 3 4 5 6 7 8 9 10 11 12 13 14 15 1…" at bounding box center [377, 190] width 754 height 381
click at [54, 346] on div at bounding box center [59, 348] width 13 height 13
drag, startPoint x: 78, startPoint y: 347, endPoint x: 125, endPoint y: 355, distance: 47.3
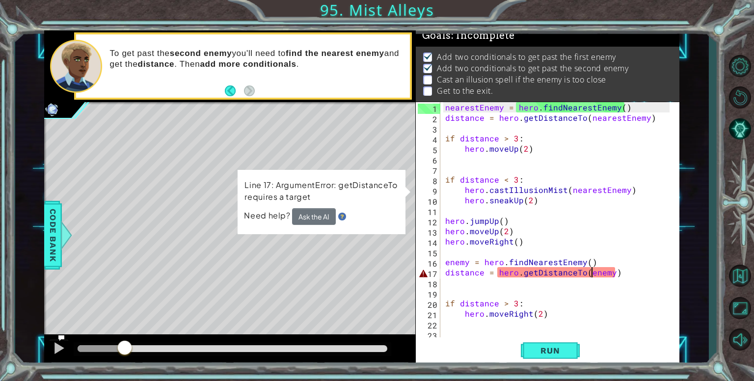
click at [125, 355] on div at bounding box center [125, 349] width 18 height 18
click at [504, 234] on div "nearestEnemy = hero . findNearestEnemy ( ) distance = hero . getDistanceTo ( ne…" at bounding box center [558, 231] width 231 height 258
type textarea "hero.moveUp()"
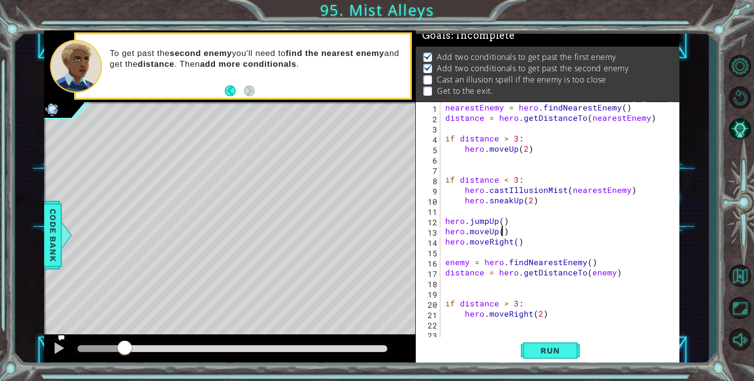
scroll to position [0, 3]
click at [546, 348] on span "Run" at bounding box center [549, 350] width 39 height 10
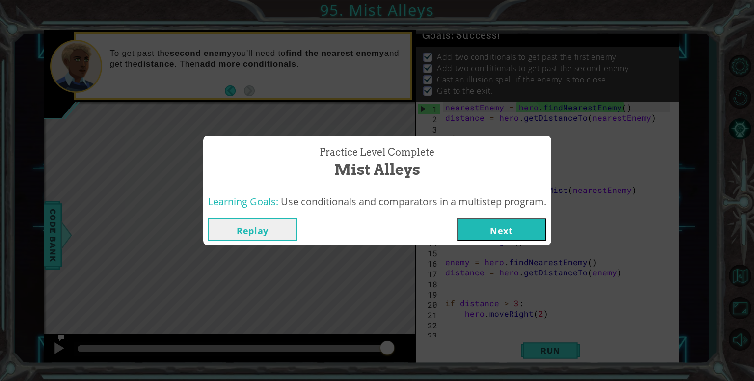
click at [497, 229] on button "Next" at bounding box center [501, 229] width 89 height 22
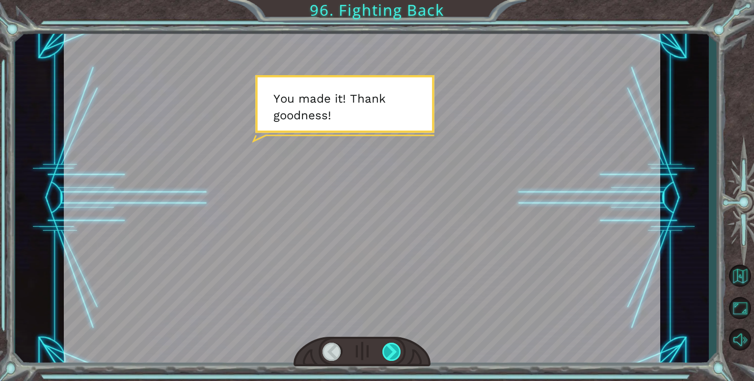
click at [386, 356] on div at bounding box center [391, 352] width 19 height 18
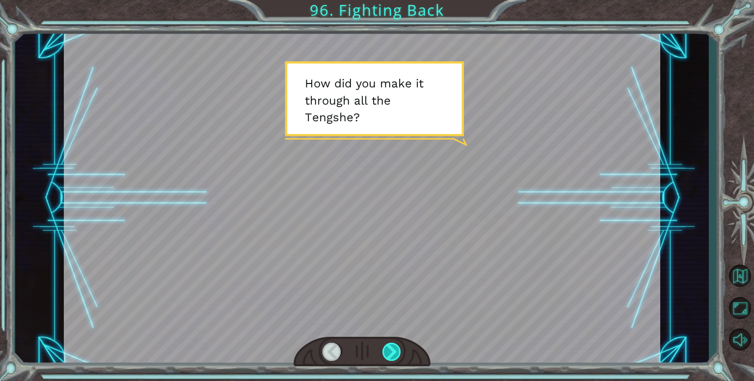
click at [387, 354] on div at bounding box center [391, 352] width 19 height 18
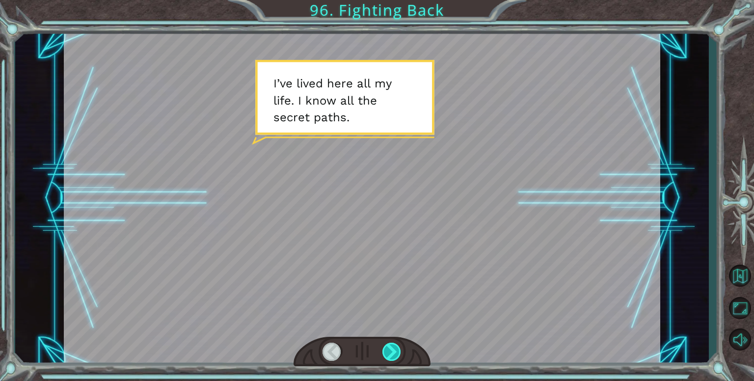
click at [387, 354] on div at bounding box center [391, 352] width 19 height 18
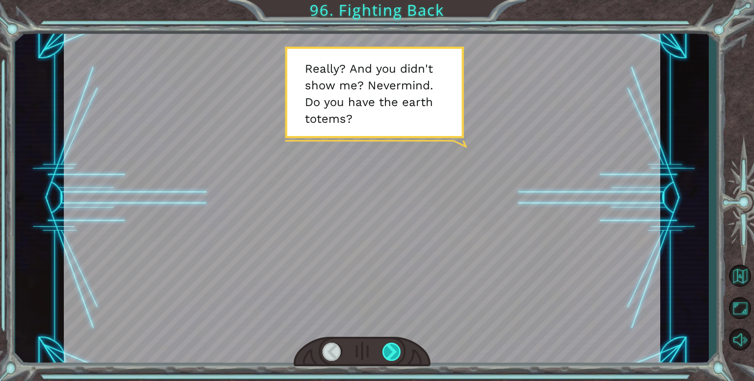
click at [387, 354] on div at bounding box center [391, 352] width 19 height 18
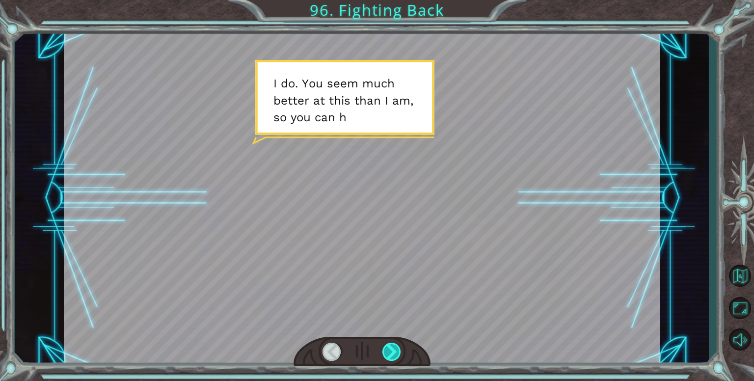
click at [387, 354] on div at bounding box center [391, 352] width 19 height 18
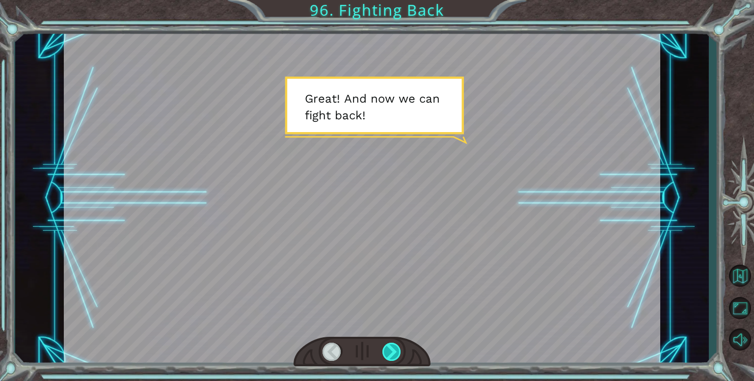
click at [387, 354] on div at bounding box center [391, 352] width 19 height 18
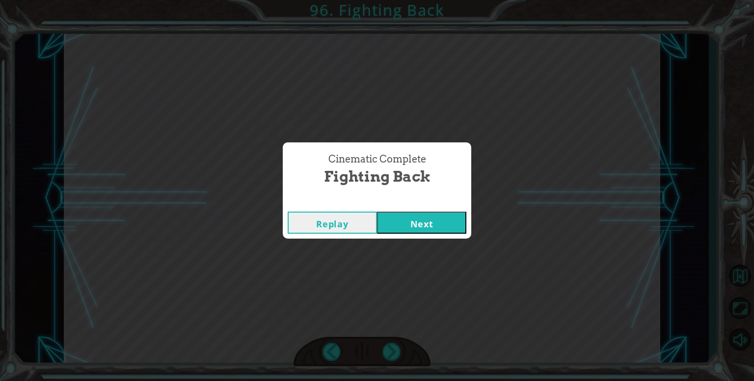
click at [412, 223] on button "Next" at bounding box center [421, 223] width 89 height 22
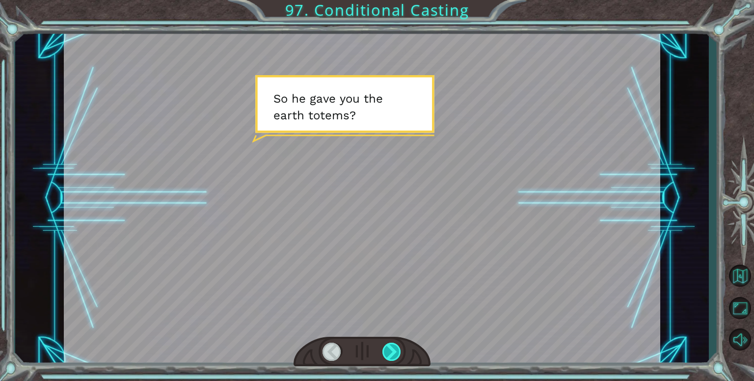
click at [391, 350] on div at bounding box center [391, 352] width 19 height 18
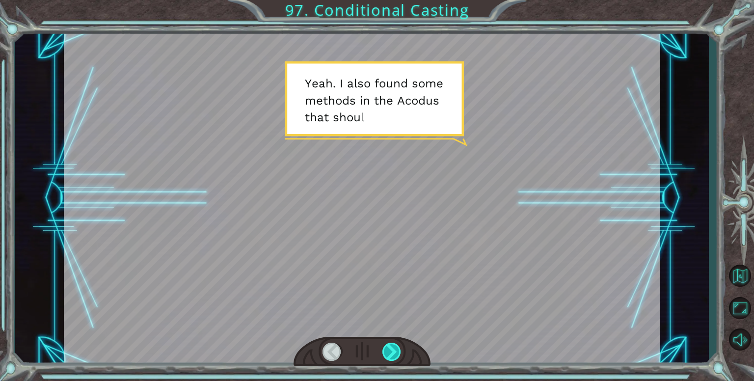
click at [391, 350] on div at bounding box center [391, 352] width 19 height 18
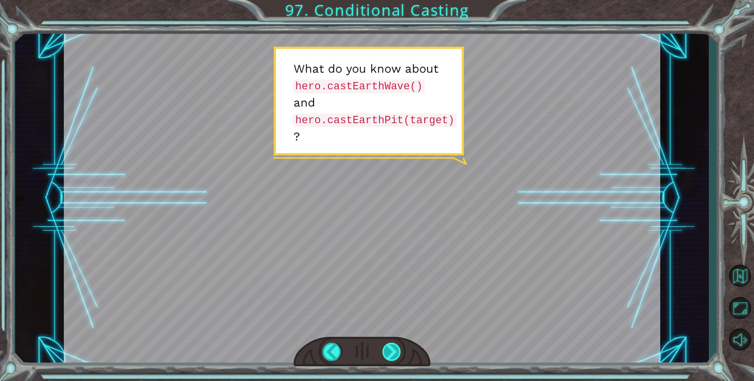
click at [391, 350] on div at bounding box center [391, 352] width 19 height 18
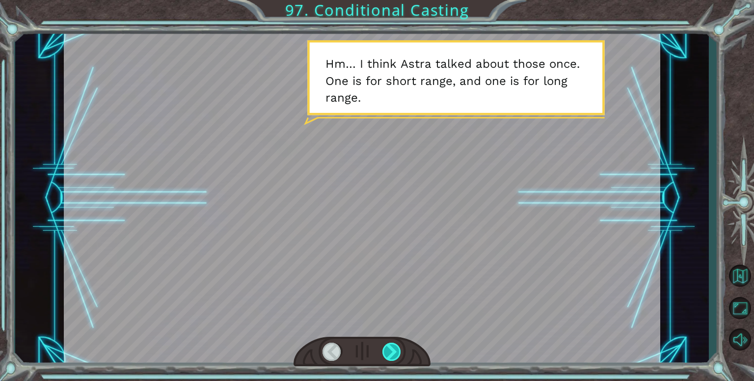
click at [391, 350] on div at bounding box center [391, 352] width 19 height 18
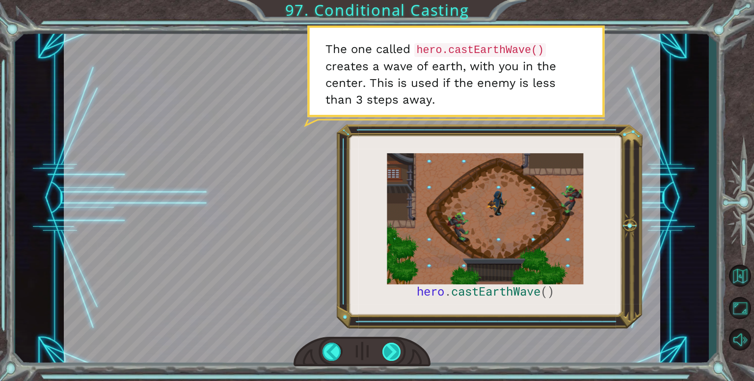
click at [391, 350] on div at bounding box center [391, 352] width 19 height 18
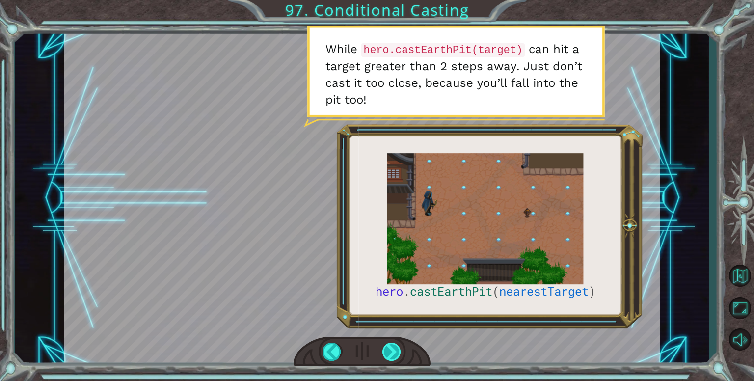
click at [389, 350] on div at bounding box center [391, 352] width 19 height 18
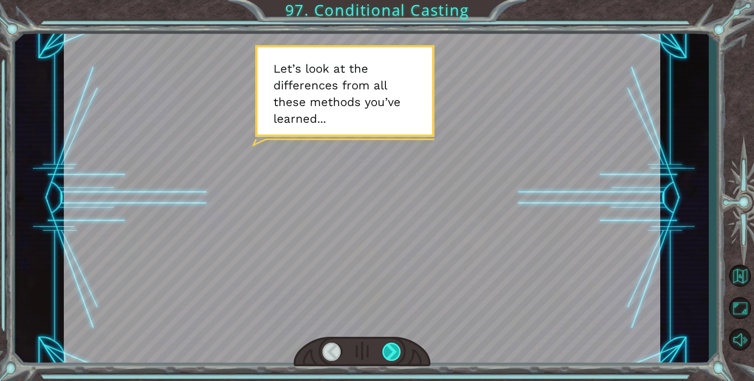
click at [389, 350] on div at bounding box center [391, 352] width 19 height 18
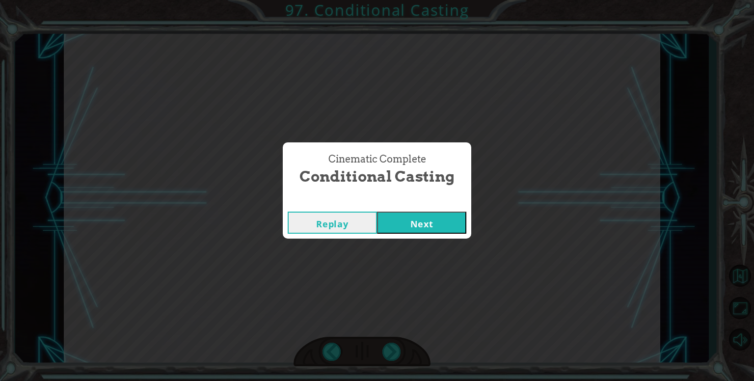
click at [393, 221] on button "Next" at bounding box center [421, 223] width 89 height 22
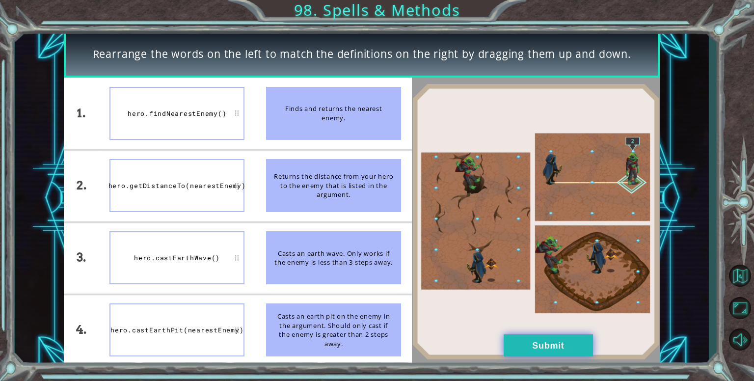
click at [543, 347] on button "Submit" at bounding box center [548, 345] width 89 height 22
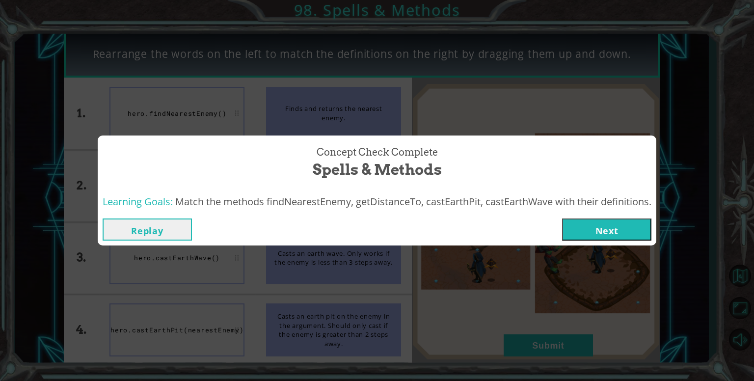
click at [604, 236] on button "Next" at bounding box center [606, 229] width 89 height 22
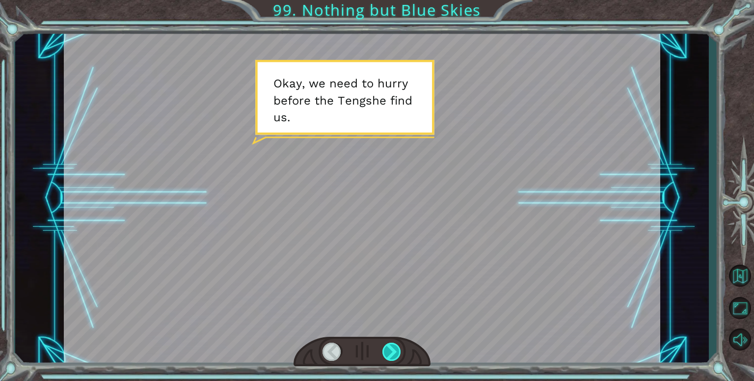
click at [395, 350] on div at bounding box center [391, 352] width 19 height 18
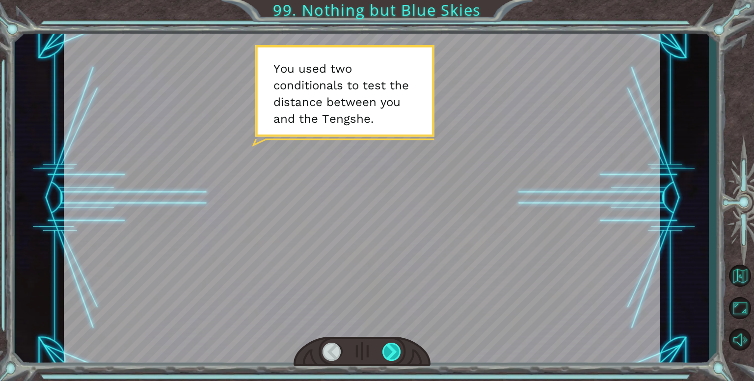
click at [395, 350] on div at bounding box center [391, 352] width 19 height 18
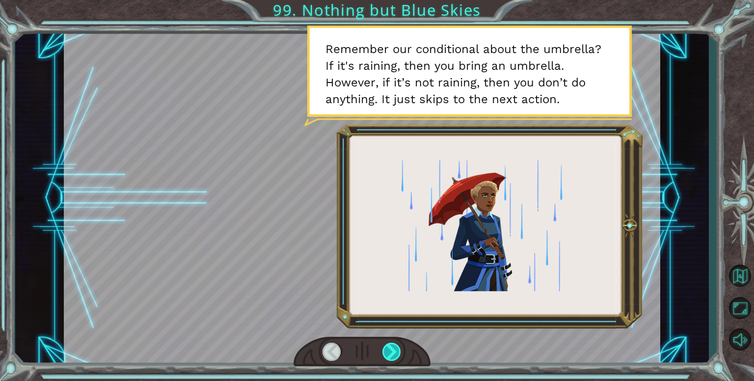
click at [395, 350] on div at bounding box center [391, 352] width 19 height 18
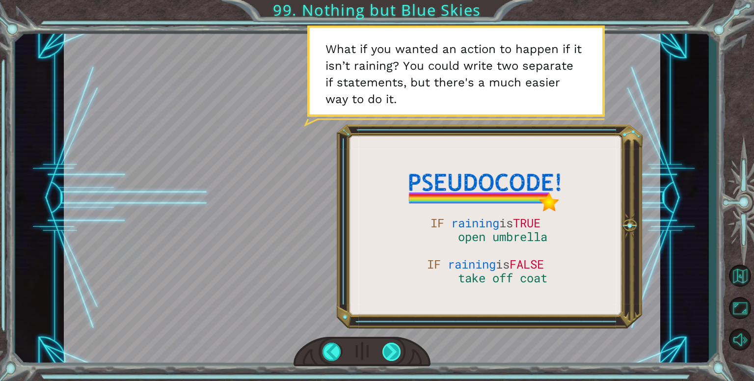
click at [395, 350] on div at bounding box center [391, 352] width 19 height 18
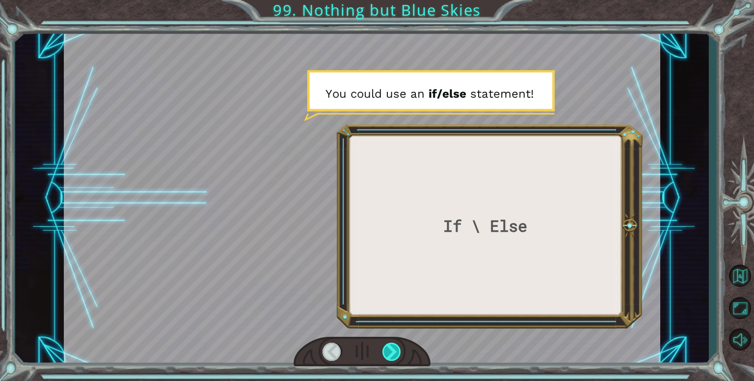
click at [395, 350] on div at bounding box center [391, 352] width 19 height 18
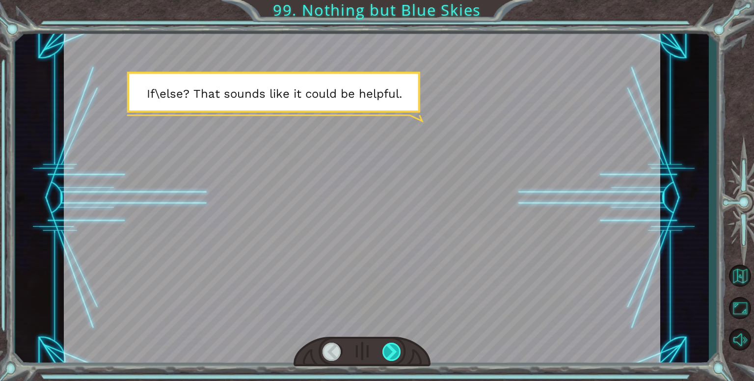
click at [395, 350] on div at bounding box center [391, 352] width 19 height 18
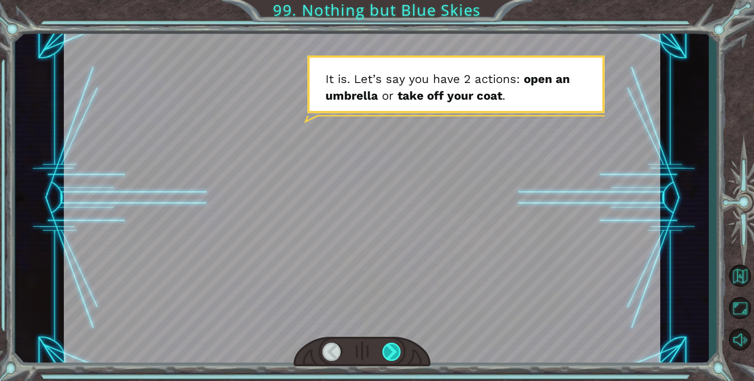
click at [390, 352] on div at bounding box center [391, 352] width 19 height 18
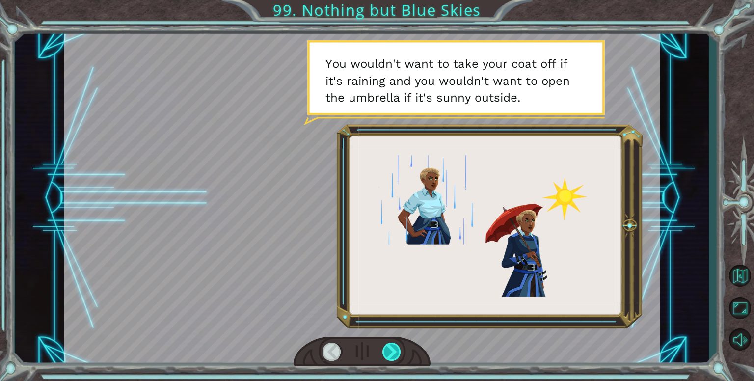
click at [390, 352] on div at bounding box center [391, 352] width 19 height 18
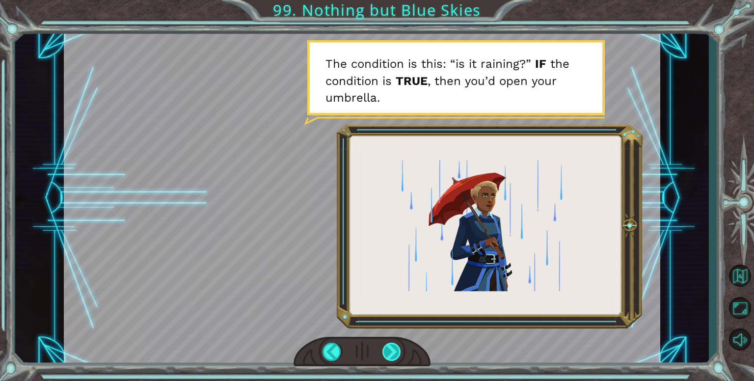
click at [390, 352] on div at bounding box center [391, 352] width 19 height 18
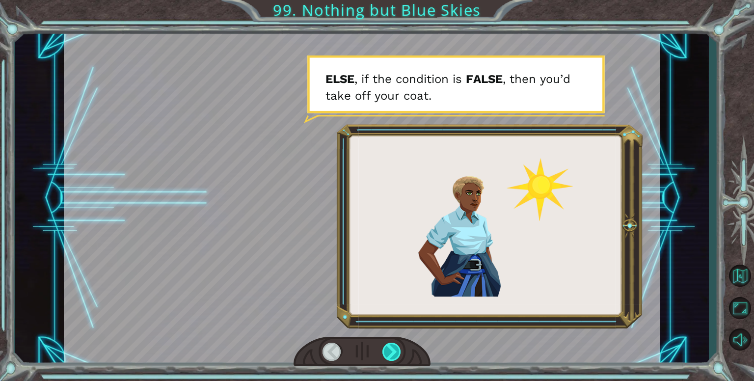
click at [390, 352] on div at bounding box center [391, 352] width 19 height 18
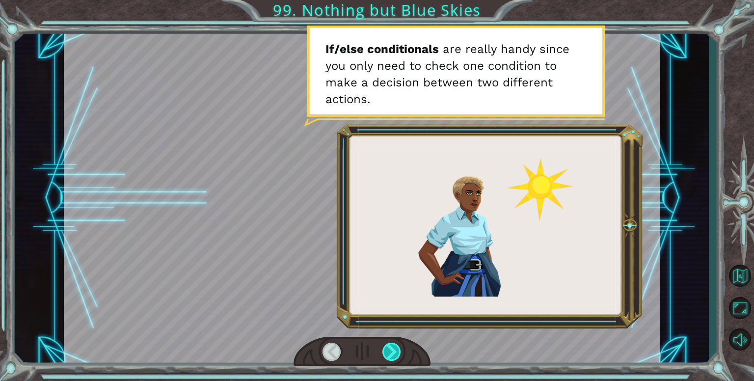
click at [390, 352] on div at bounding box center [391, 352] width 19 height 18
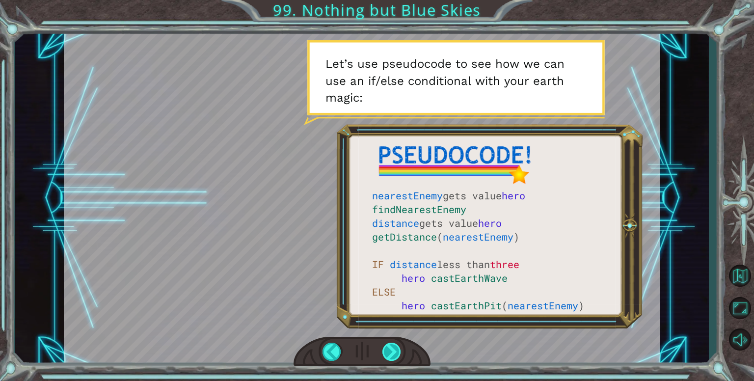
click at [390, 349] on div at bounding box center [391, 352] width 19 height 18
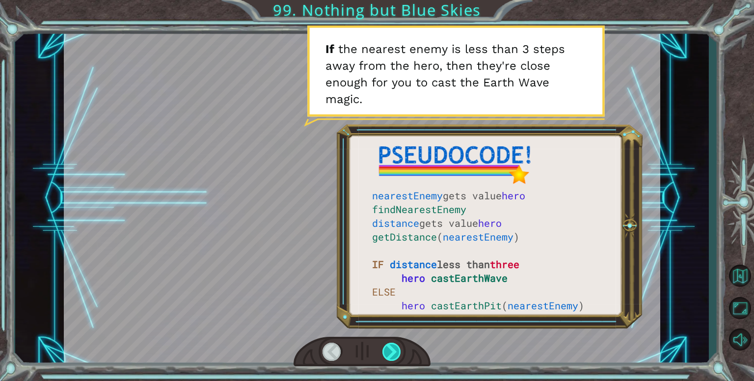
click at [390, 349] on div at bounding box center [391, 352] width 19 height 18
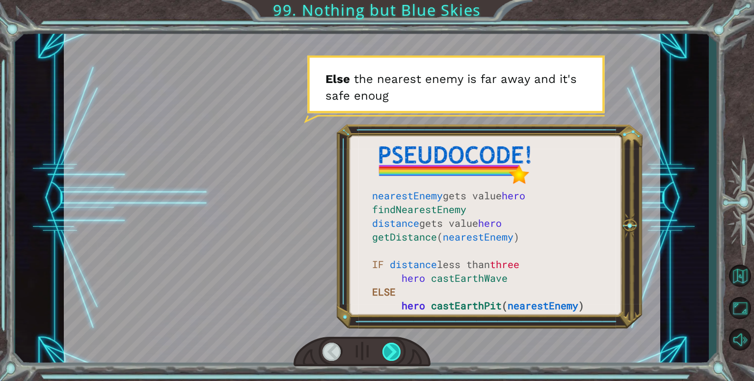
click at [390, 349] on div at bounding box center [391, 352] width 19 height 18
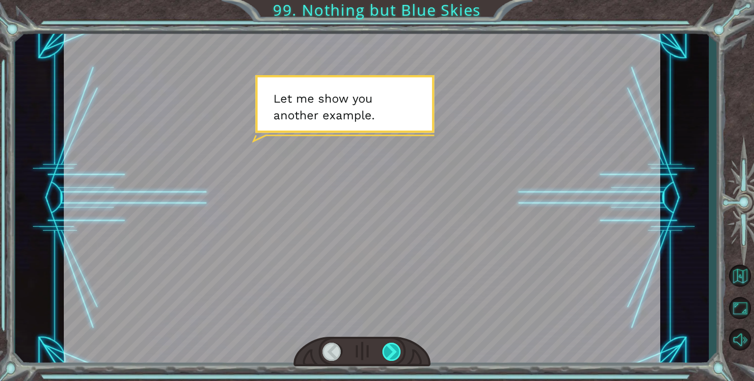
click at [390, 349] on div at bounding box center [391, 352] width 19 height 18
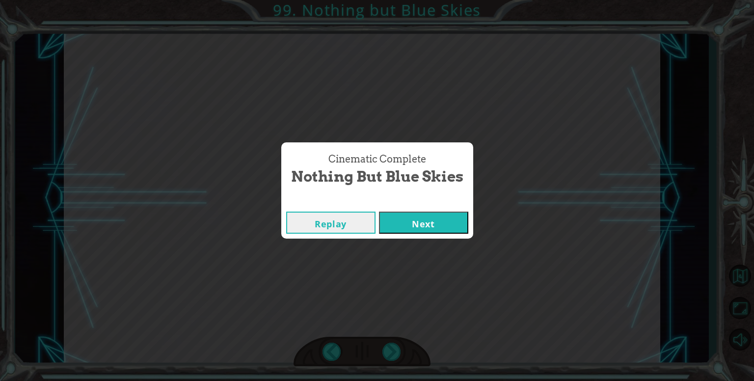
click at [410, 219] on button "Next" at bounding box center [423, 223] width 89 height 22
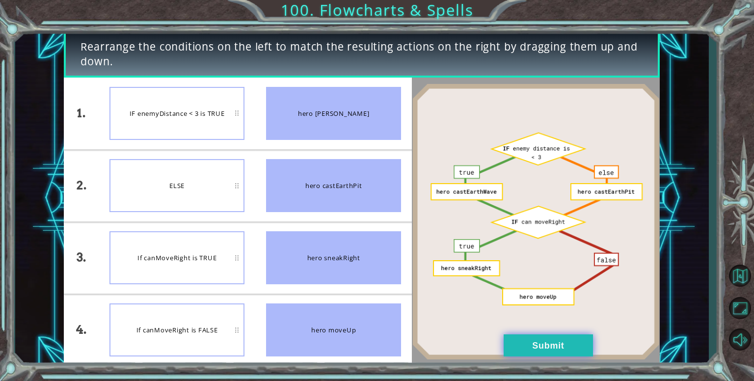
click at [545, 343] on button "Submit" at bounding box center [548, 345] width 89 height 22
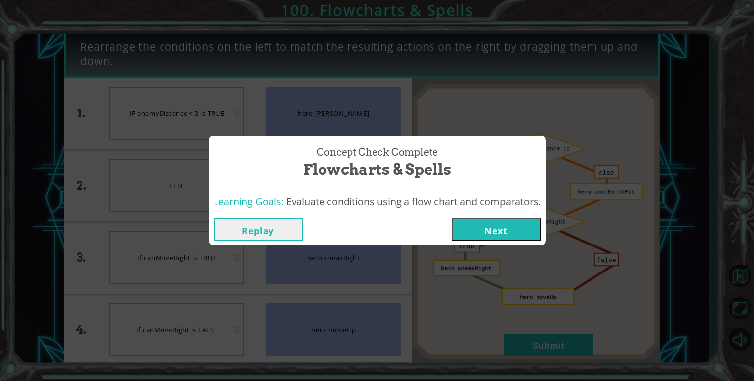
click at [491, 229] on button "Next" at bounding box center [495, 229] width 89 height 22
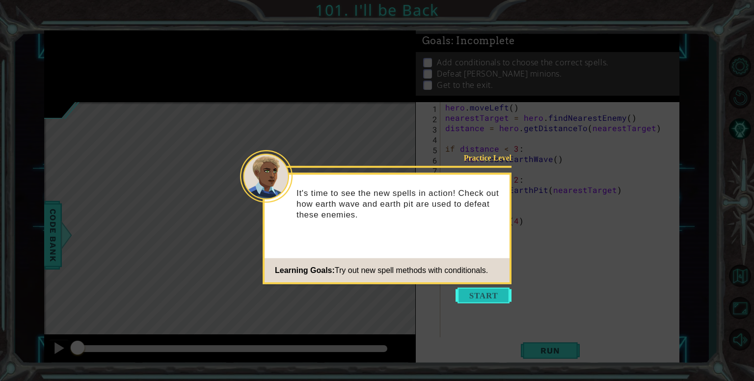
click at [479, 293] on button "Start" at bounding box center [483, 296] width 56 height 16
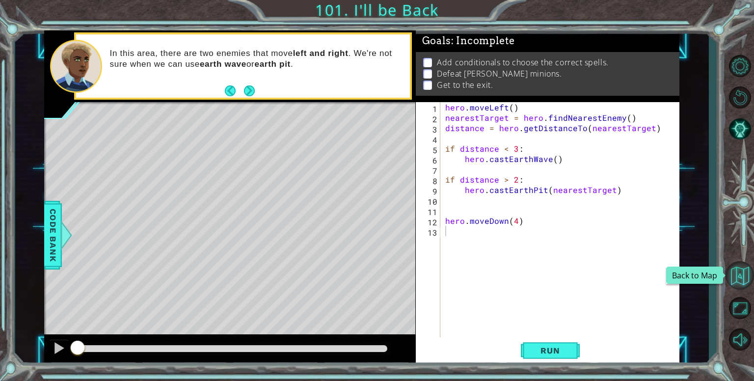
click at [738, 271] on button "Back to Map" at bounding box center [739, 275] width 28 height 28
